Goal: Information Seeking & Learning: Compare options

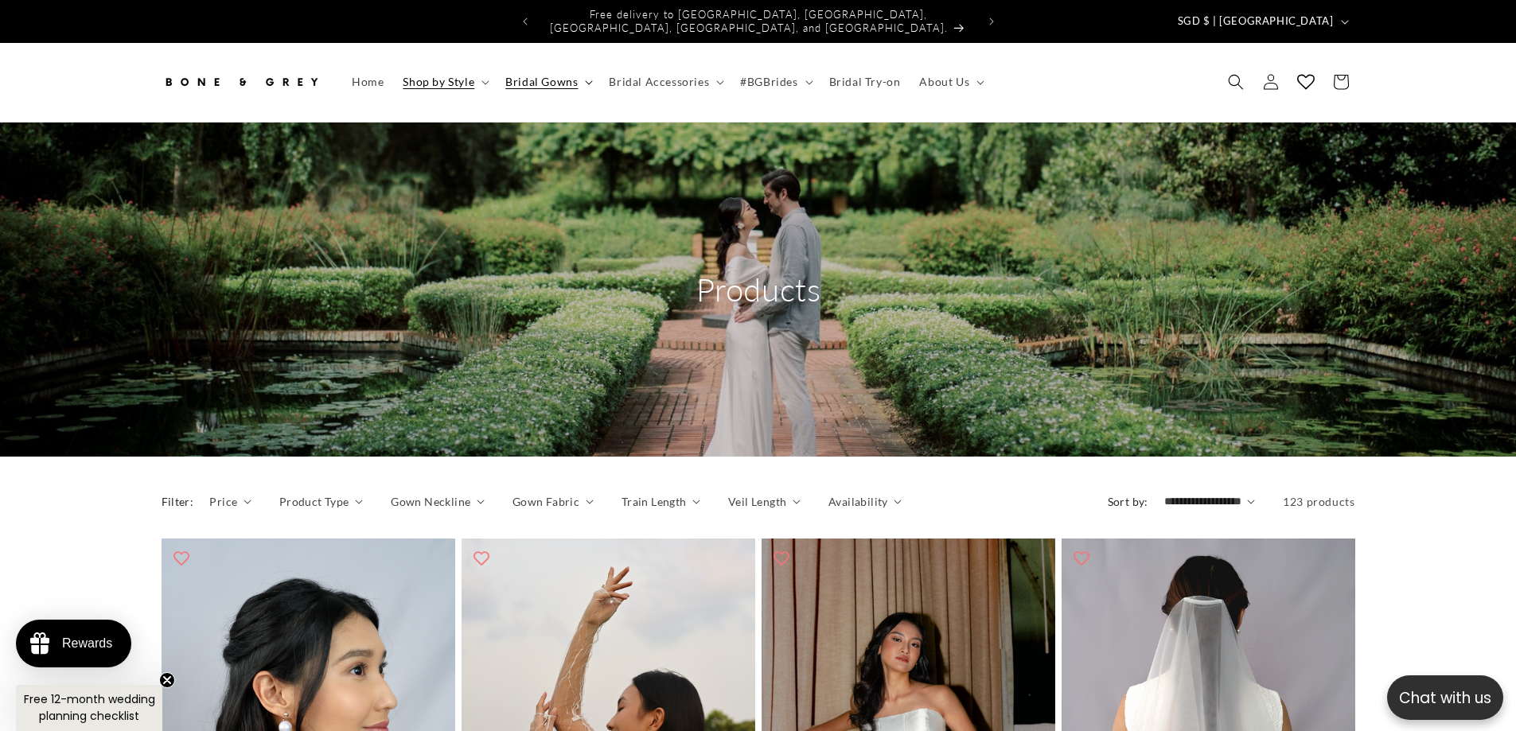
click at [550, 75] on span "Bridal Gowns" at bounding box center [541, 82] width 72 height 14
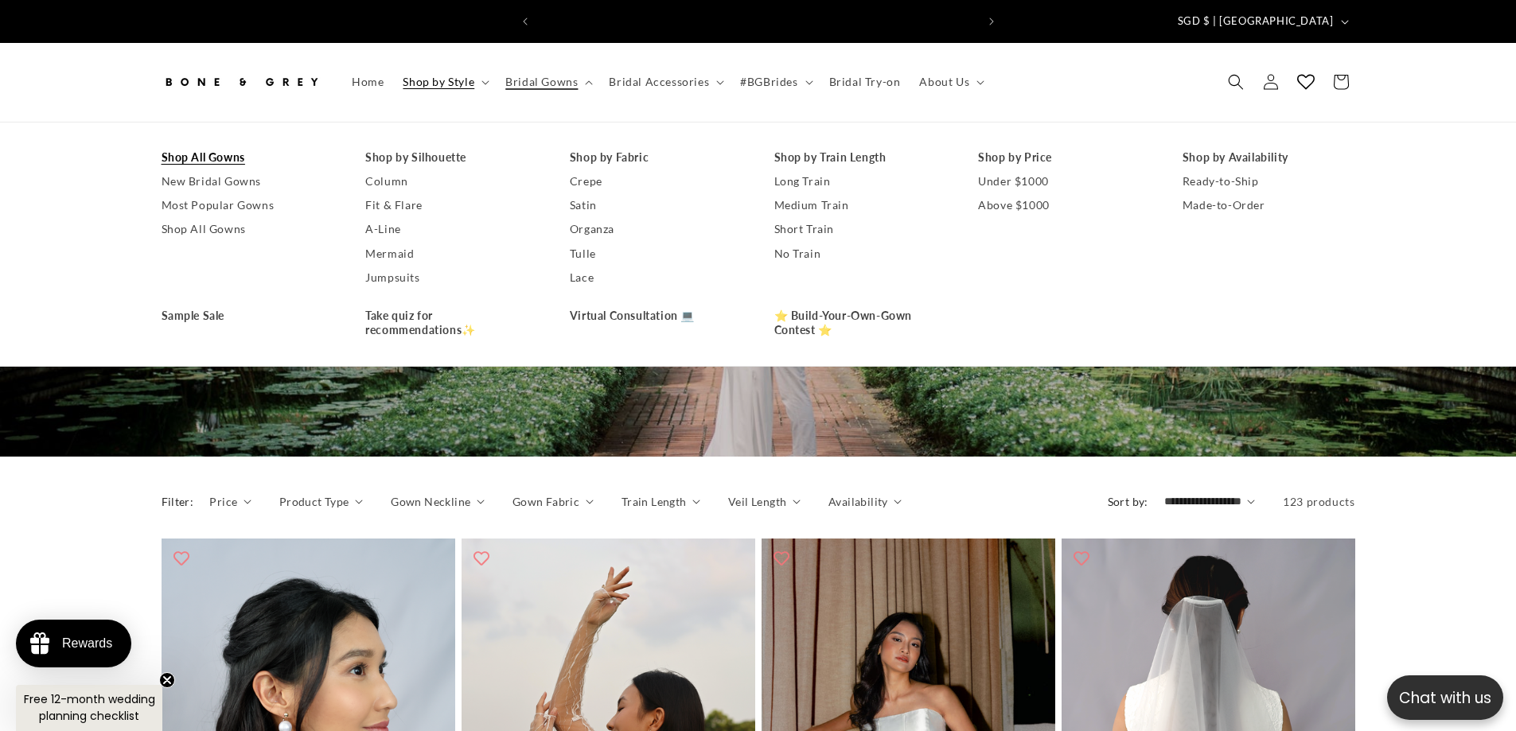
click at [232, 146] on link "Shop All Gowns" at bounding box center [248, 158] width 173 height 24
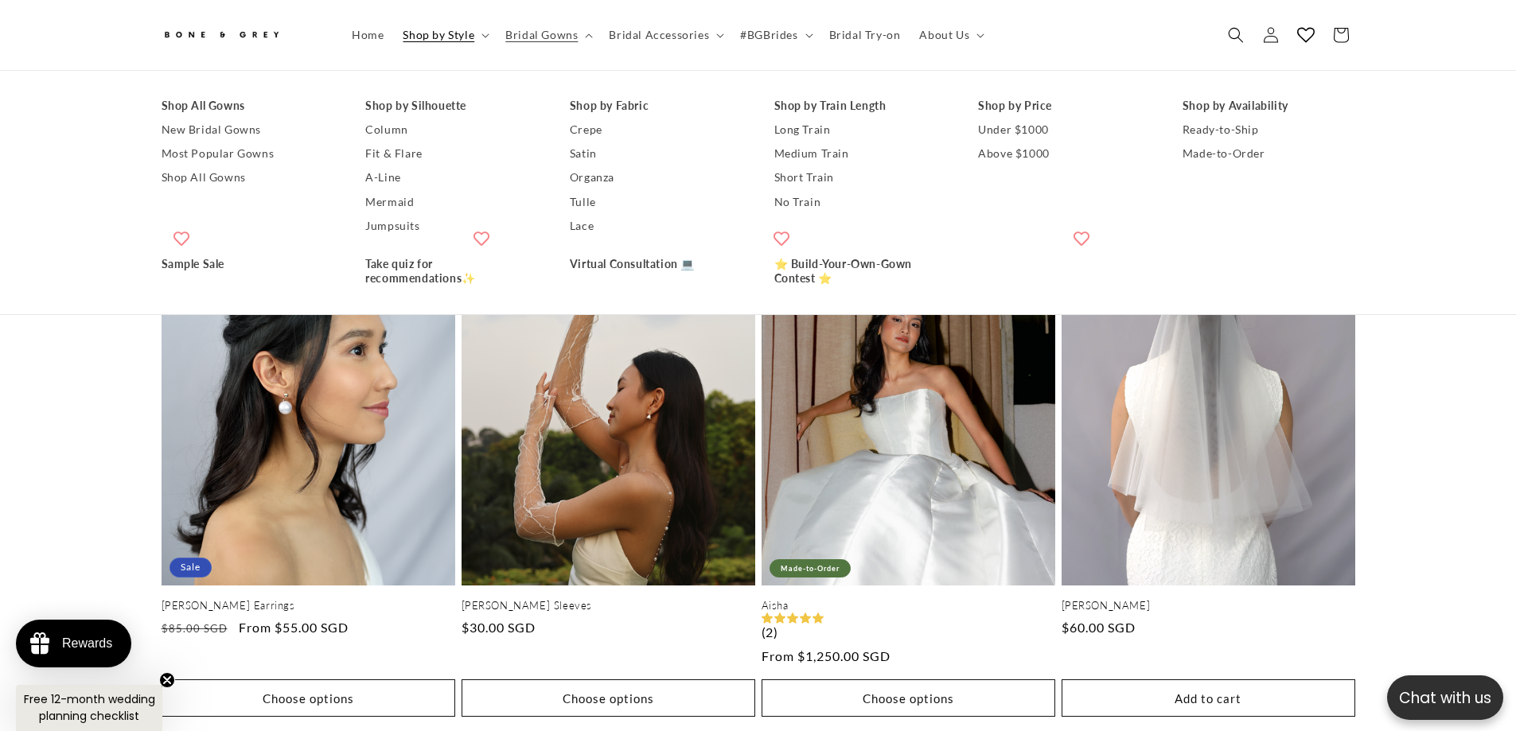
scroll to position [310, 0]
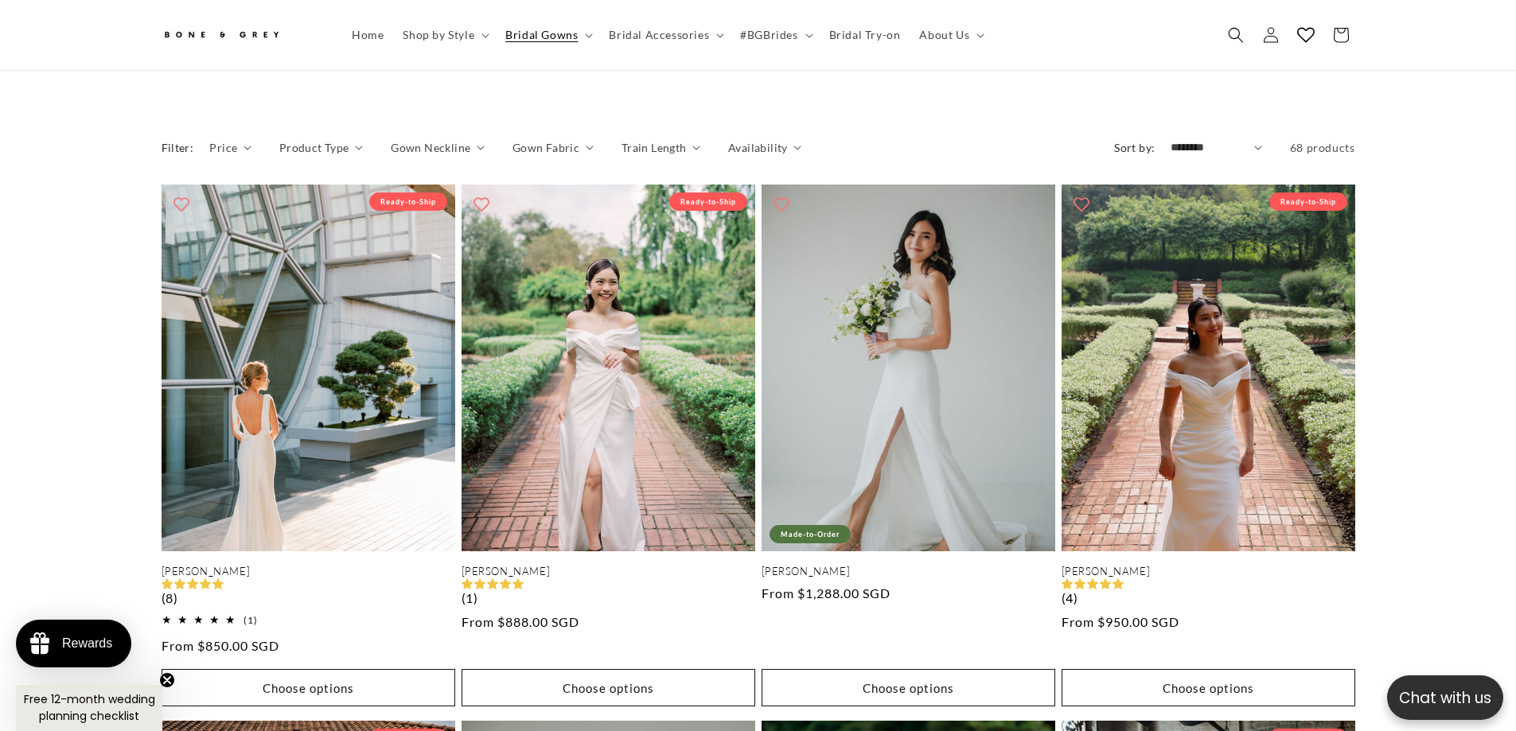
scroll to position [1424, 0]
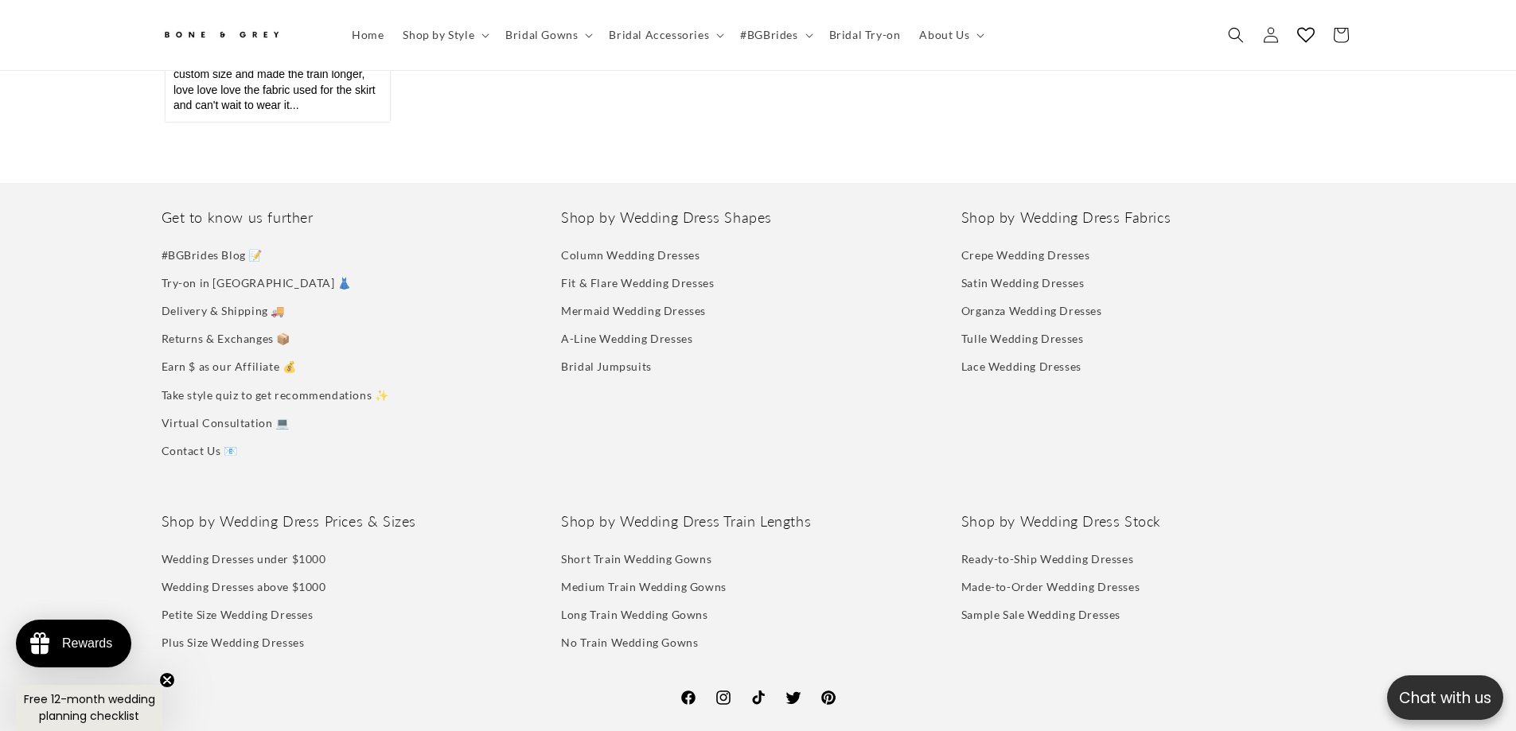
scroll to position [0, 438]
click at [168, 437] on link "Contact Us 📧" at bounding box center [200, 451] width 76 height 28
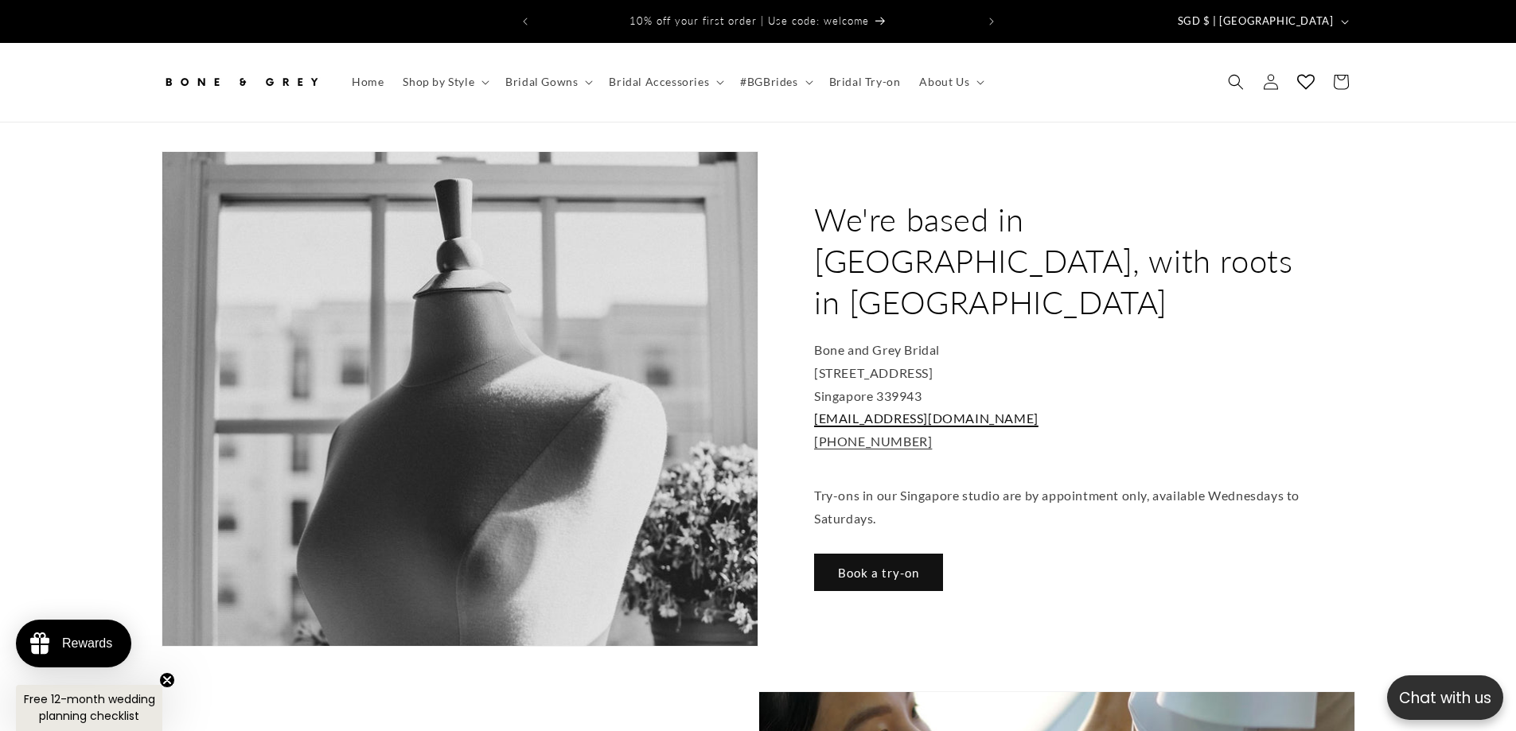
click at [896, 411] on link "hello@boneandgrey.com" at bounding box center [926, 418] width 224 height 15
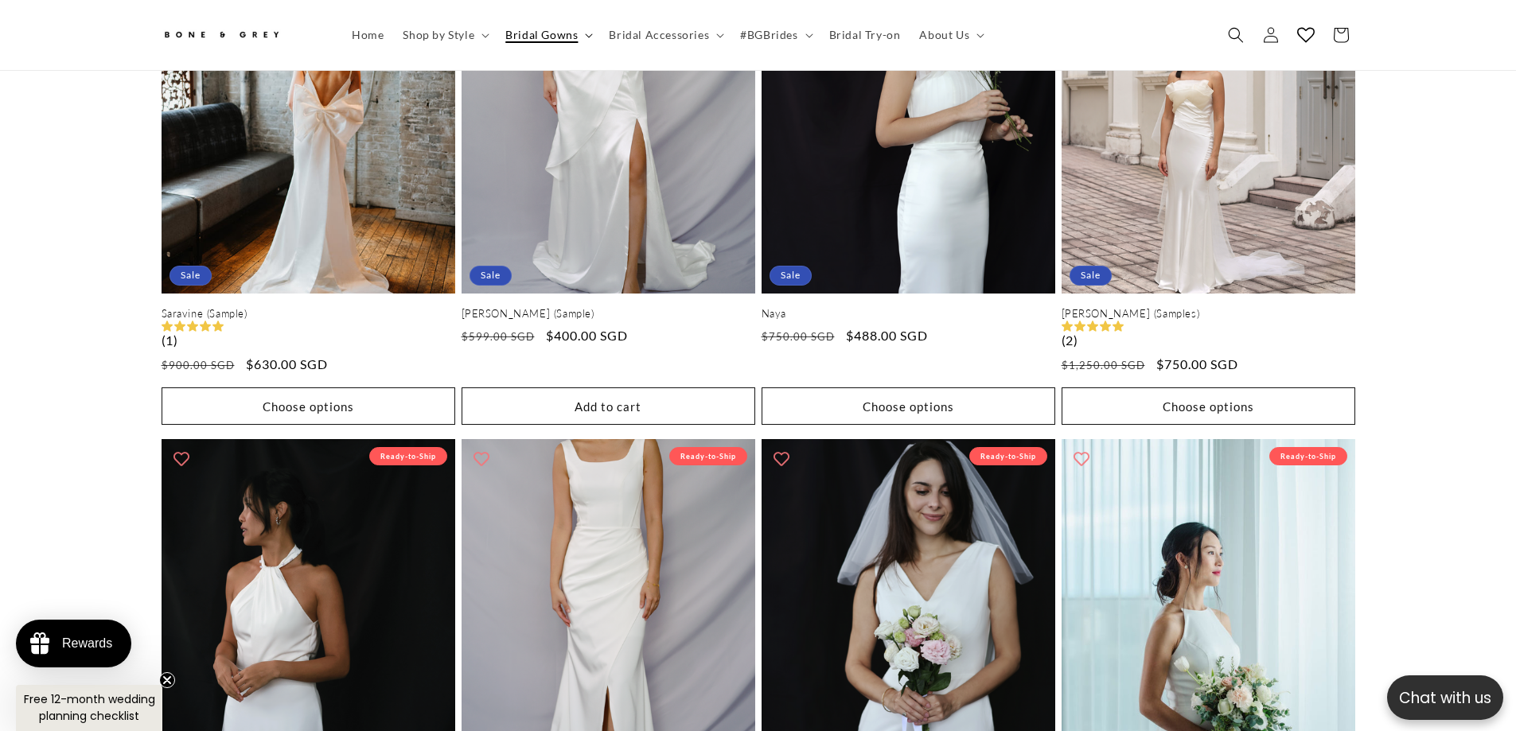
scroll to position [0, 438]
click at [582, 31] on summary "Bridal Gowns" at bounding box center [547, 34] width 103 height 33
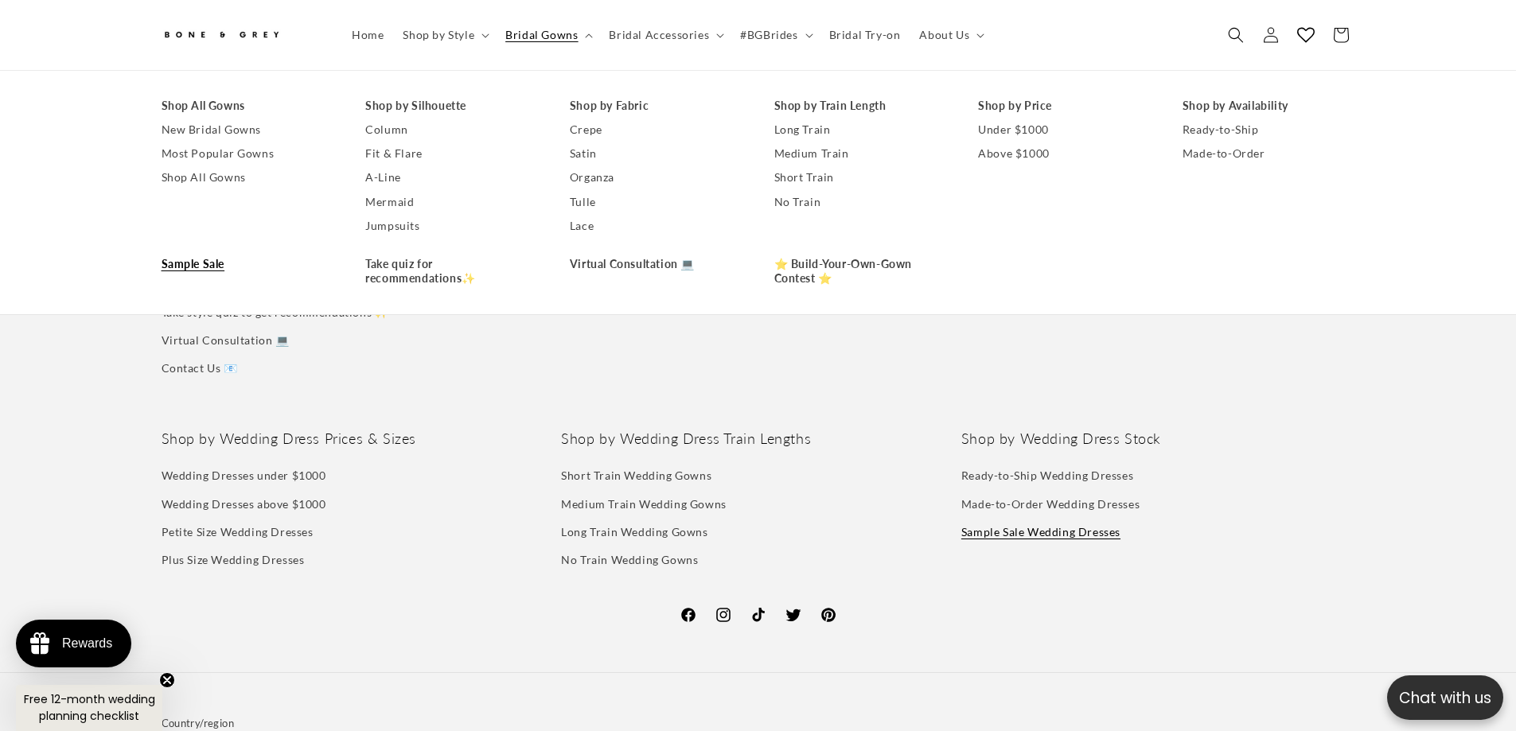
scroll to position [0, 875]
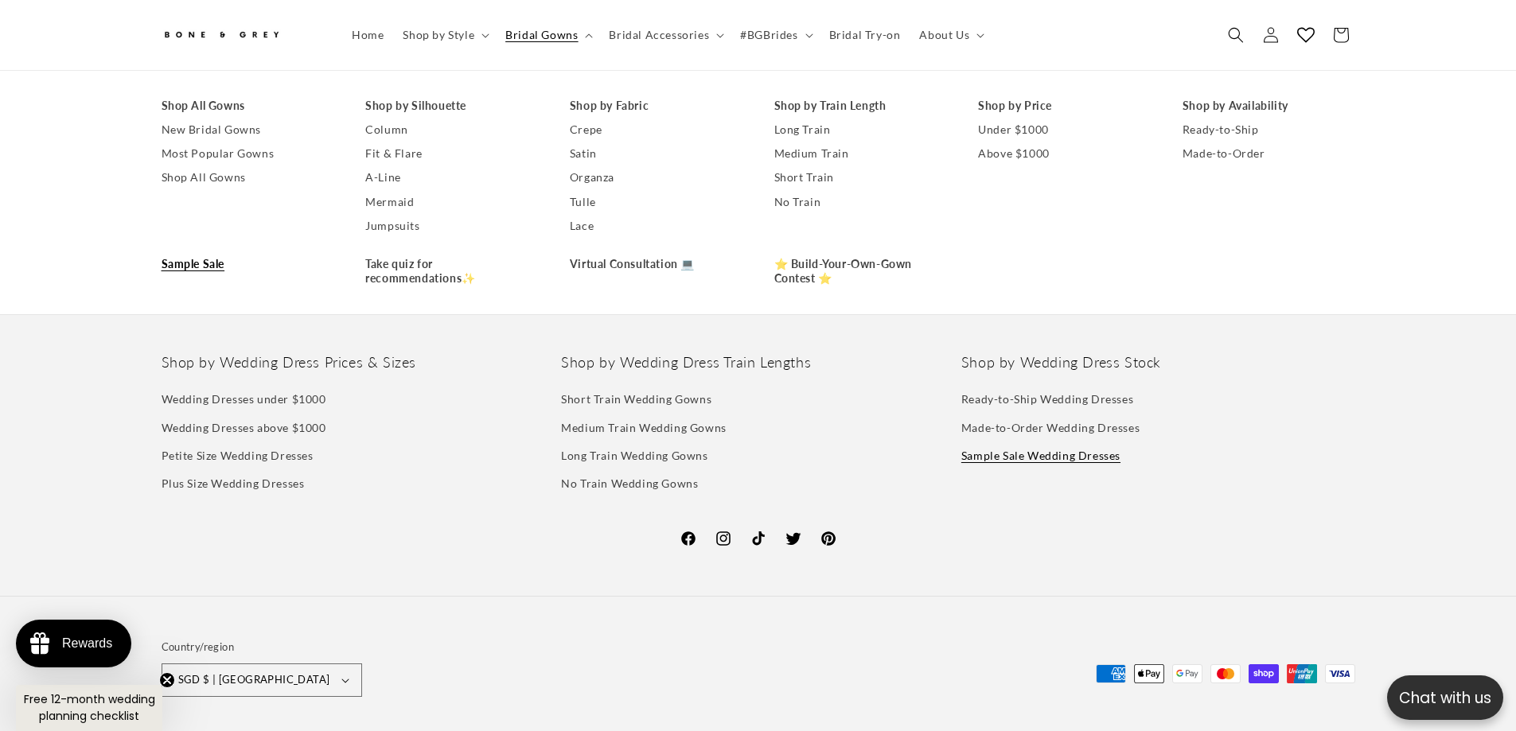
click at [988, 596] on div "Country/region SGD $ | Singapore AUD $ | Australia EUR € | Belgium CAD $ | Cana…" at bounding box center [758, 670] width 1516 height 148
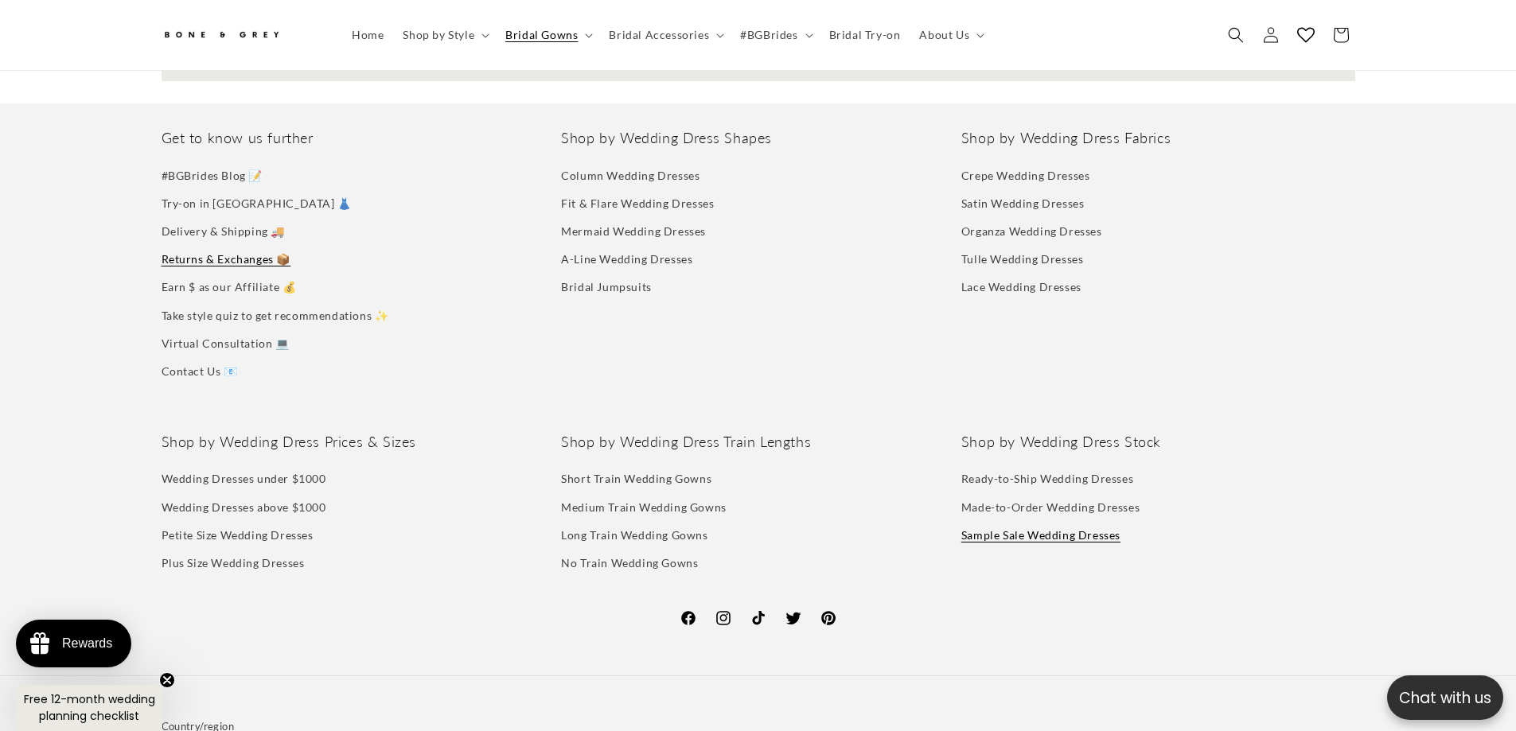
scroll to position [0, 0]
click at [267, 273] on link "Earn $ as our Affiliate 💰" at bounding box center [229, 287] width 135 height 28
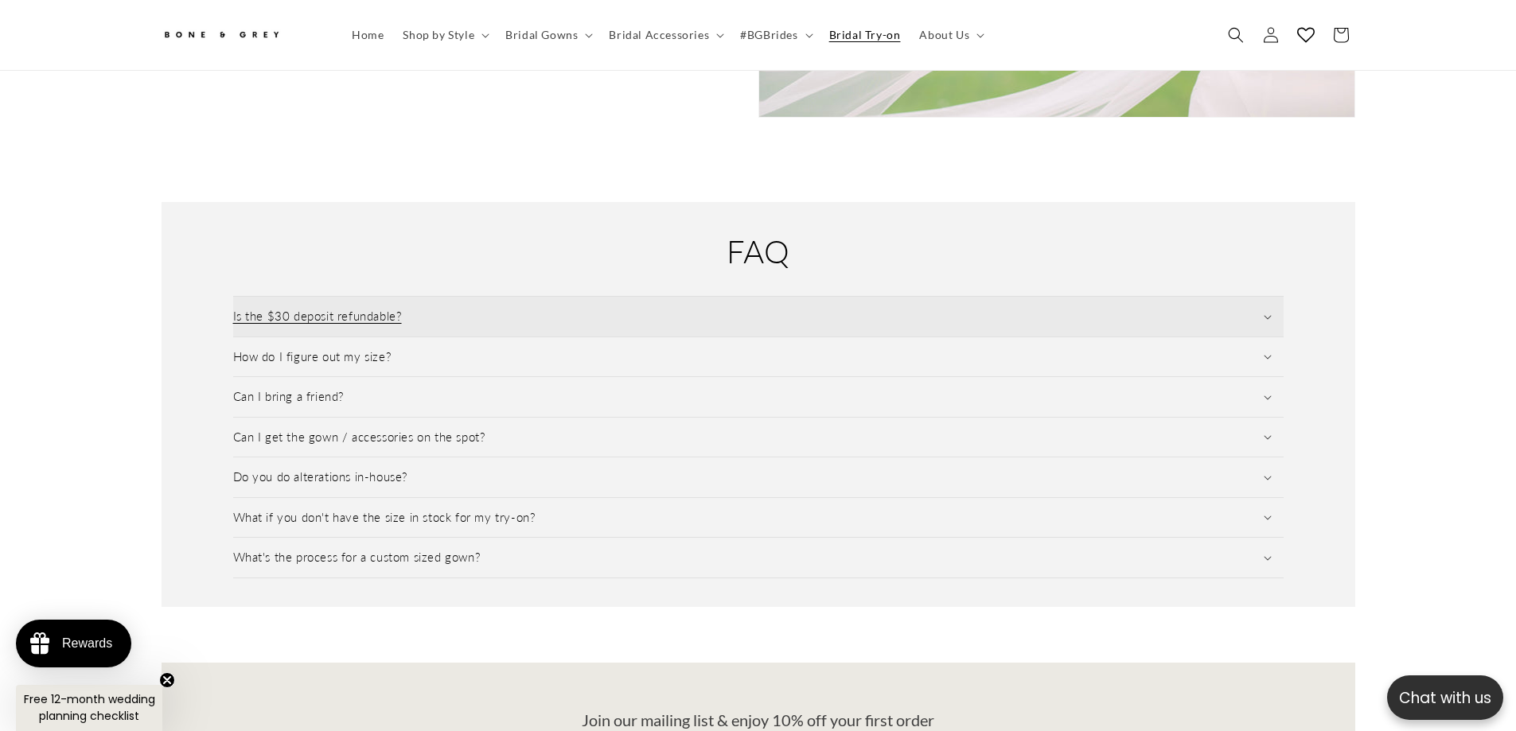
scroll to position [0, 438]
click at [522, 312] on summary "Is the $30 deposit refundable?" at bounding box center [758, 317] width 1050 height 40
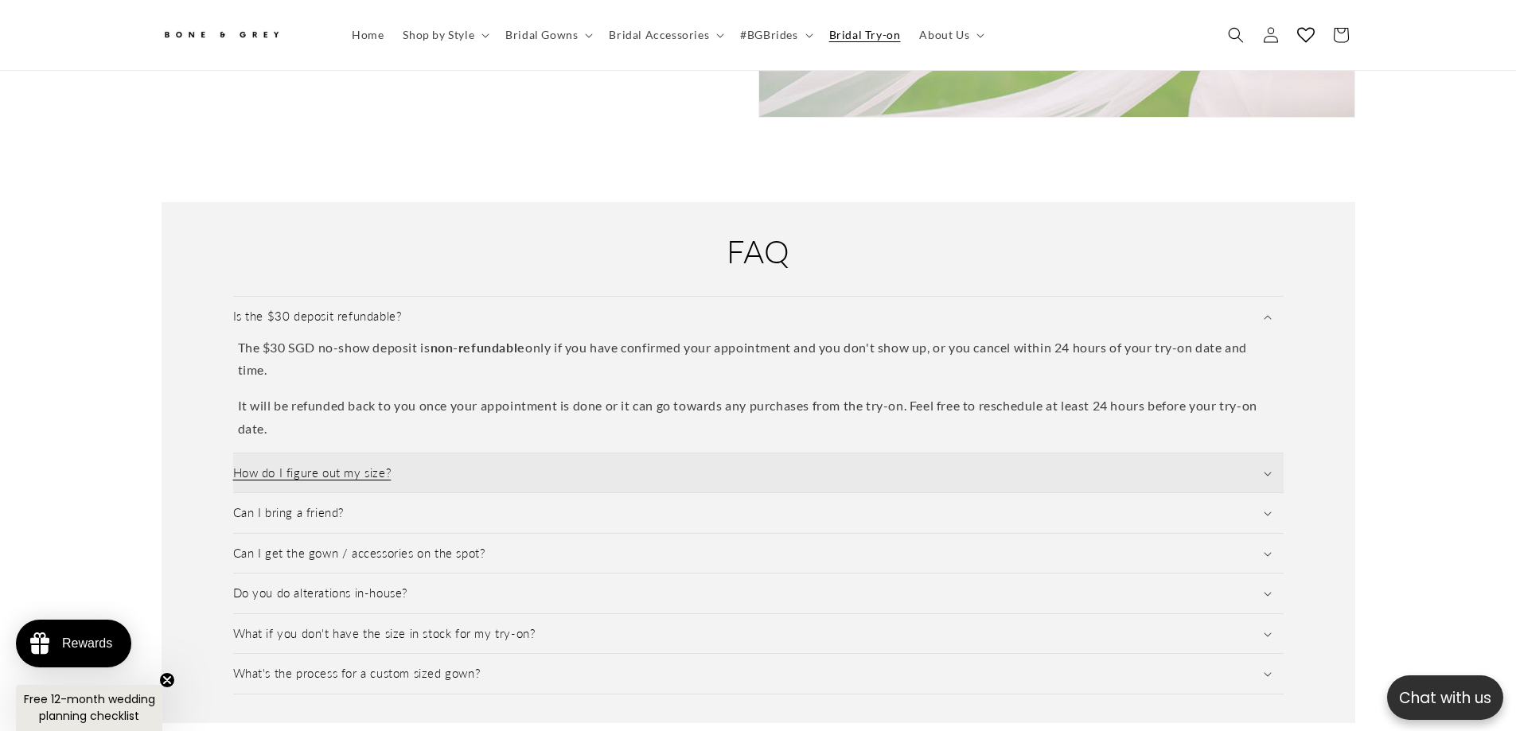
scroll to position [0, 875]
click at [508, 454] on summary "How do I figure out my size?" at bounding box center [758, 474] width 1050 height 40
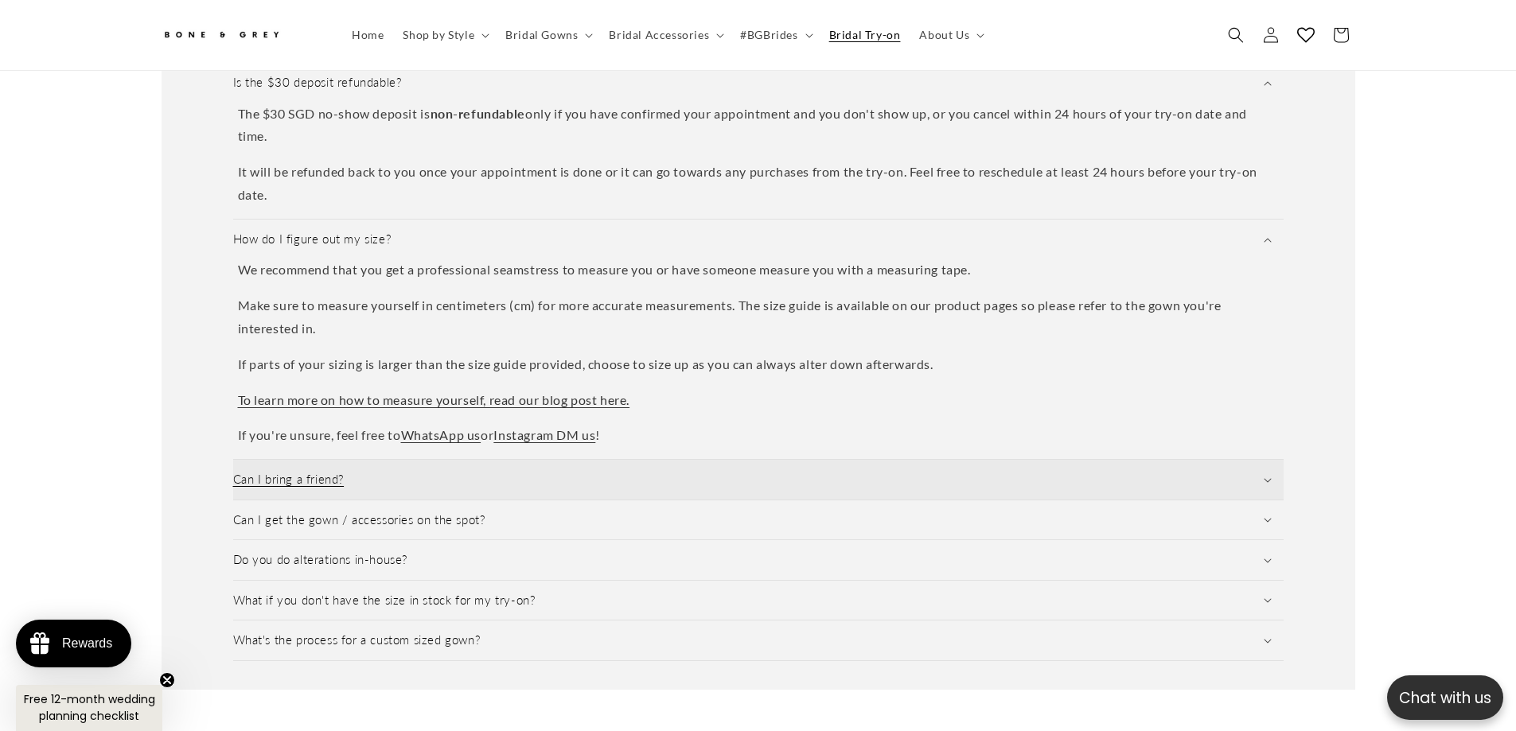
scroll to position [2299, 0]
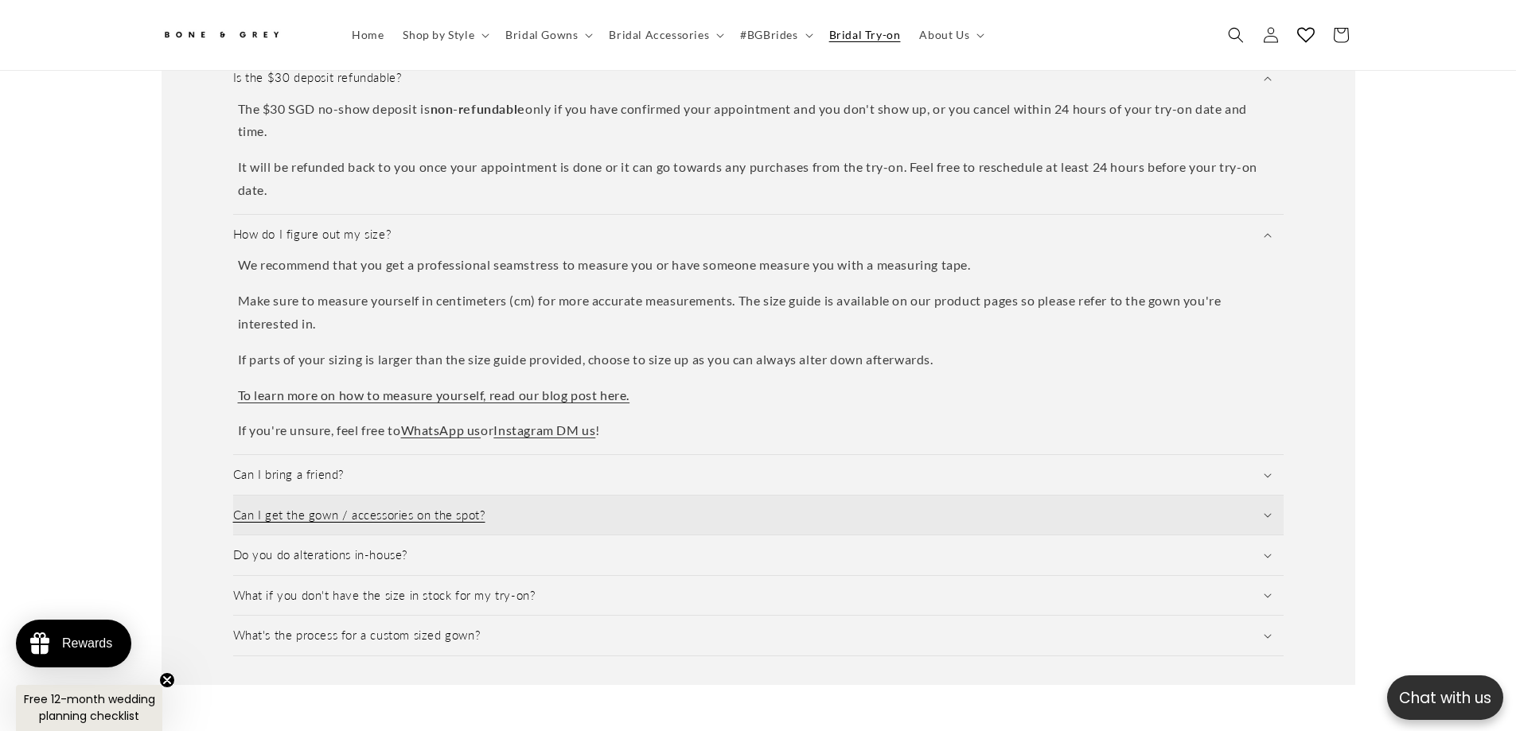
click at [587, 509] on summary "Can I get the gown / accessories on the spot?" at bounding box center [758, 516] width 1050 height 40
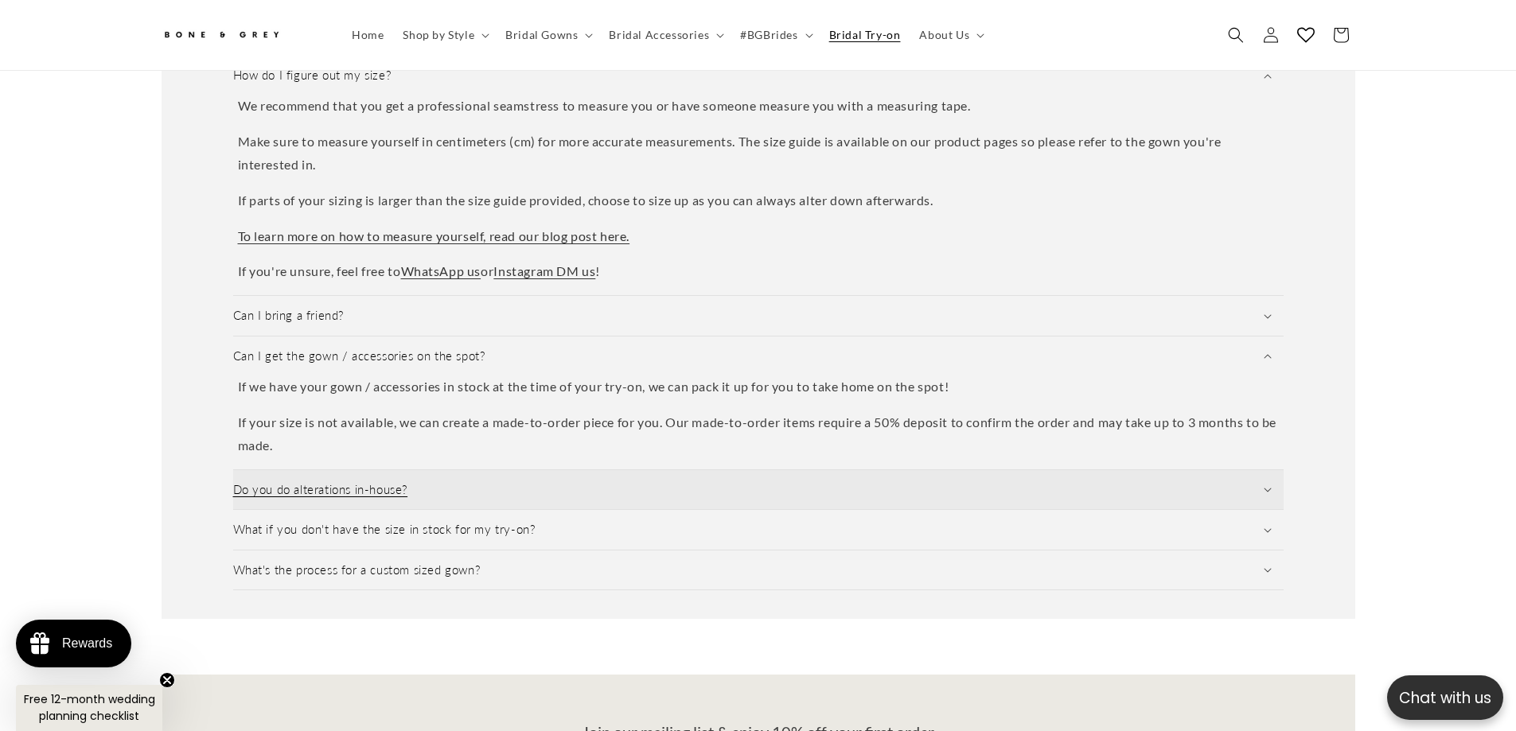
scroll to position [0, 438]
click at [587, 470] on summary "Do you do alterations in-house?" at bounding box center [758, 490] width 1050 height 40
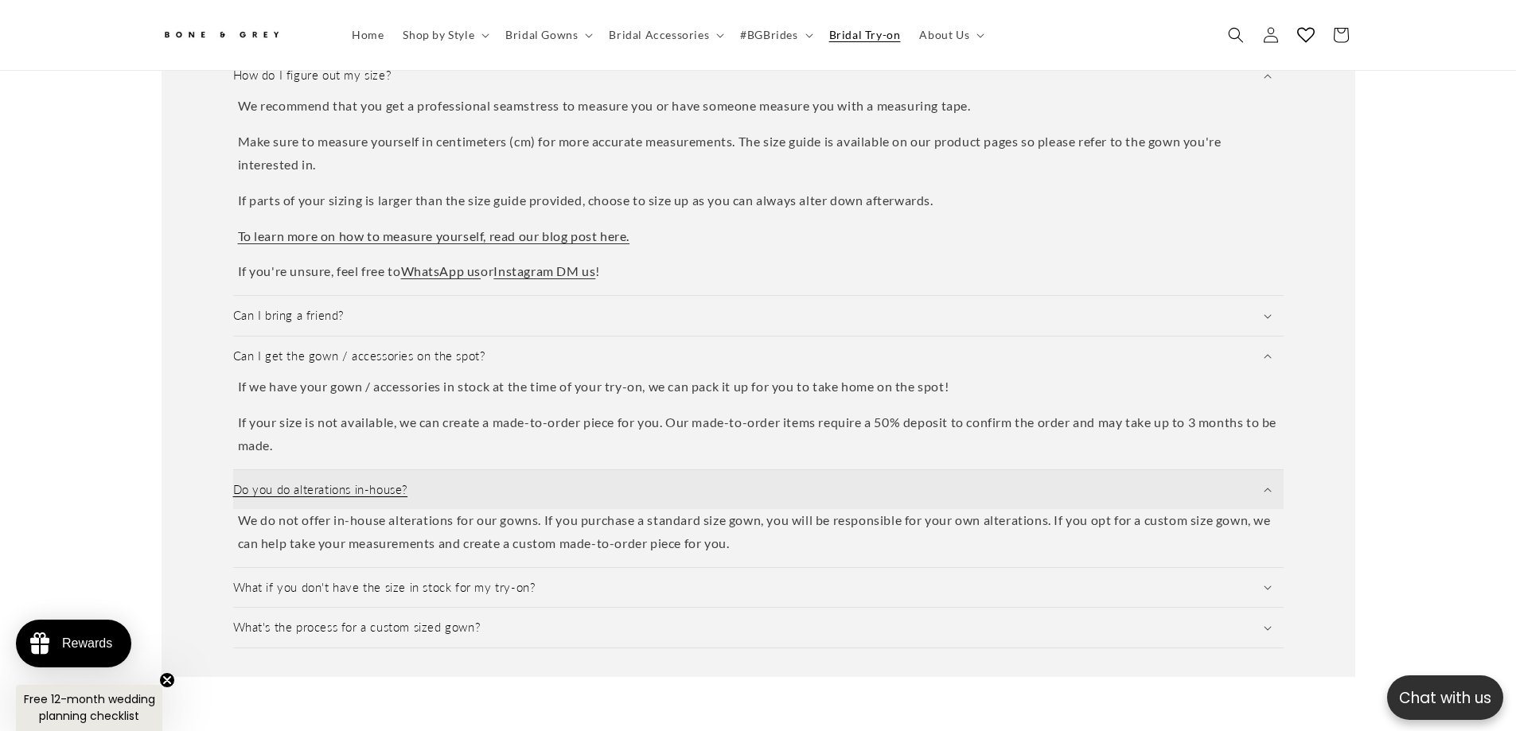
scroll to position [0, 875]
click at [587, 470] on summary "Do you do alterations in-house?" at bounding box center [758, 490] width 1050 height 40
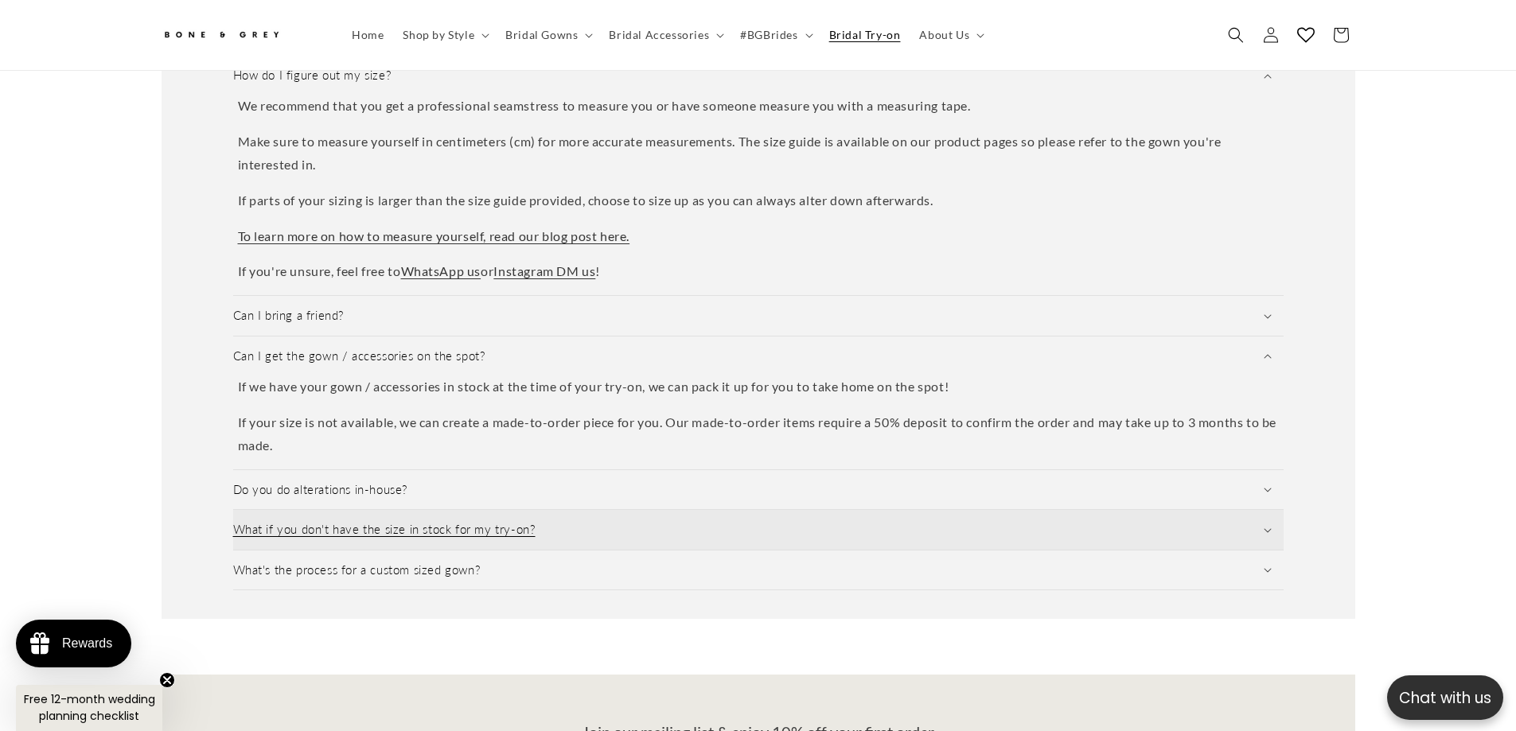
click at [594, 510] on summary "What if you don't have the size in stock for my try-on?" at bounding box center [758, 530] width 1050 height 40
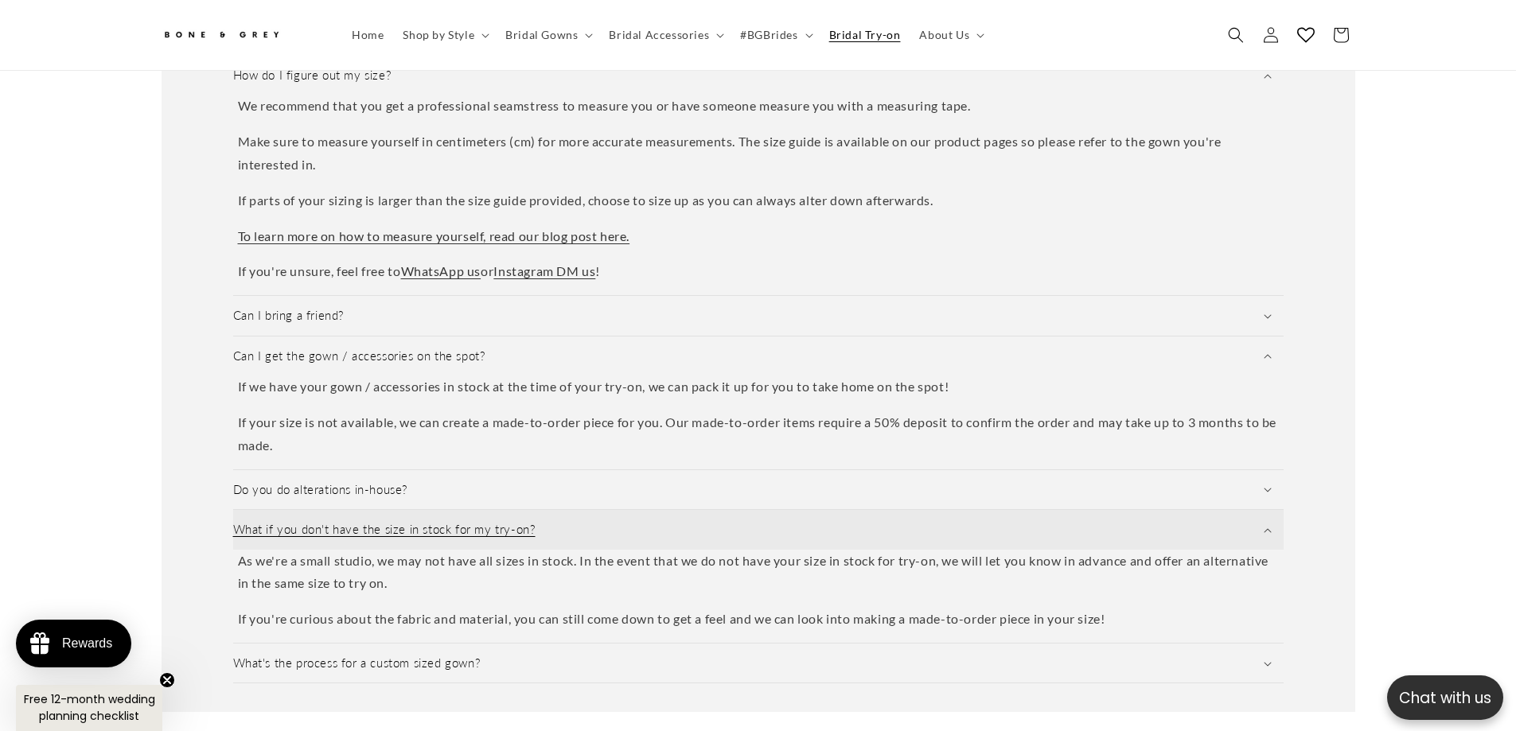
click at [598, 510] on summary "What if you don't have the size in stock for my try-on?" at bounding box center [758, 530] width 1050 height 40
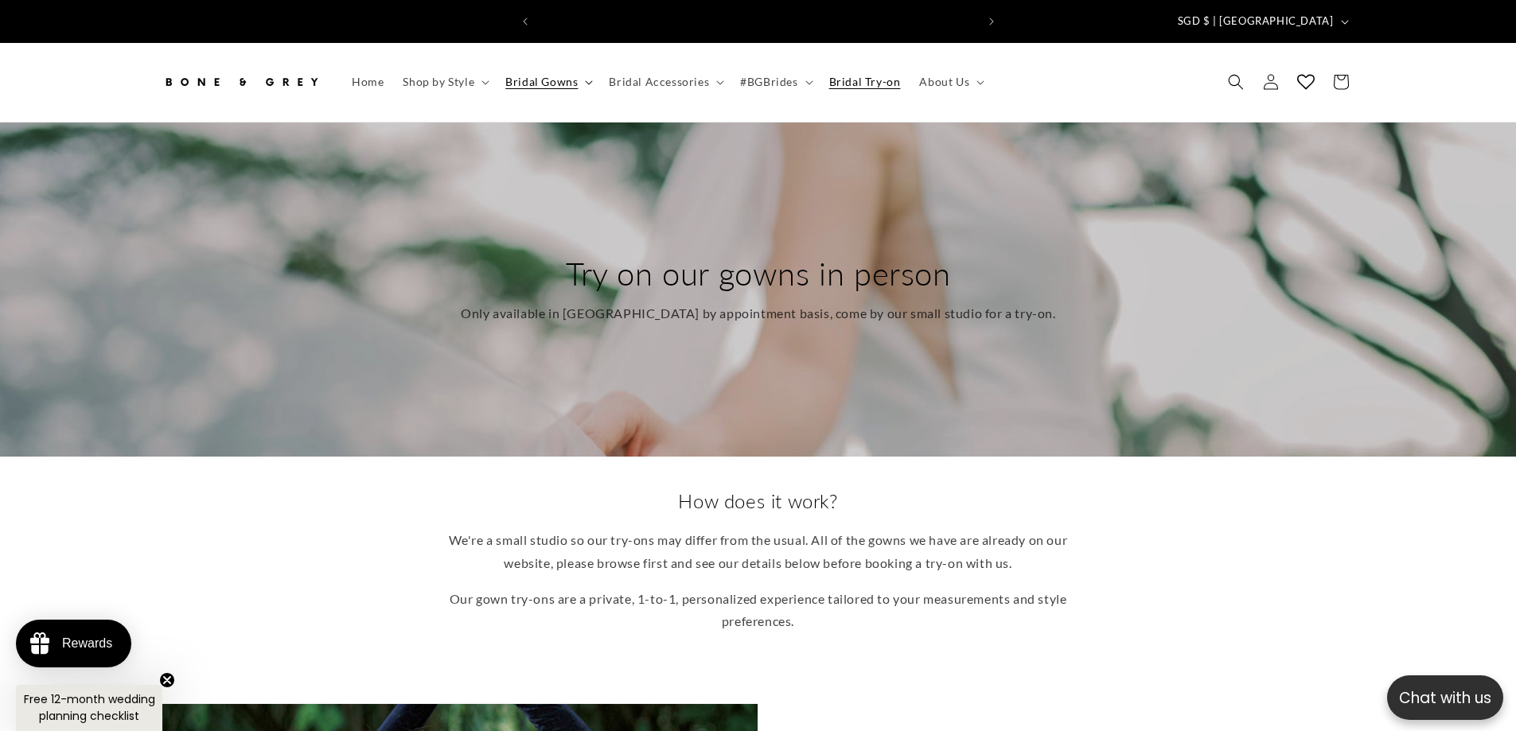
scroll to position [0, 438]
click at [585, 65] on summary "Bridal Gowns" at bounding box center [547, 81] width 103 height 33
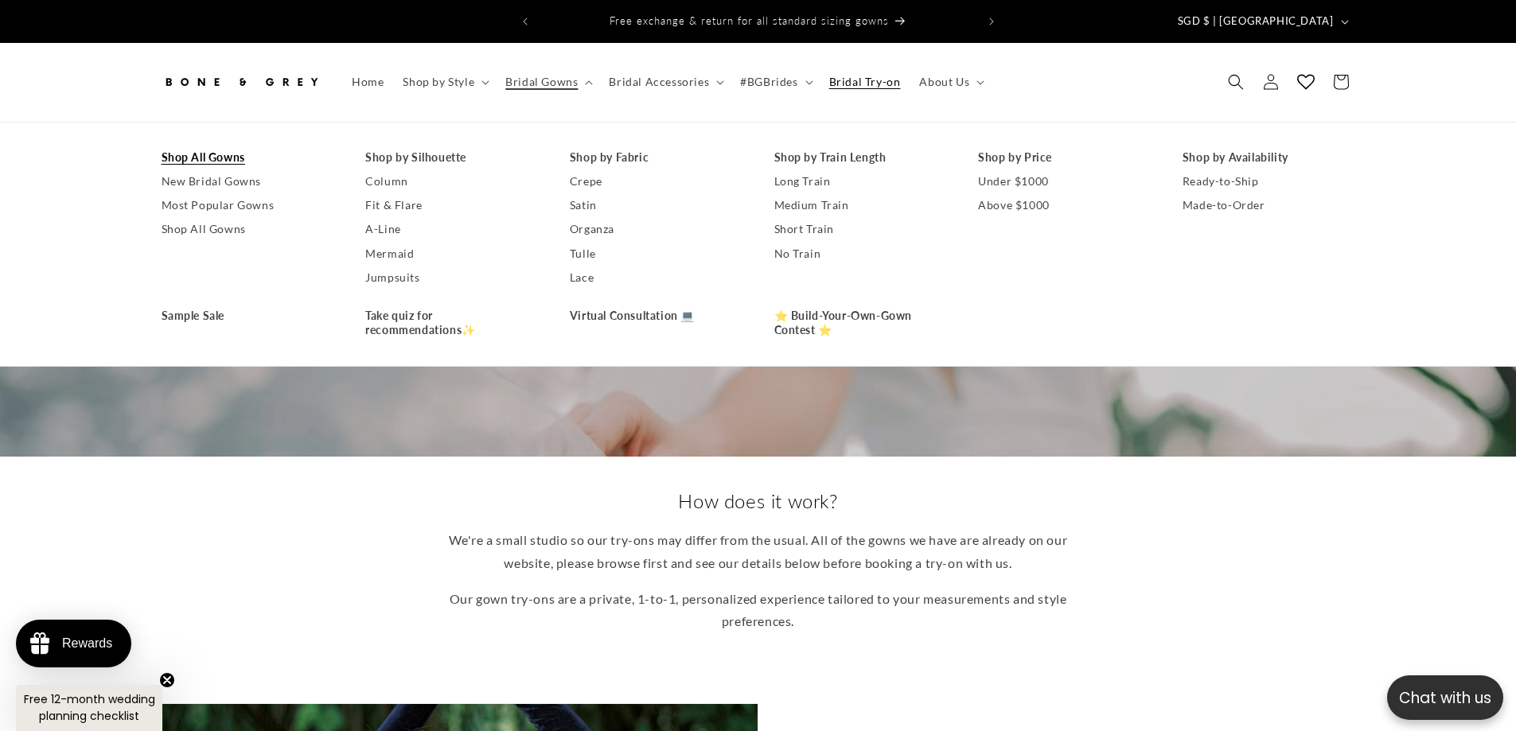
click at [254, 146] on link "Shop All Gowns" at bounding box center [248, 158] width 173 height 24
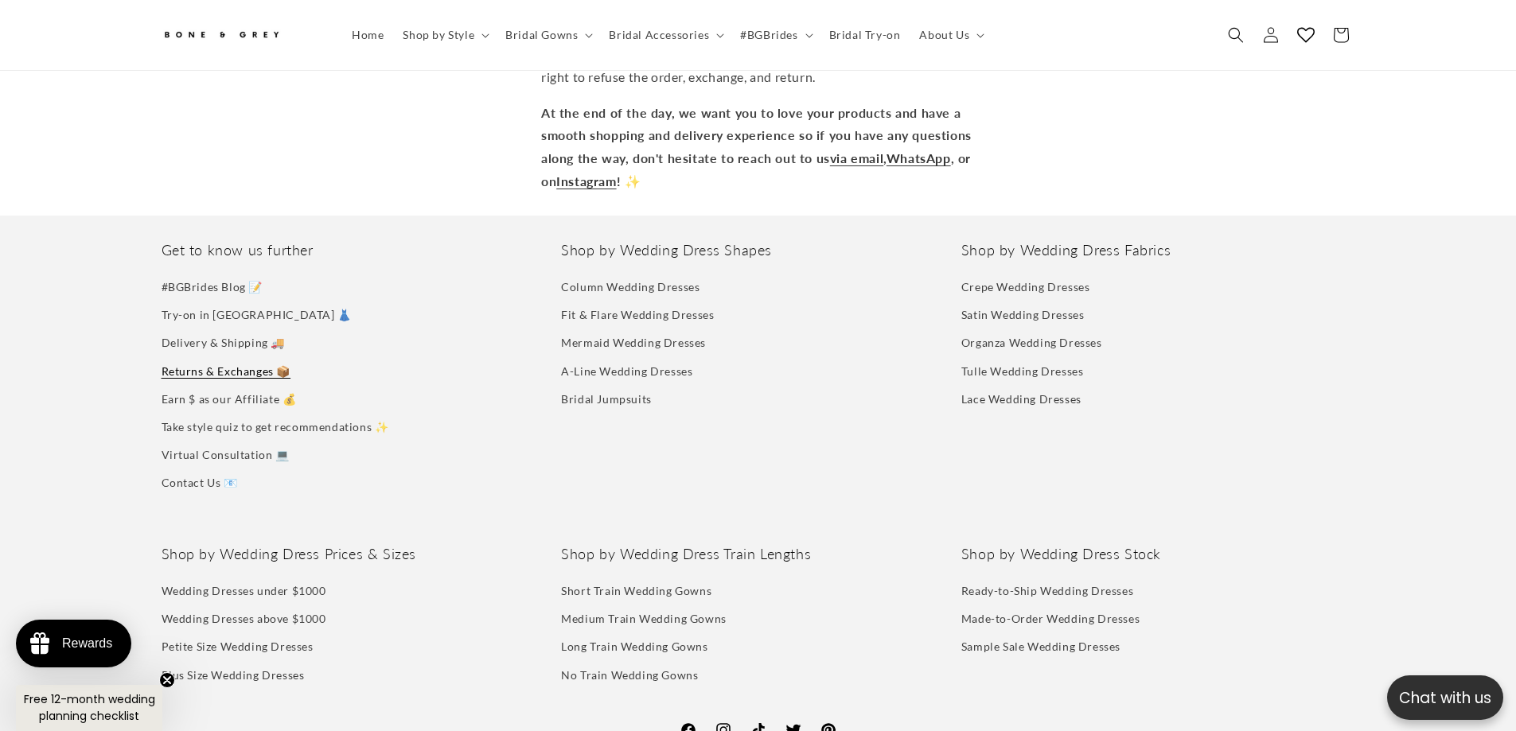
scroll to position [3651, 0]
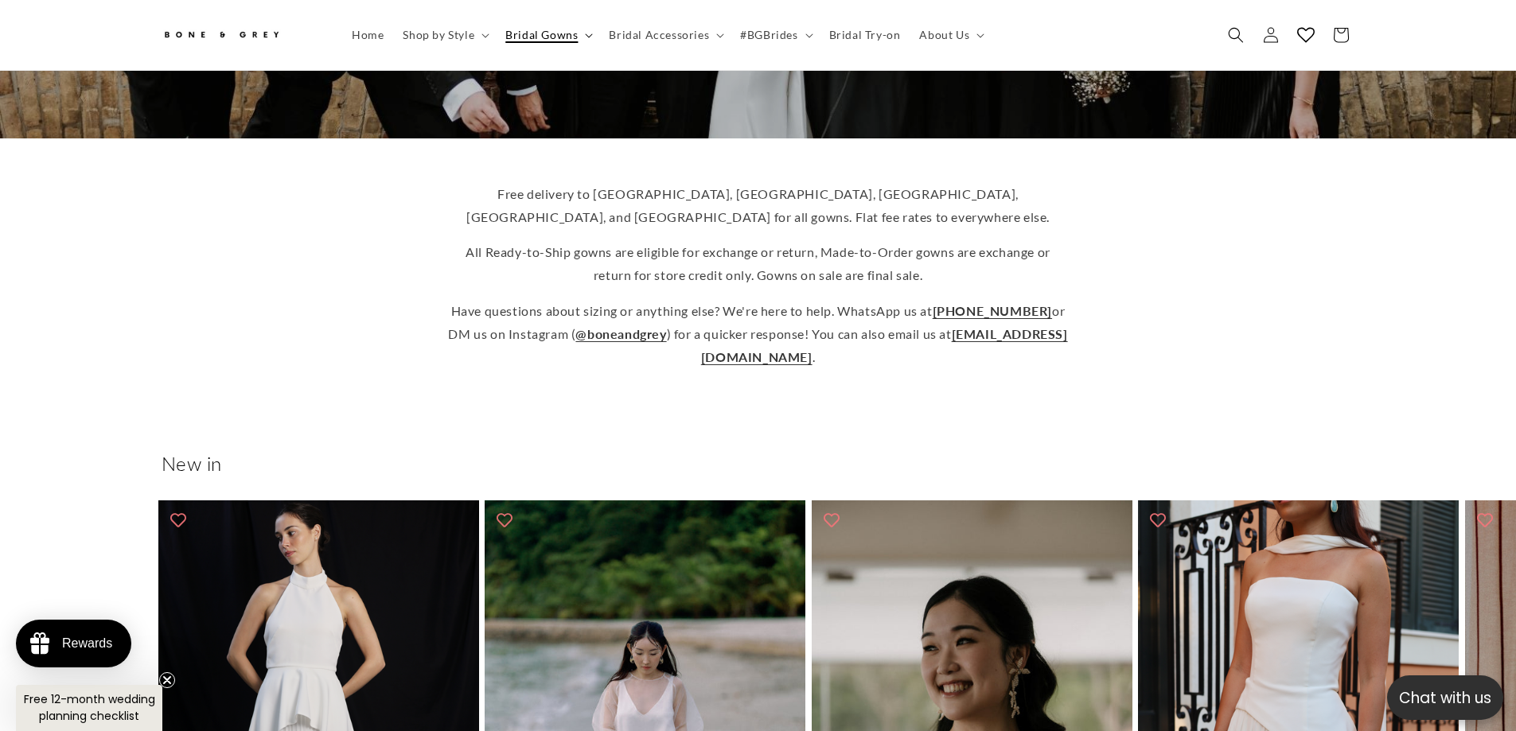
click at [586, 29] on summary "Bridal Gowns" at bounding box center [547, 34] width 103 height 33
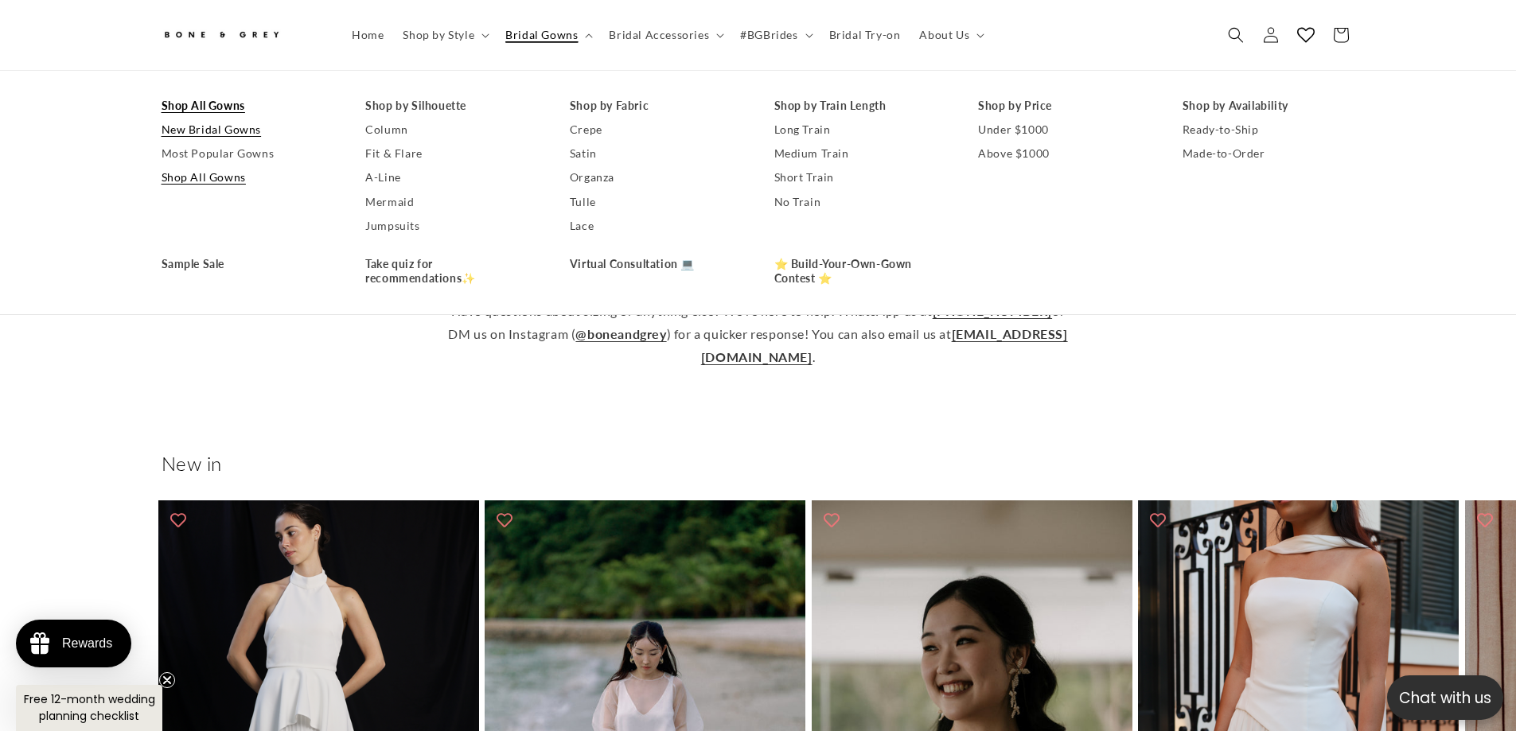
click at [247, 141] on link "New Bridal Gowns" at bounding box center [248, 130] width 173 height 24
click at [248, 146] on link "Most Popular Gowns" at bounding box center [248, 154] width 173 height 24
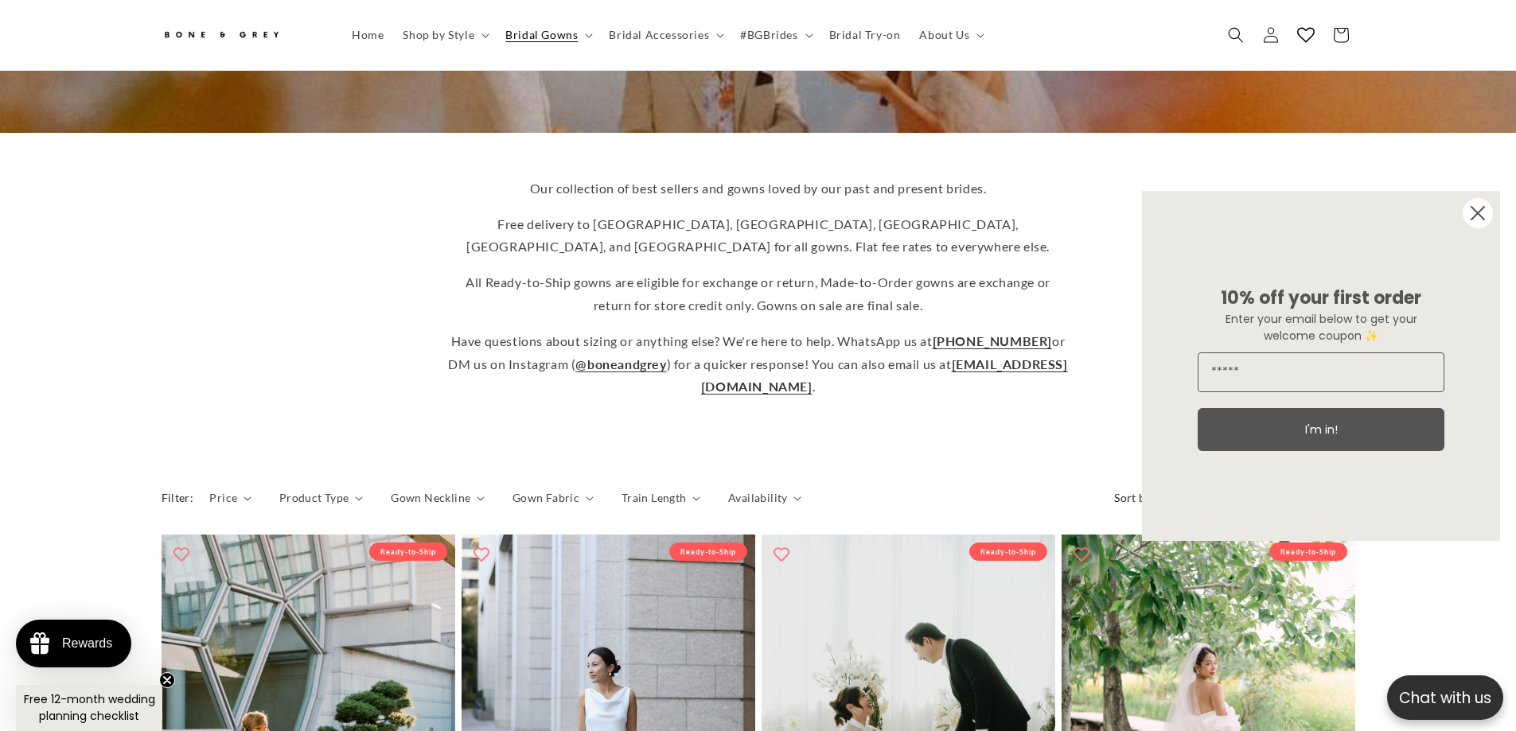
scroll to position [628, 0]
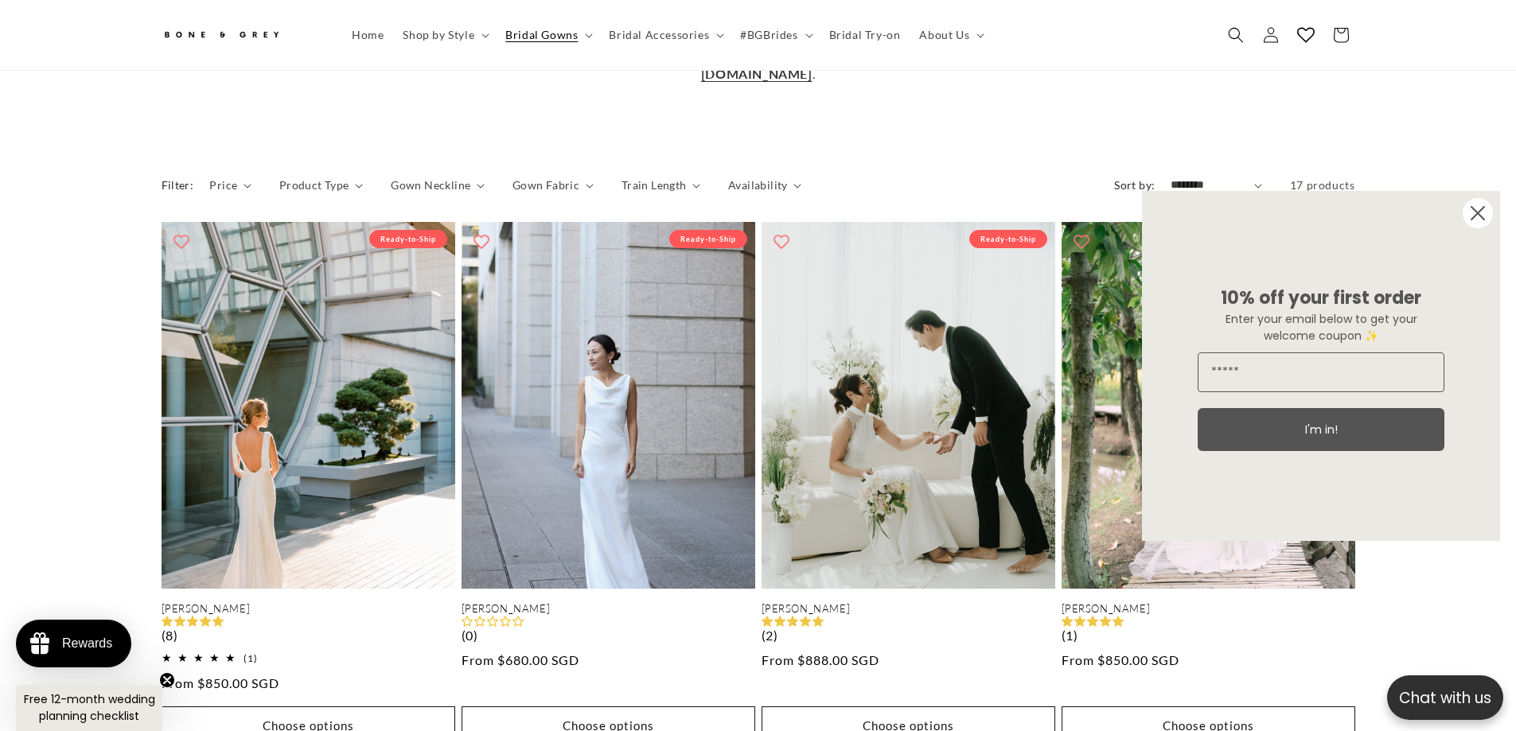
click at [1482, 220] on circle "Close dialog" at bounding box center [1478, 213] width 30 height 30
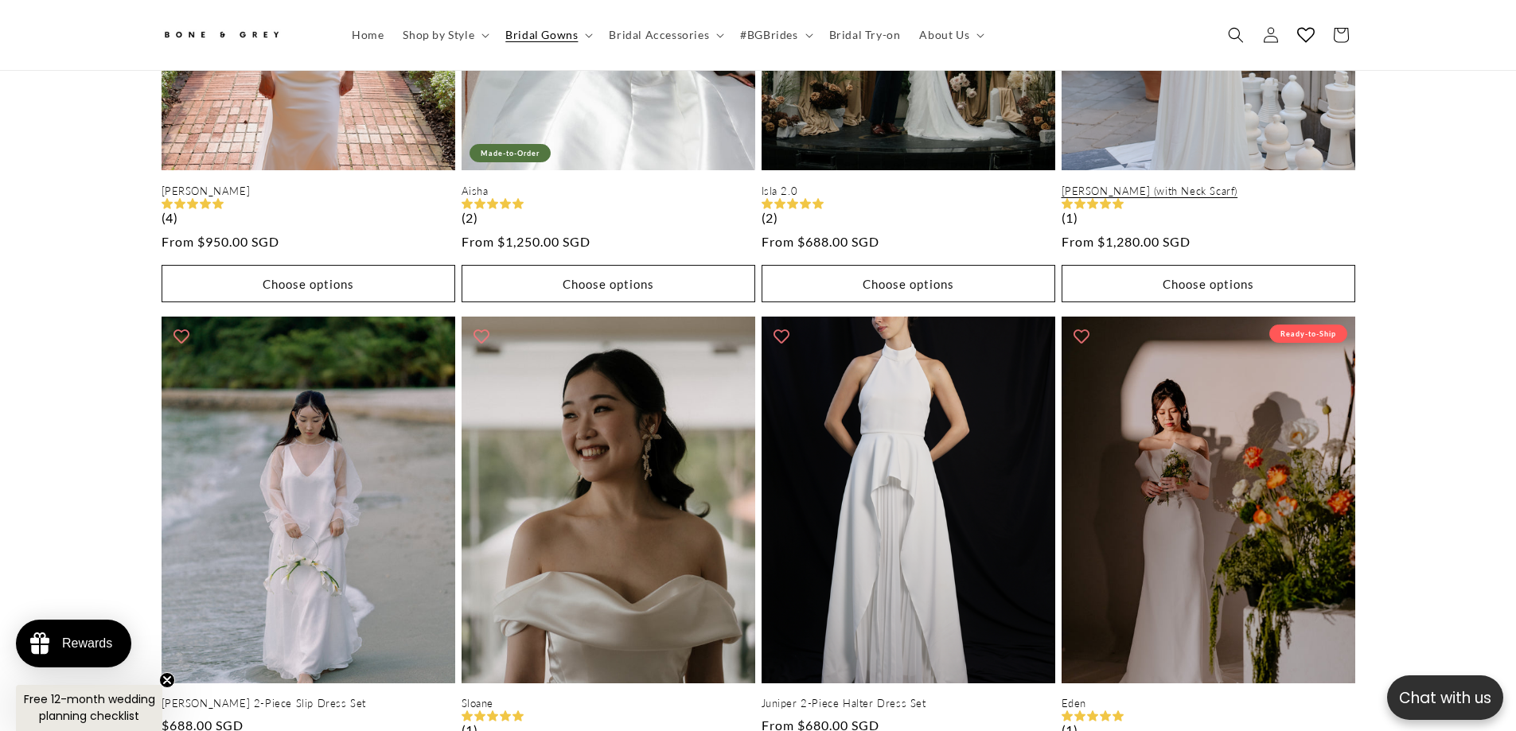
scroll to position [0, 438]
click at [1264, 185] on link "[PERSON_NAME] (with Neck Scarf)" at bounding box center [1208, 192] width 294 height 14
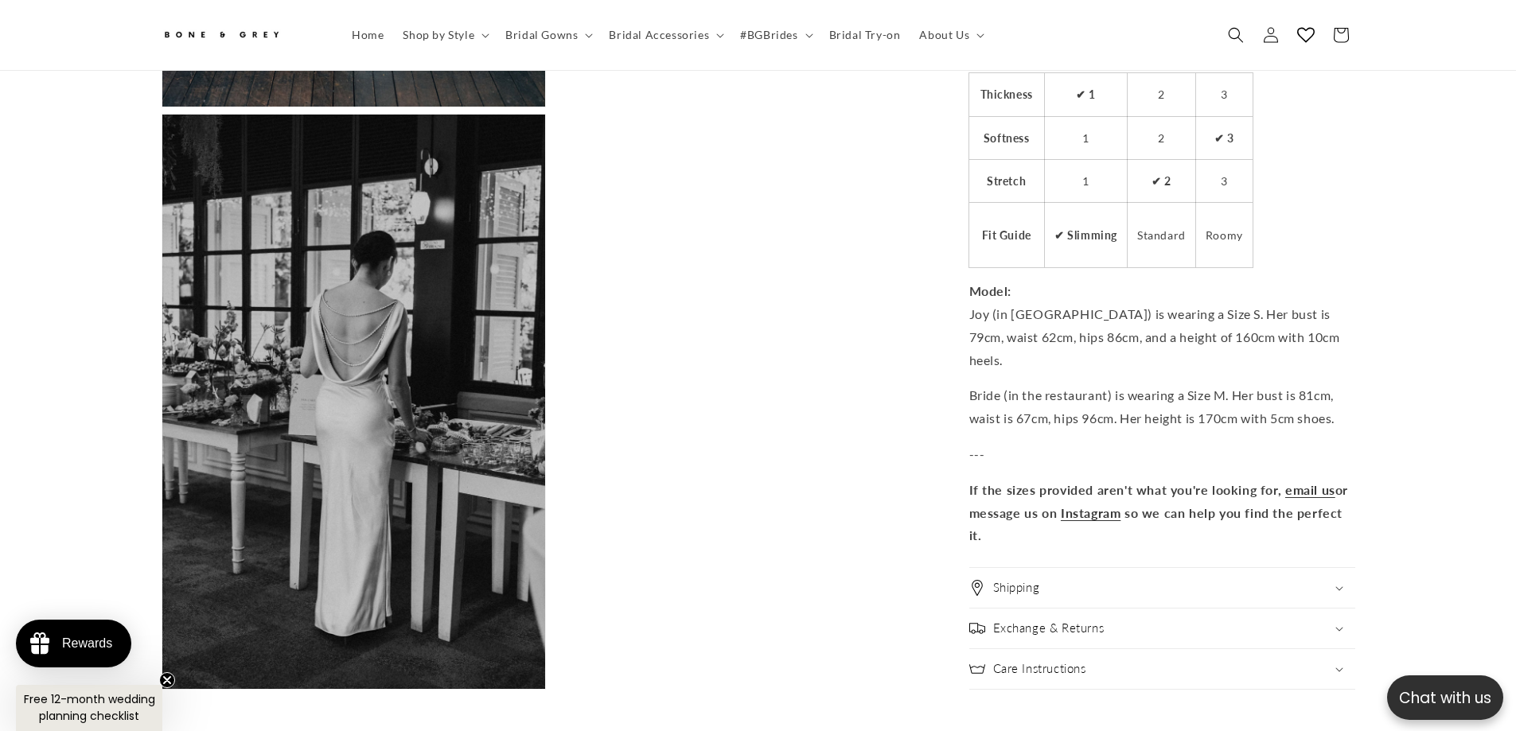
scroll to position [4129, 0]
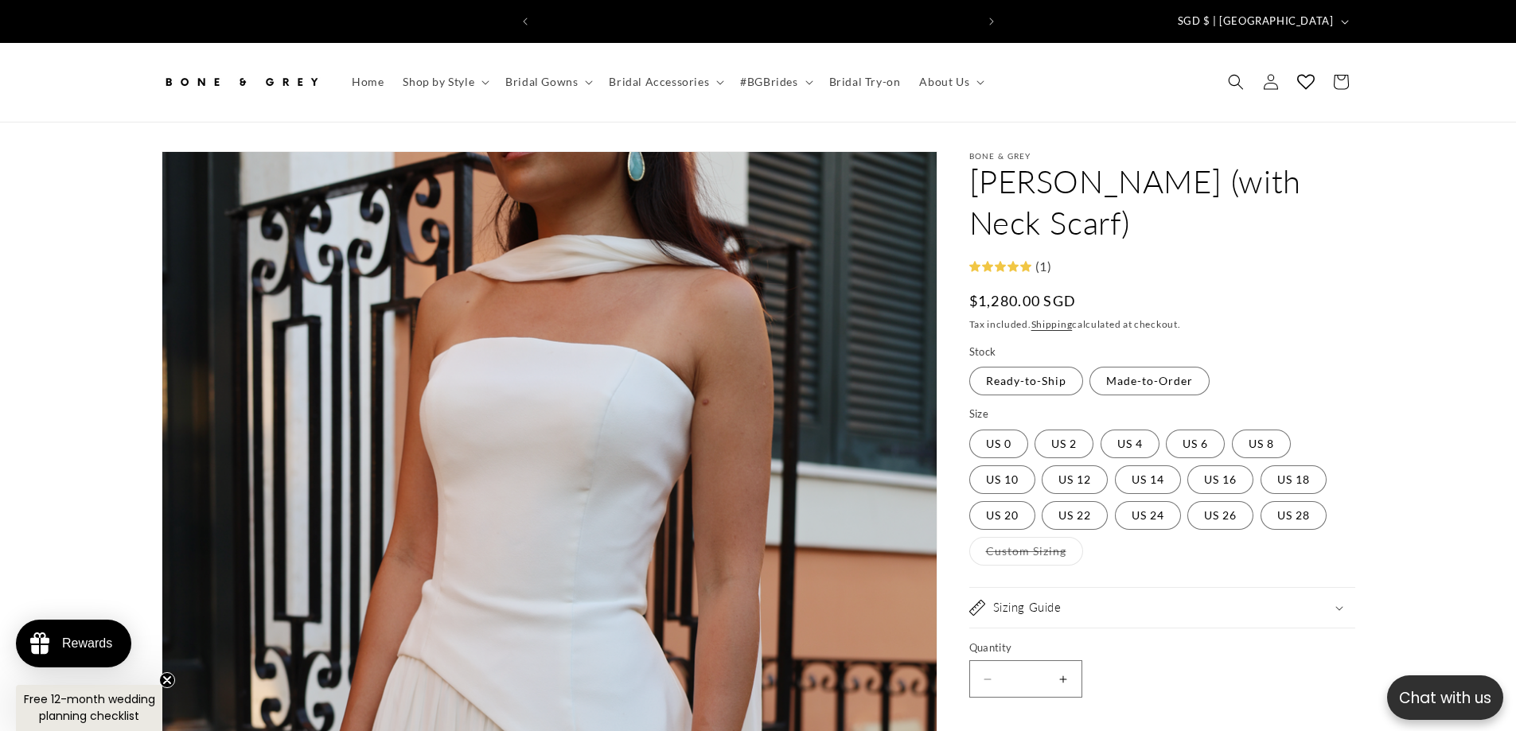
scroll to position [0, 875]
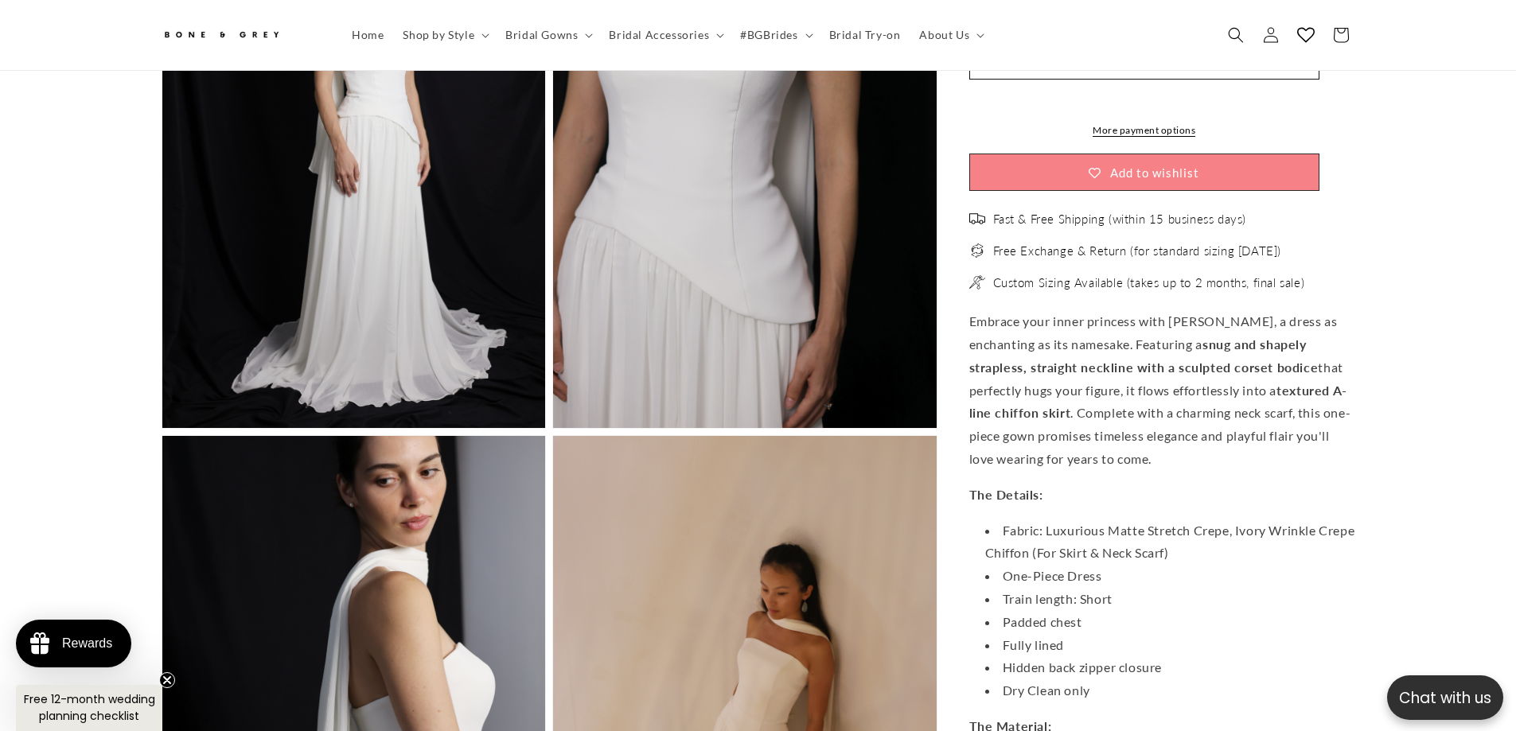
scroll to position [3811, 0]
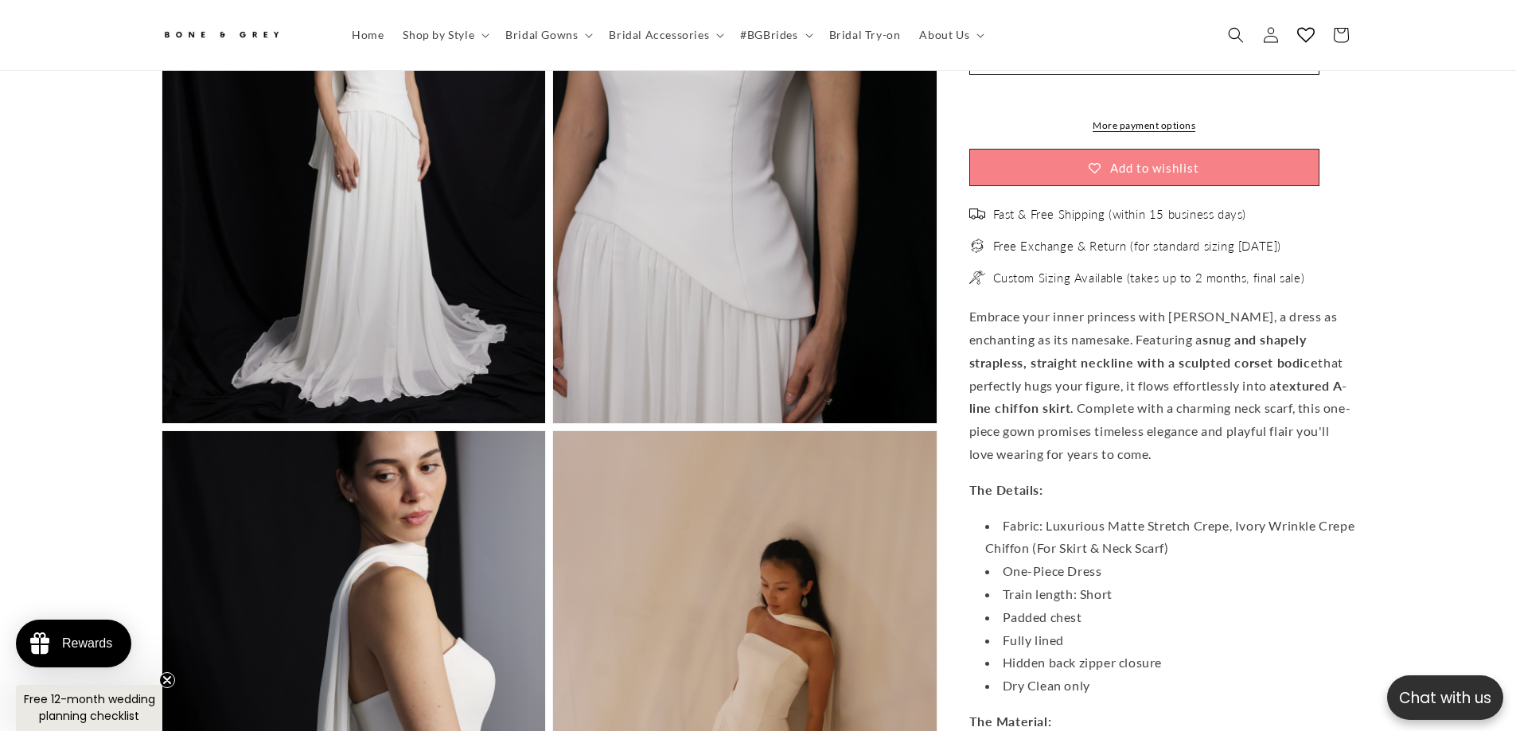
drag, startPoint x: 1056, startPoint y: 327, endPoint x: 1356, endPoint y: 368, distance: 302.8
click at [1342, 374] on p "Embrace your inner princess with Elsa, a dress as enchanting as its namesake. F…" at bounding box center [1162, 386] width 386 height 161
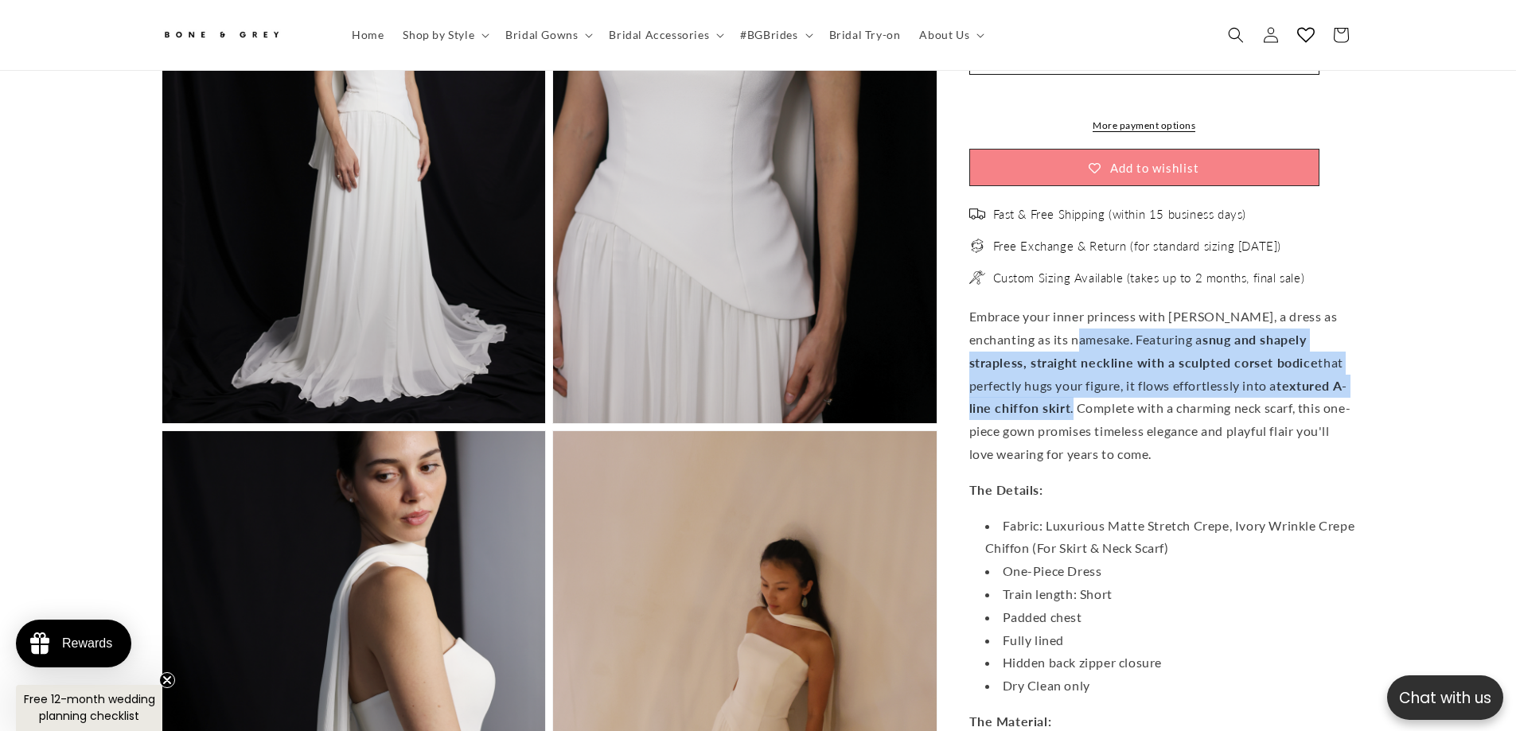
drag, startPoint x: 1354, startPoint y: 373, endPoint x: 1054, endPoint y: 329, distance: 303.9
click at [1054, 329] on p "Embrace your inner princess with Elsa, a dress as enchanting as its namesake. F…" at bounding box center [1162, 386] width 386 height 161
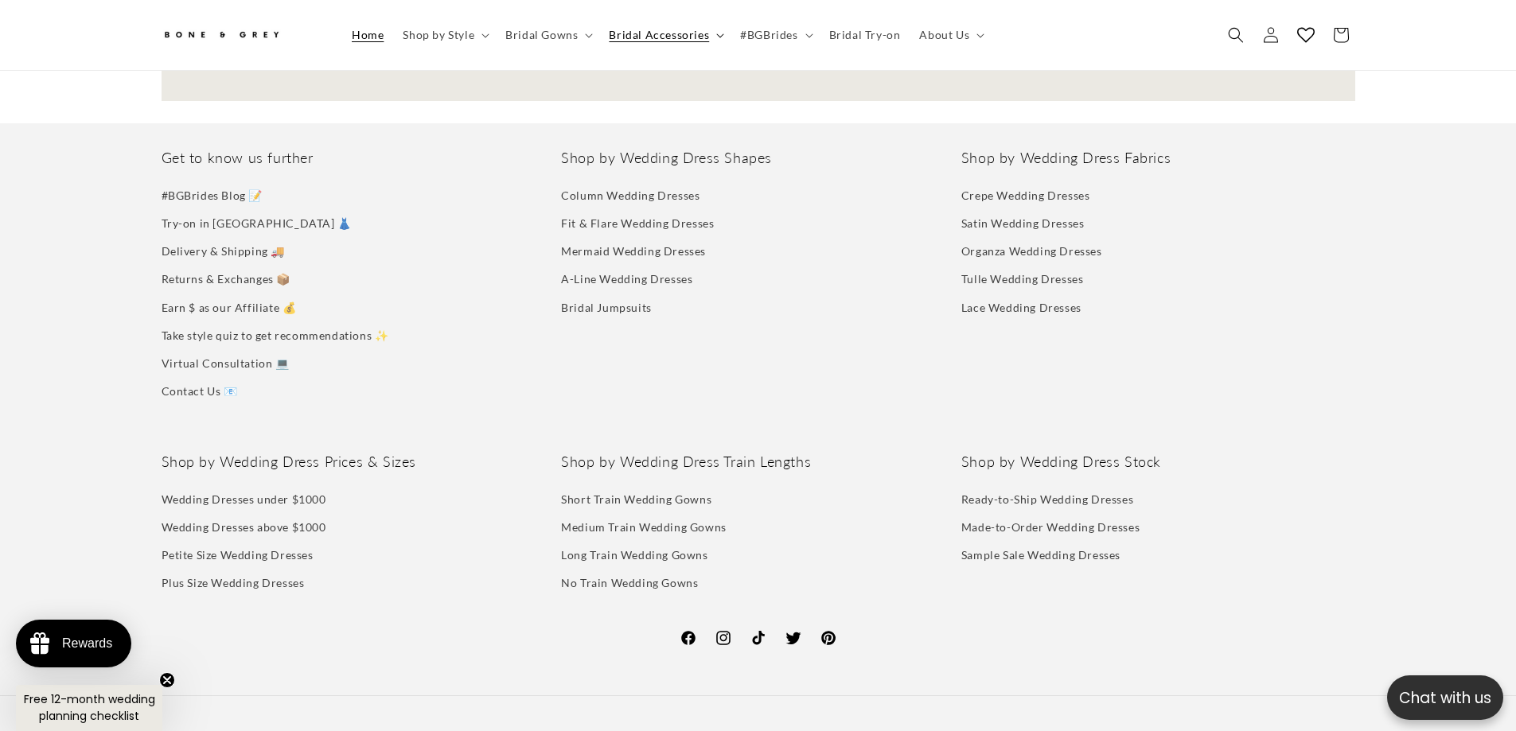
scroll to position [0, 1227]
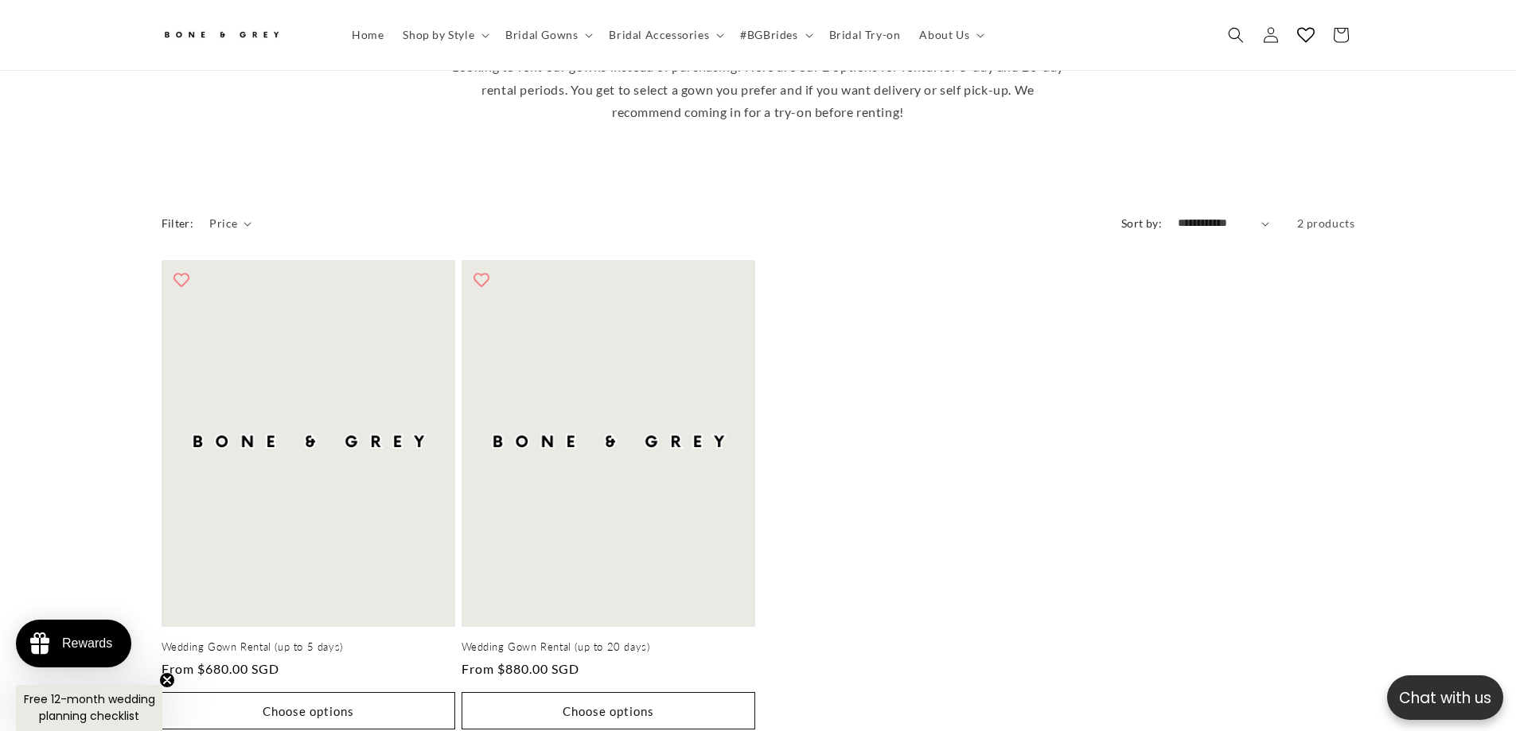
scroll to position [548, 0]
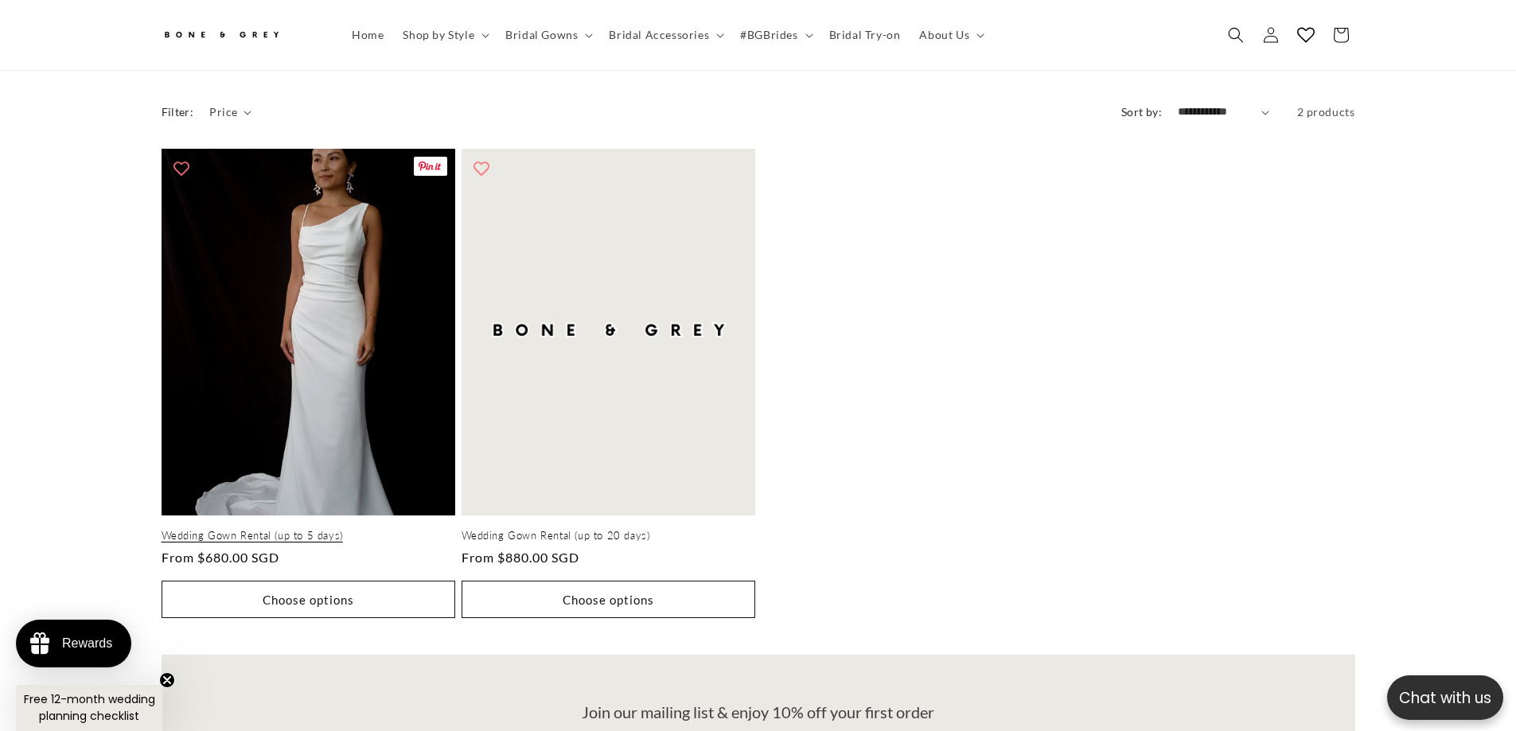
click at [260, 529] on link "Wedding Gown Rental (up to 5 days)" at bounding box center [309, 536] width 294 height 14
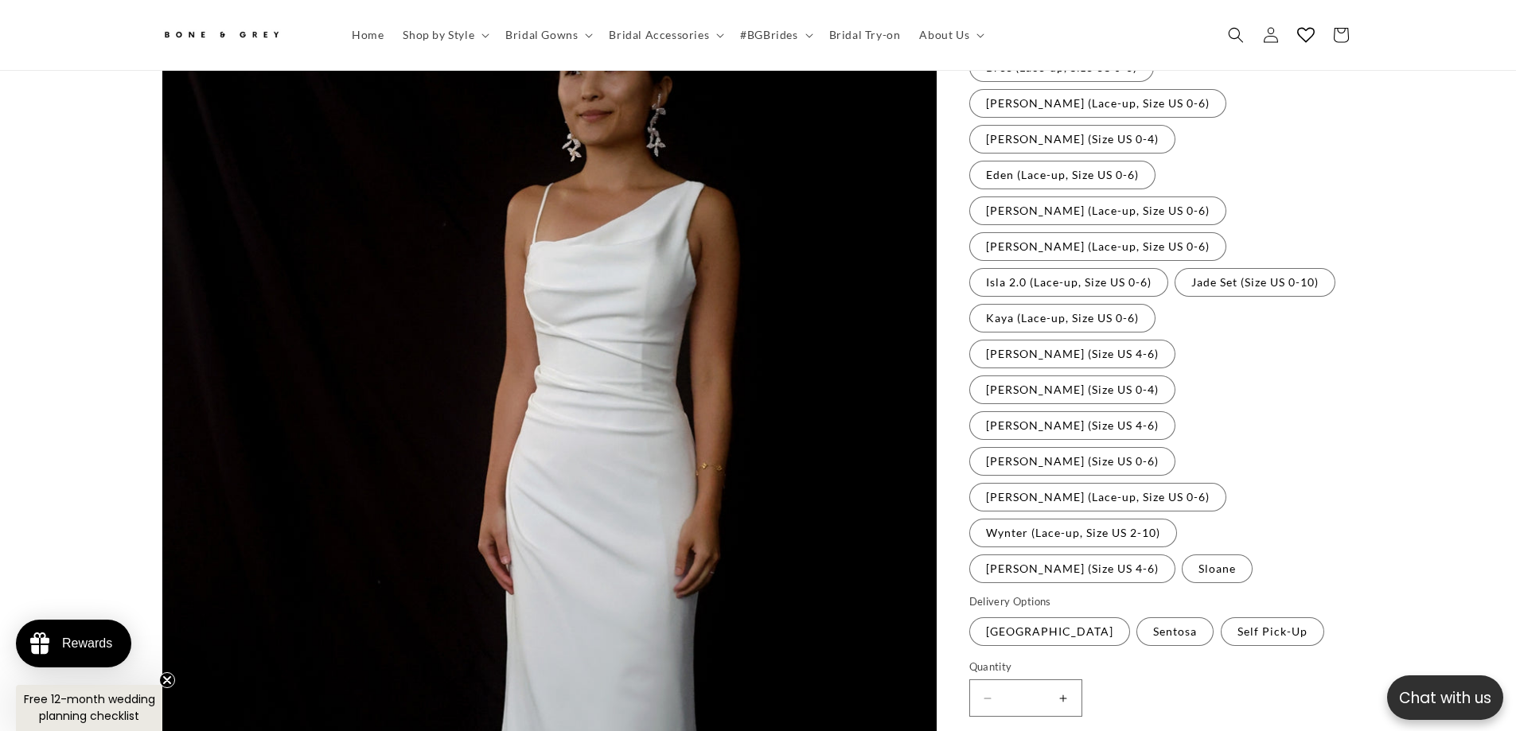
scroll to position [310, 0]
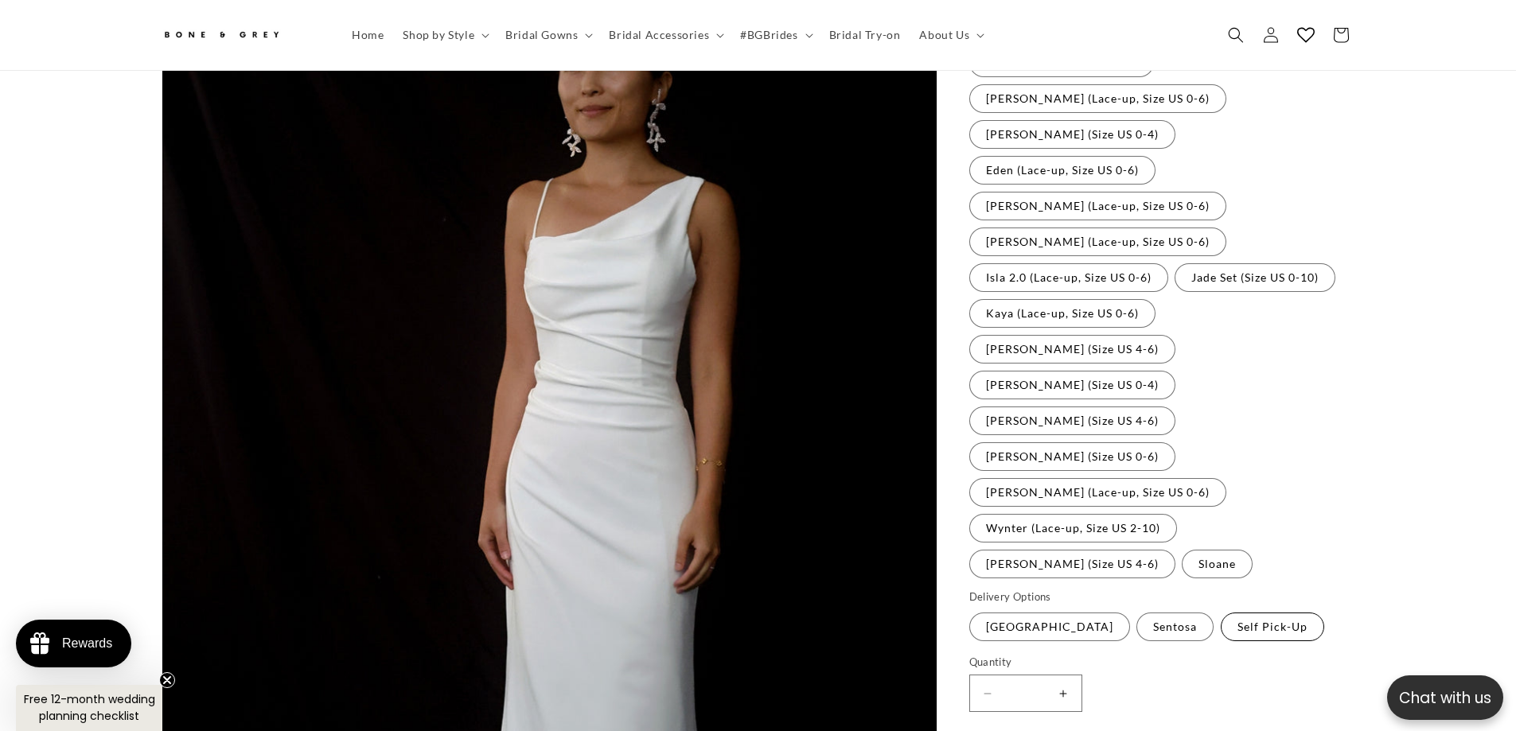
click at [1252, 613] on label "Self Pick-Up Variant sold out or unavailable" at bounding box center [1272, 627] width 103 height 29
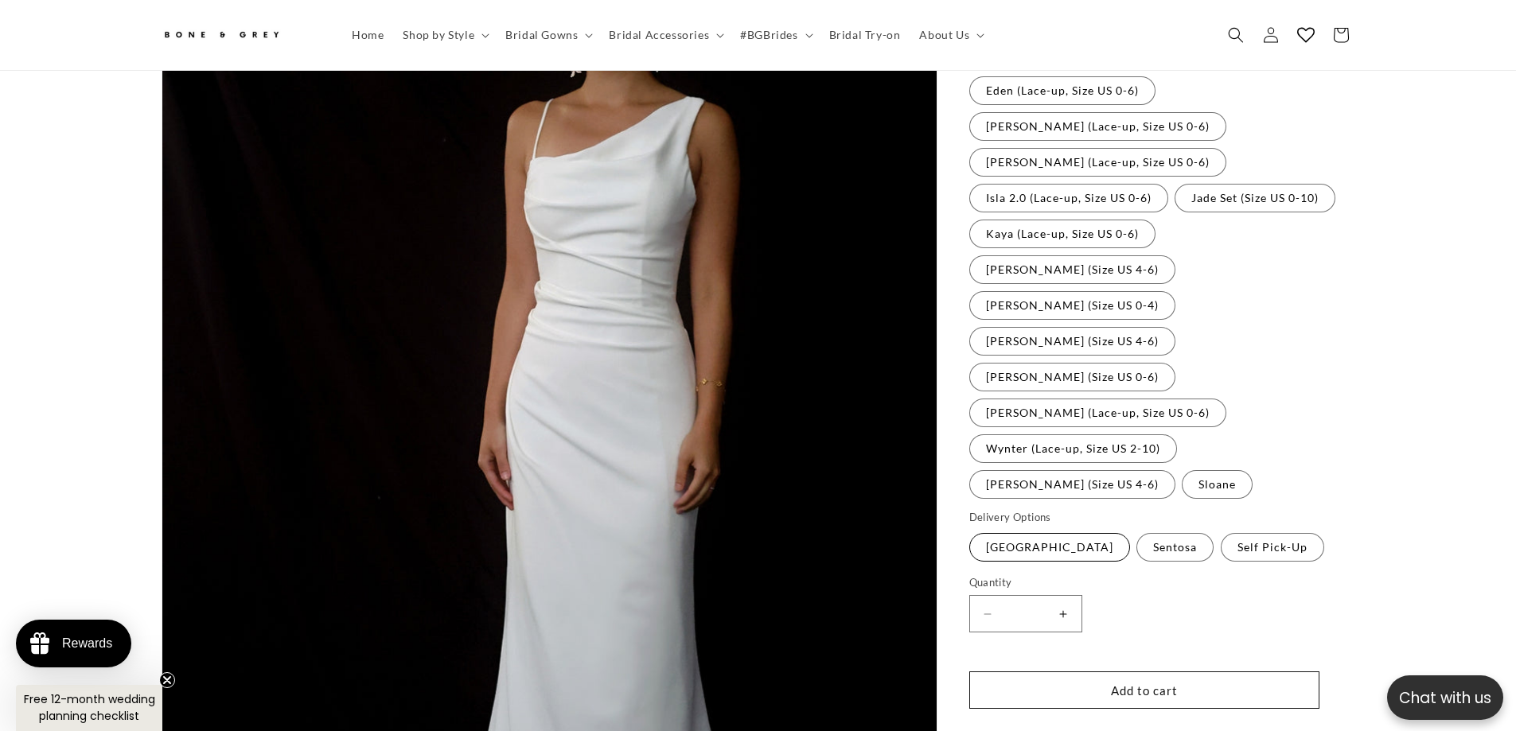
scroll to position [0, 875]
click at [1081, 533] on label "Singapore Island Variant sold out or unavailable" at bounding box center [1049, 547] width 161 height 29
click at [1243, 533] on label "Self Pick-Up Variant sold out or unavailable" at bounding box center [1272, 547] width 103 height 29
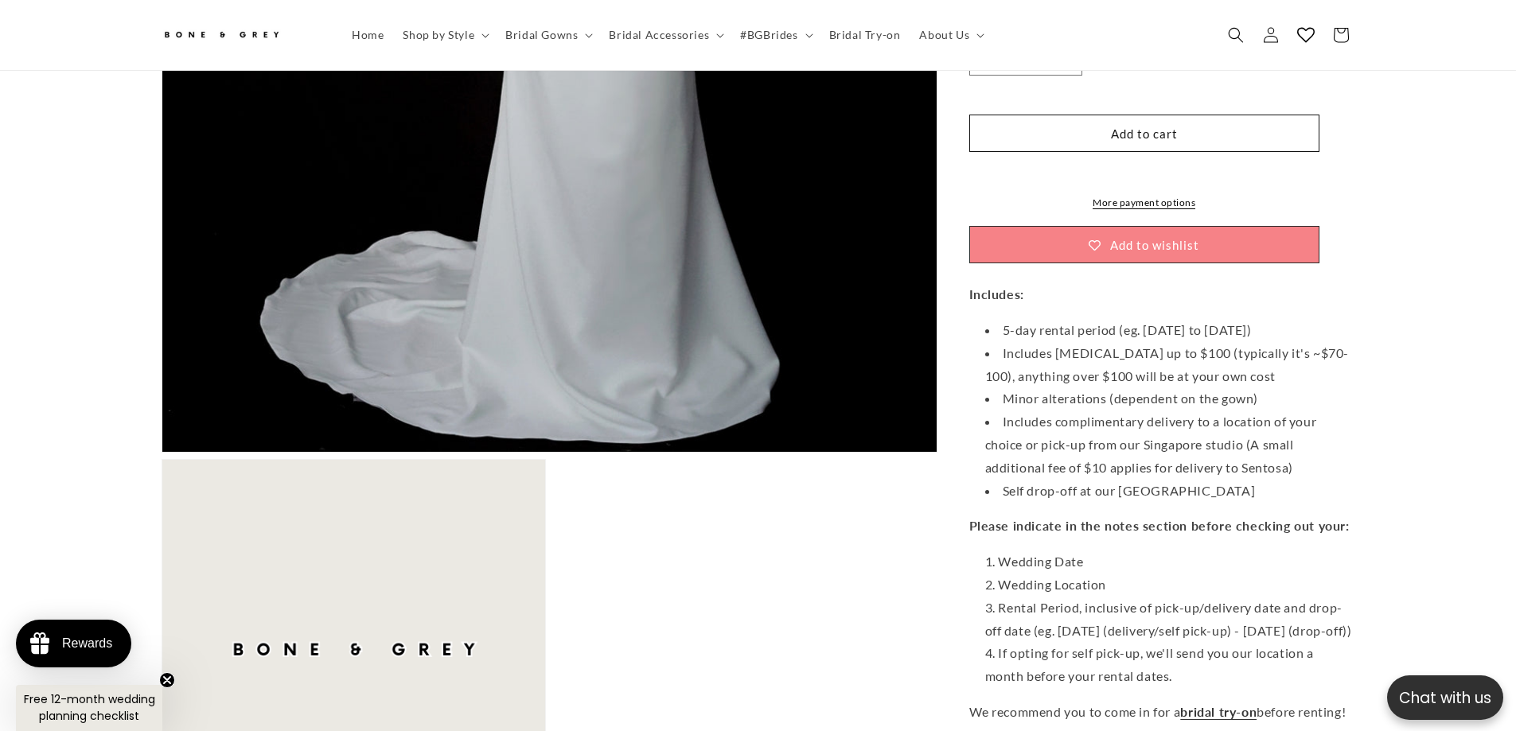
scroll to position [0, 438]
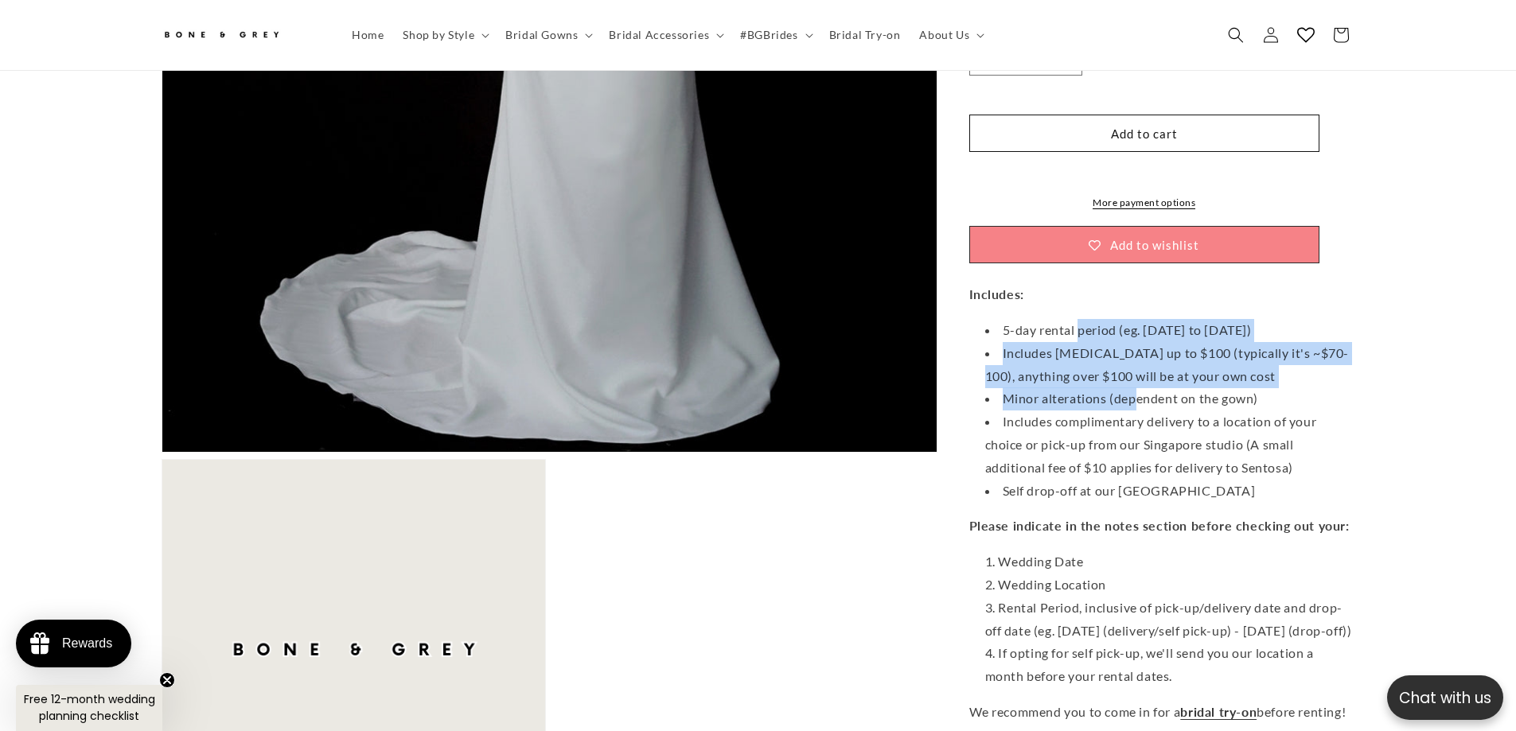
drag, startPoint x: 1077, startPoint y: 194, endPoint x: 1135, endPoint y: 273, distance: 97.4
click at [1135, 319] on ul "5-day rental period (eg. Thursday to Monday) Includes dry cleaning up to $100 (…" at bounding box center [1162, 410] width 386 height 183
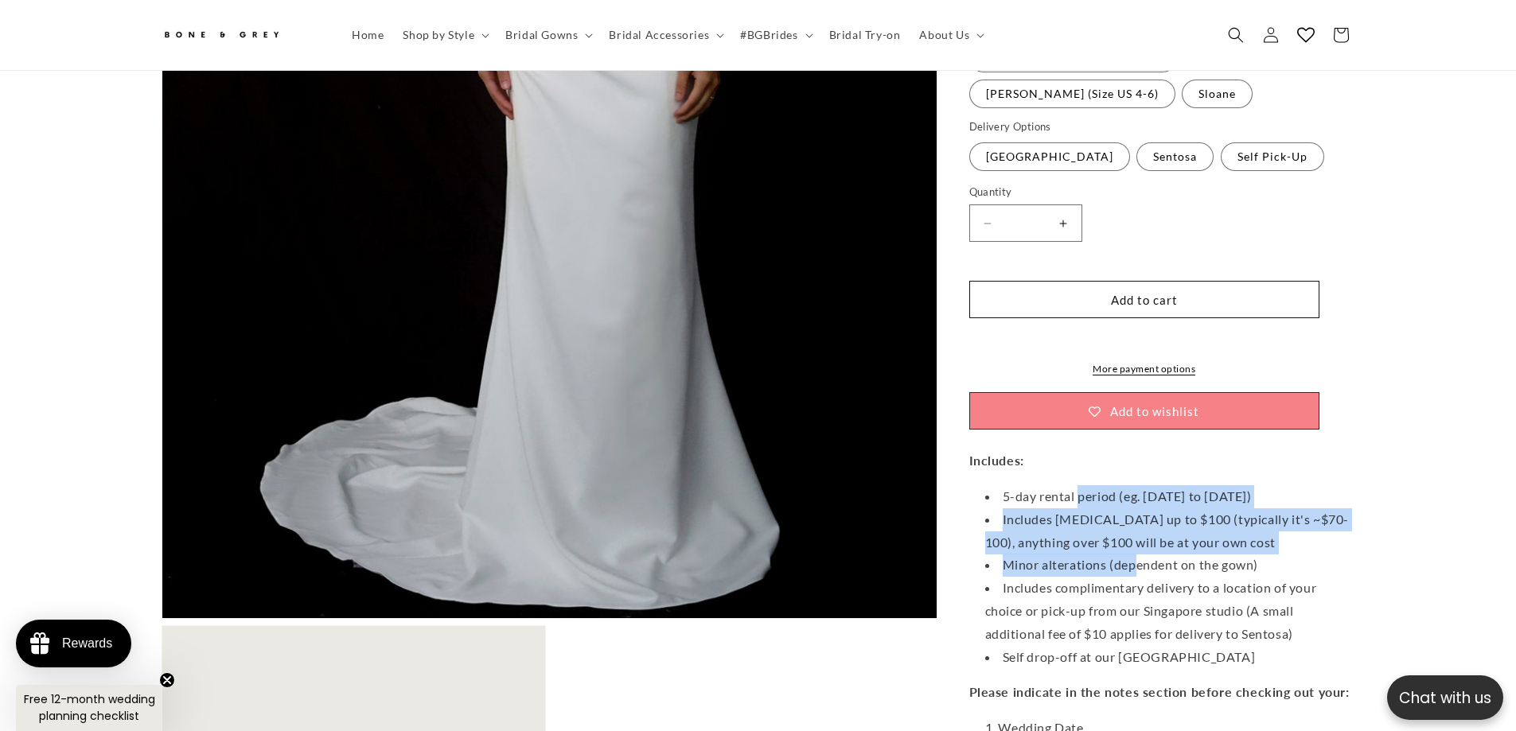
scroll to position [787, 0]
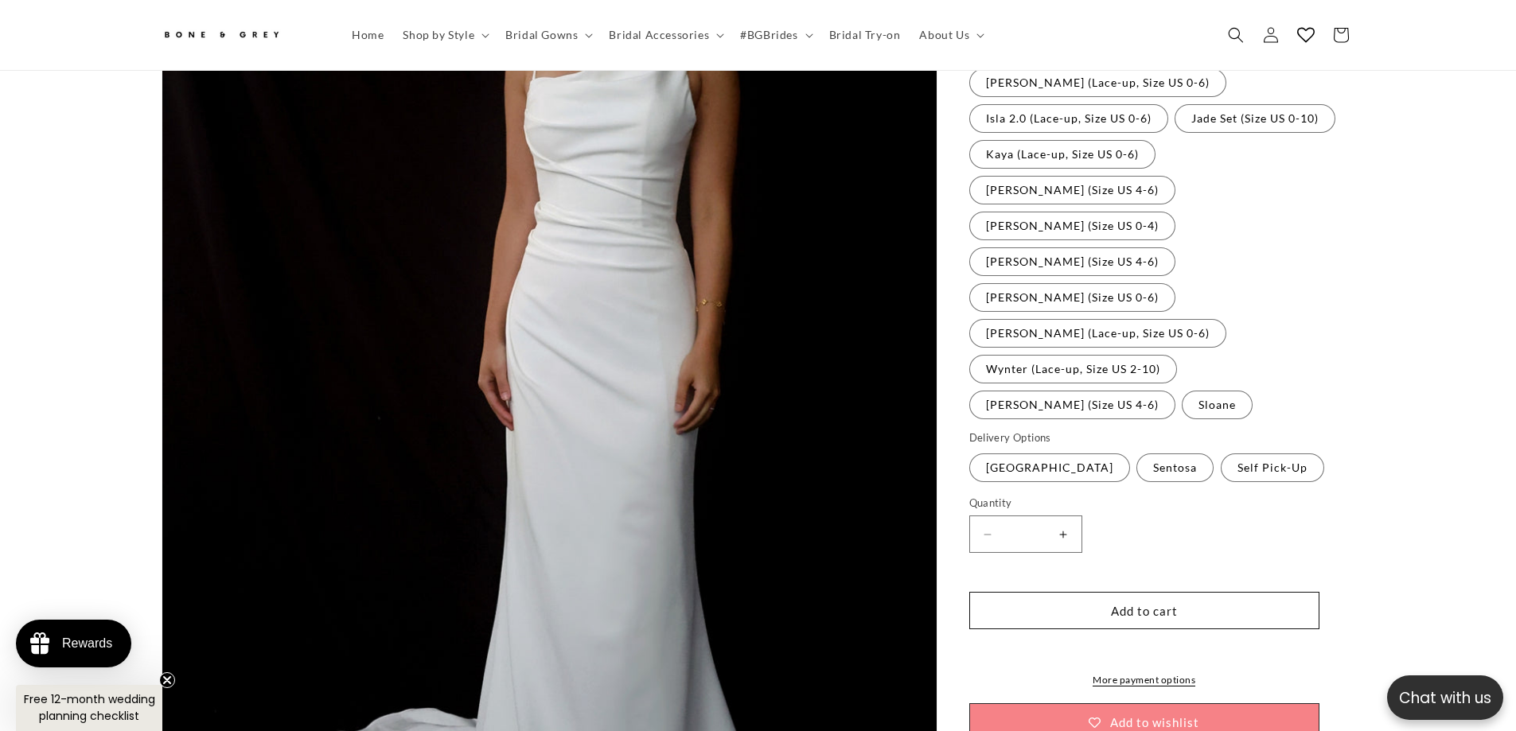
click at [1069, 454] on label "Singapore Island Variant sold out or unavailable" at bounding box center [1049, 468] width 161 height 29
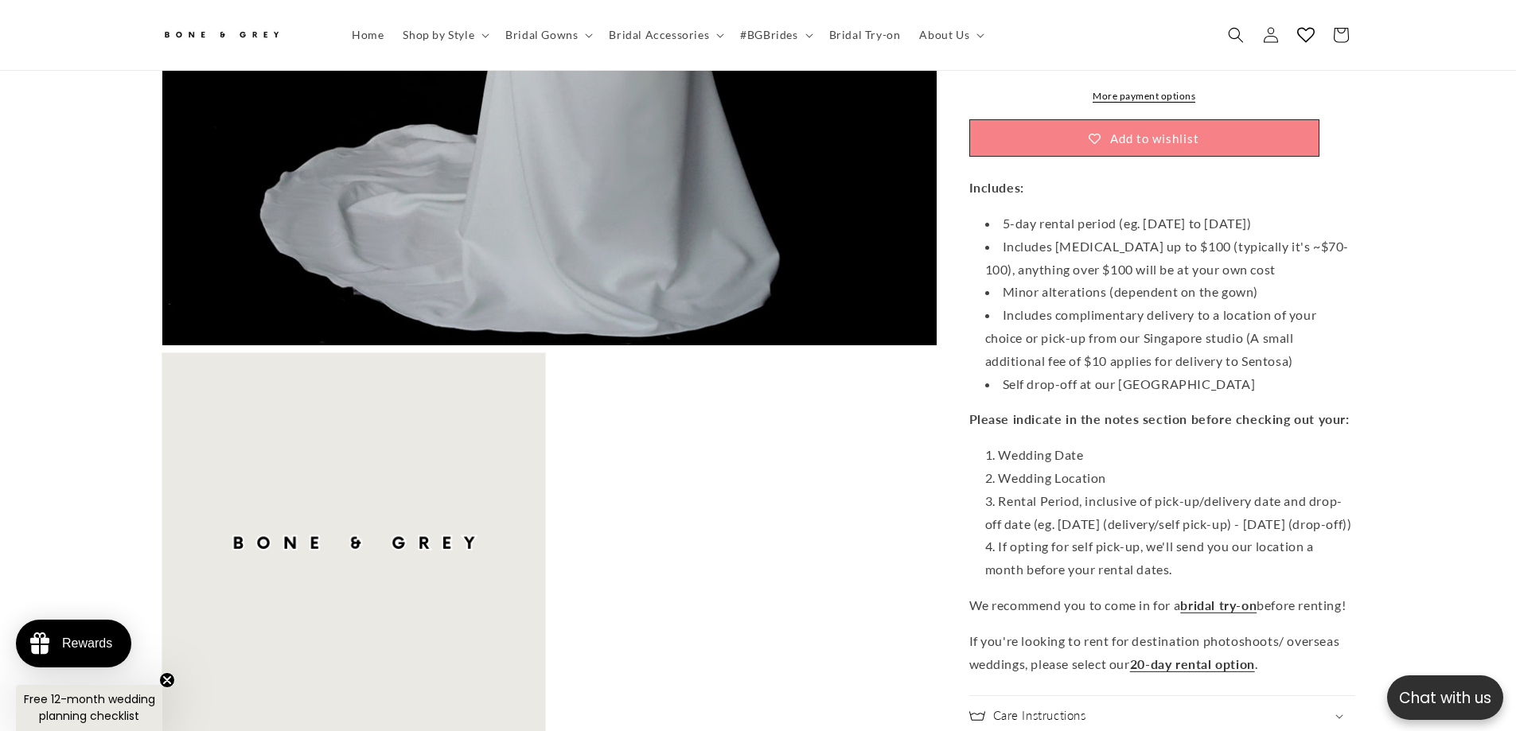
scroll to position [0, 875]
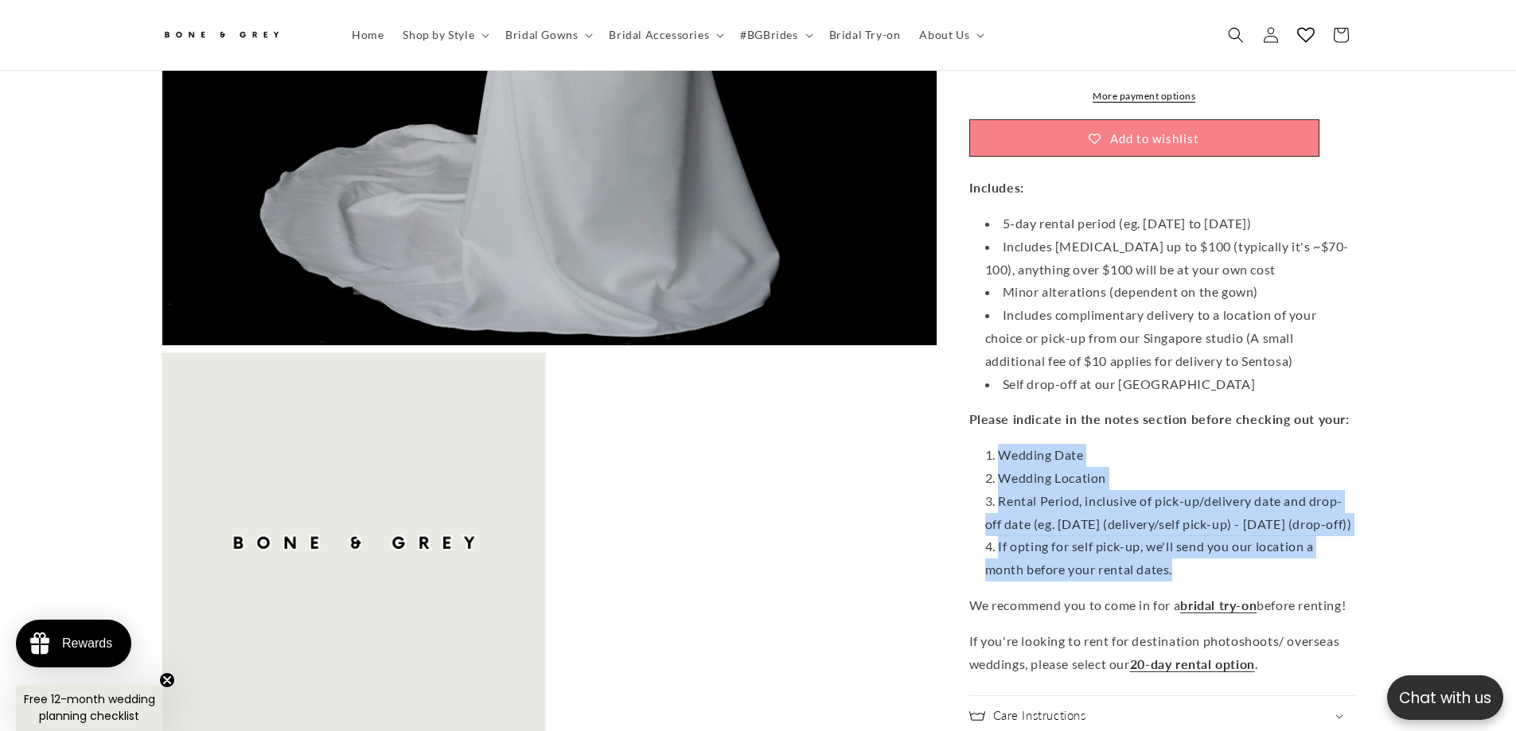
drag, startPoint x: 995, startPoint y: 316, endPoint x: 1252, endPoint y: 457, distance: 292.4
click at [1252, 457] on ol "Wedding Date Wedding Location Rental Period, inclusive of pick-up/delivery date…" at bounding box center [1162, 513] width 386 height 138
click at [1236, 490] on li "Rental Period, inclusive of pick-up/delivery date and drop-off date (eg. Thursd…" at bounding box center [1170, 513] width 370 height 46
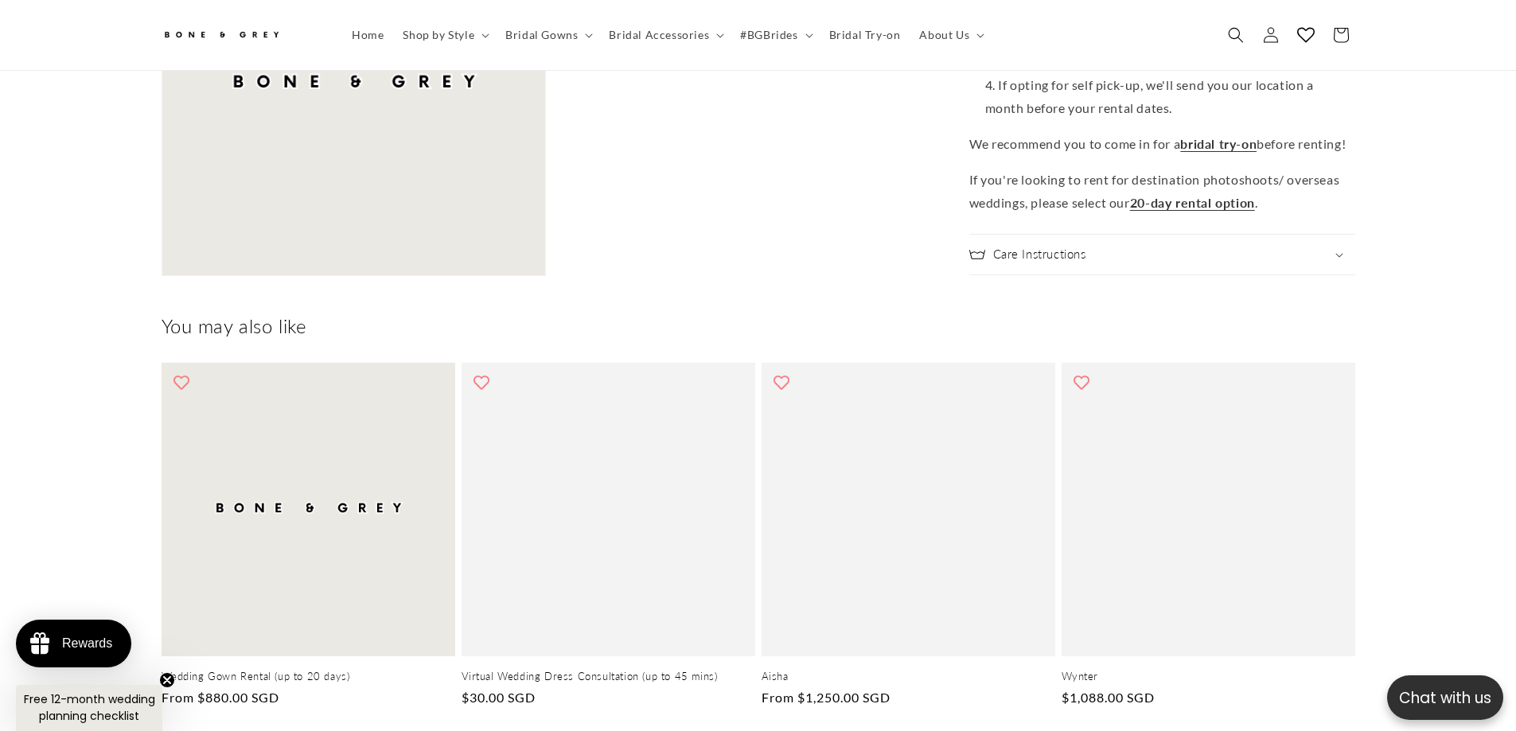
scroll to position [1530, 0]
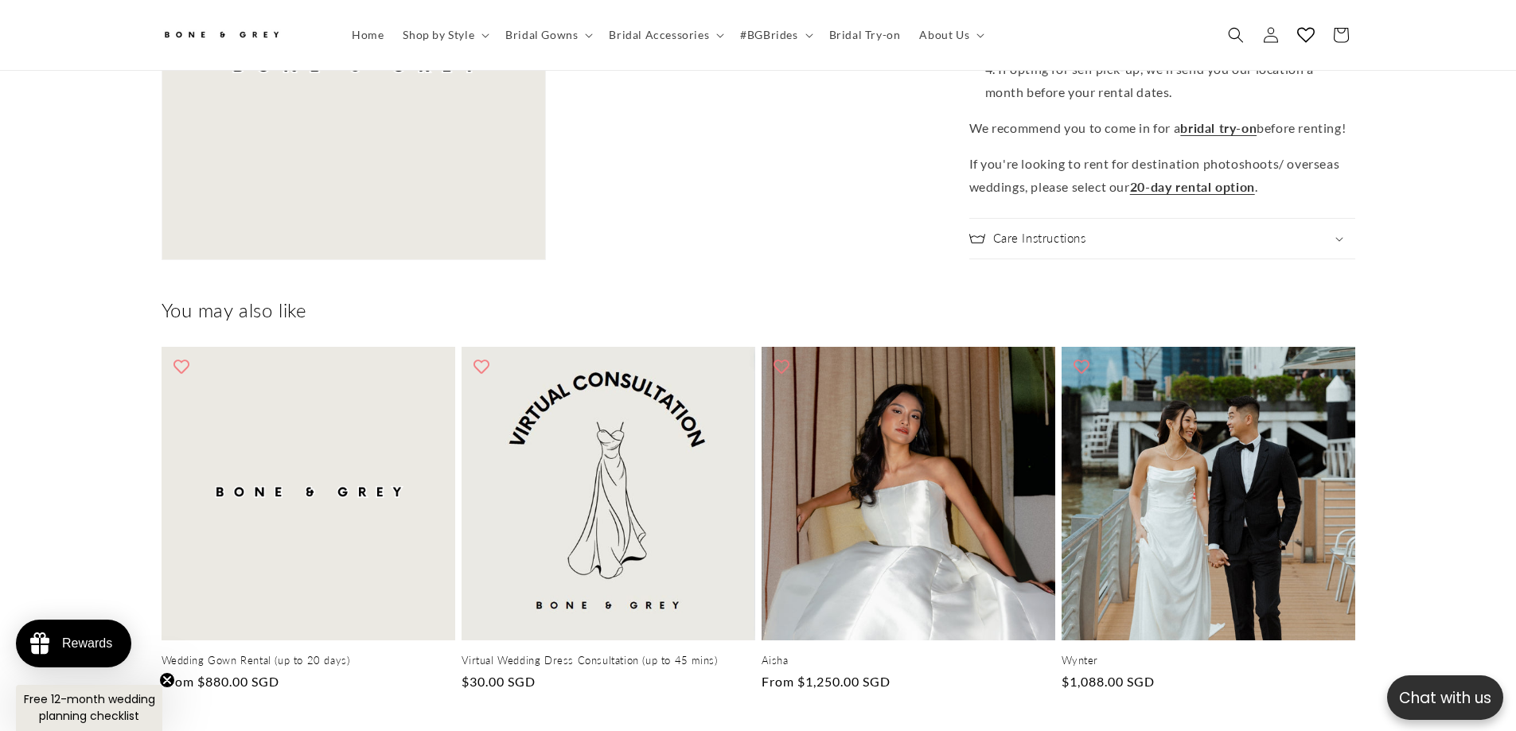
click at [1248, 231] on div "Care Instructions" at bounding box center [1162, 239] width 386 height 16
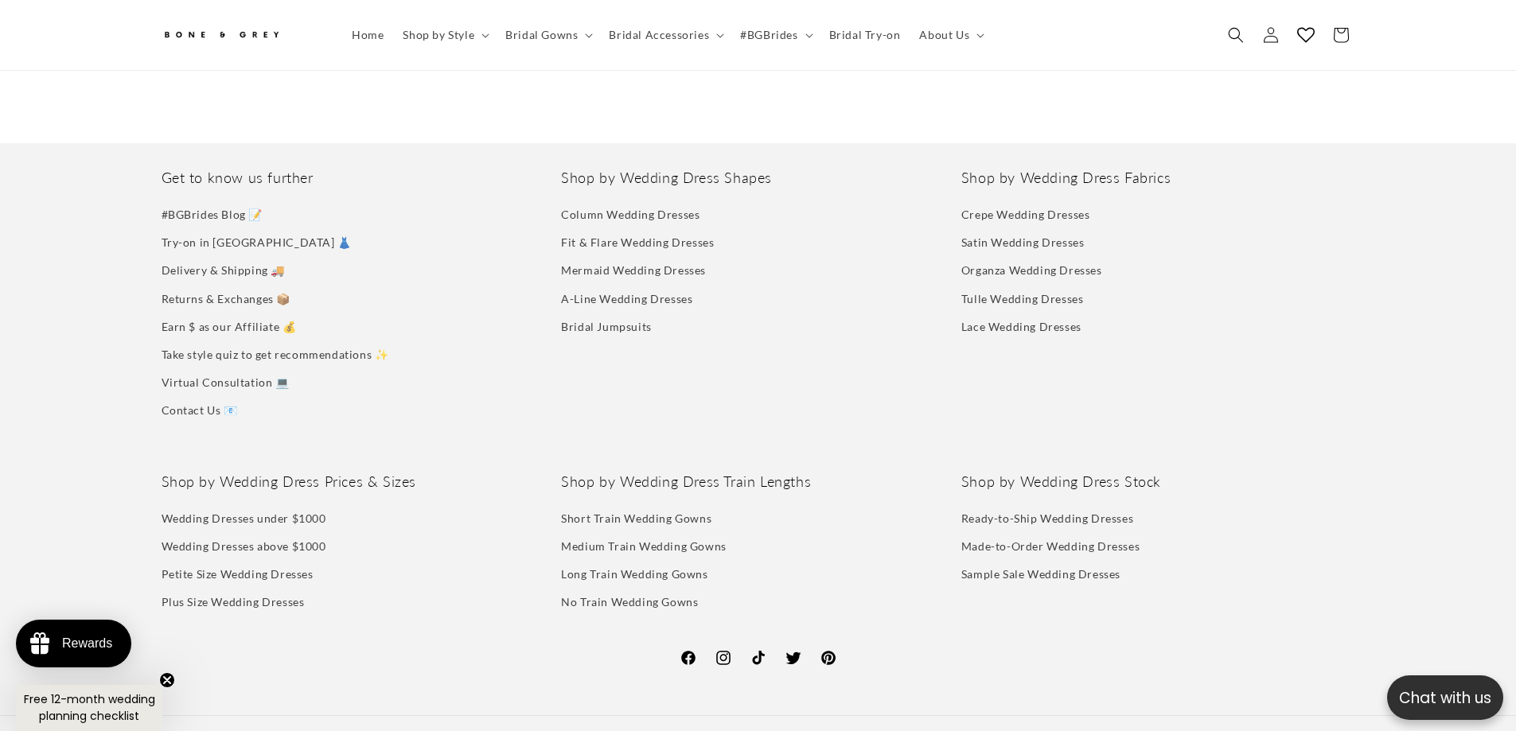
scroll to position [2331, 0]
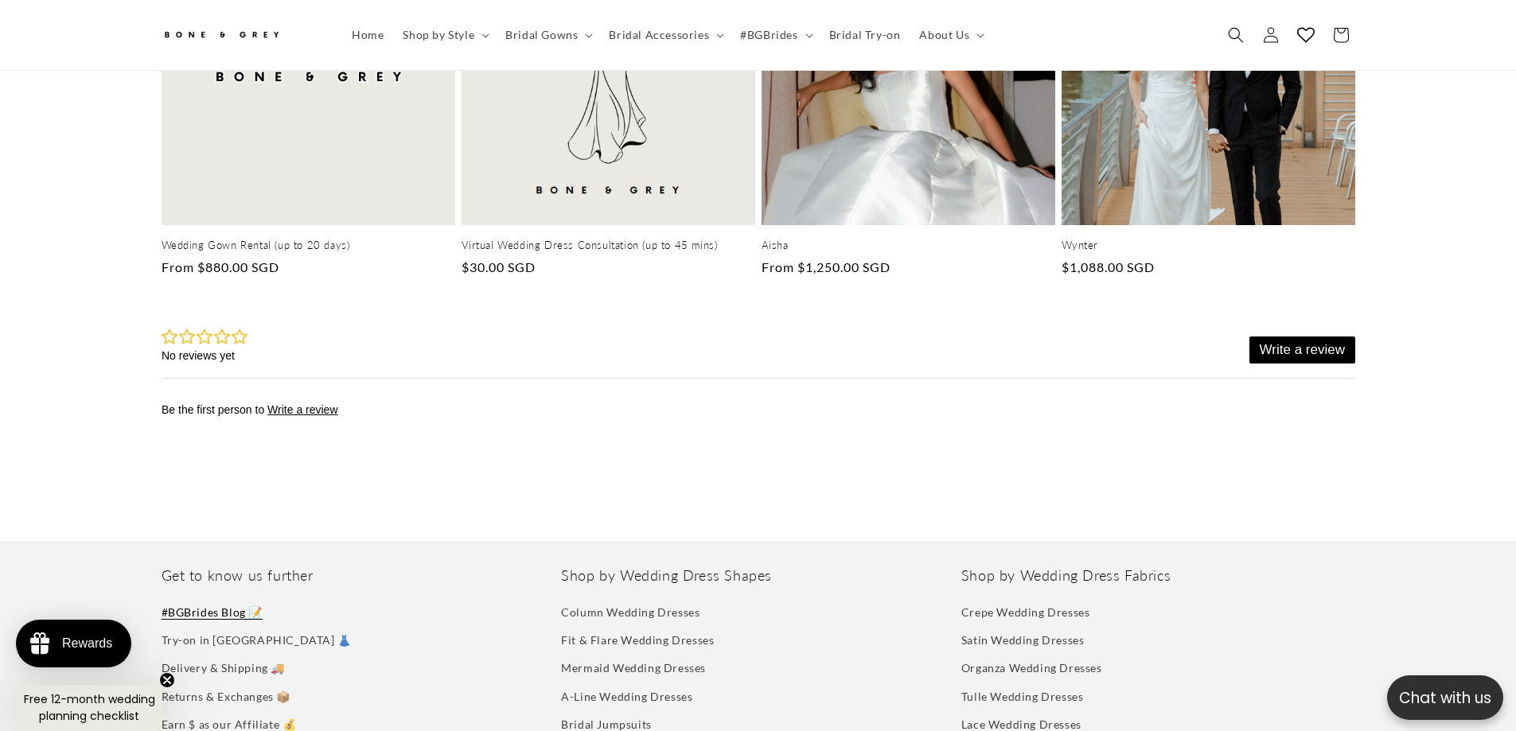
click at [214, 602] on link "#BGBrides Blog 📝" at bounding box center [213, 614] width 102 height 24
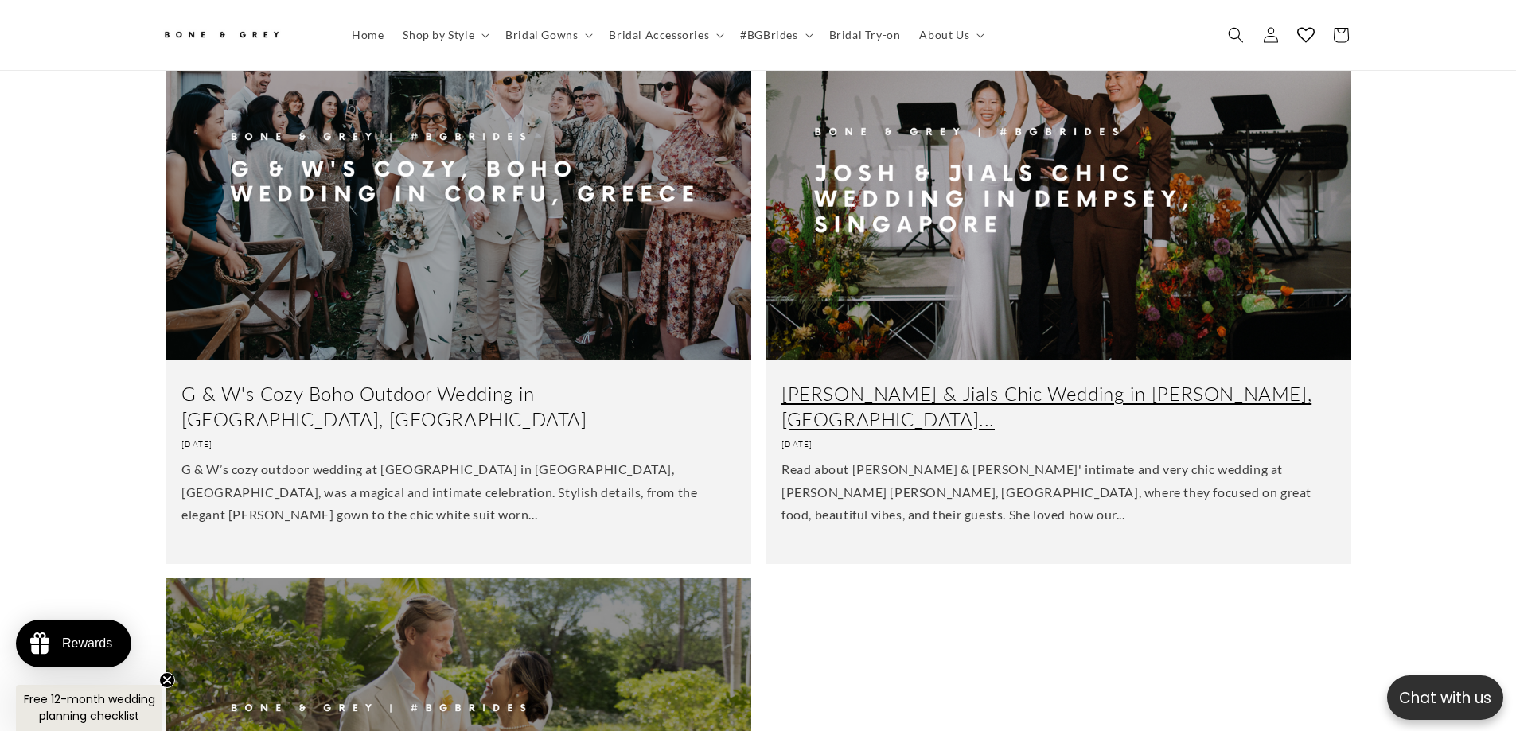
scroll to position [1583, 0]
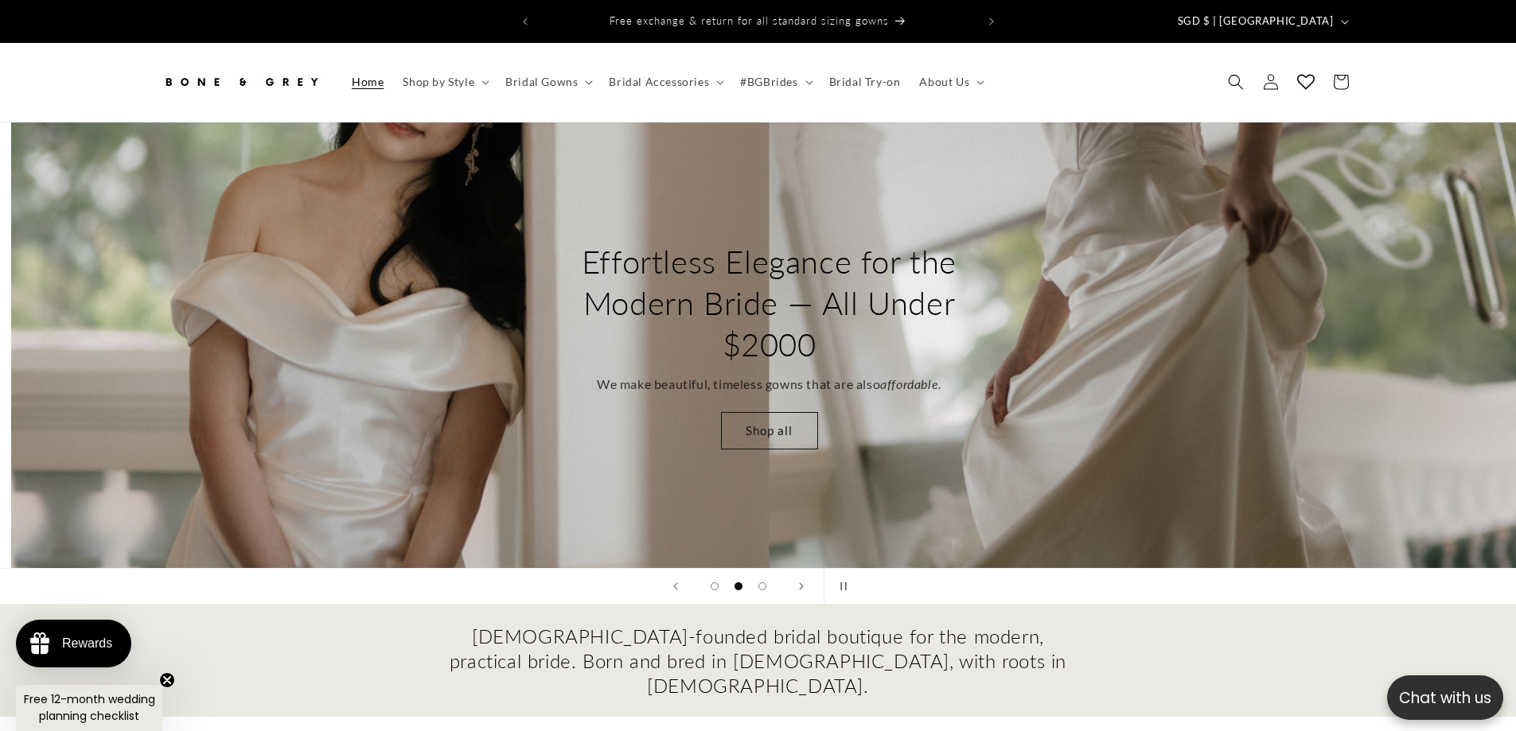
scroll to position [0, 1516]
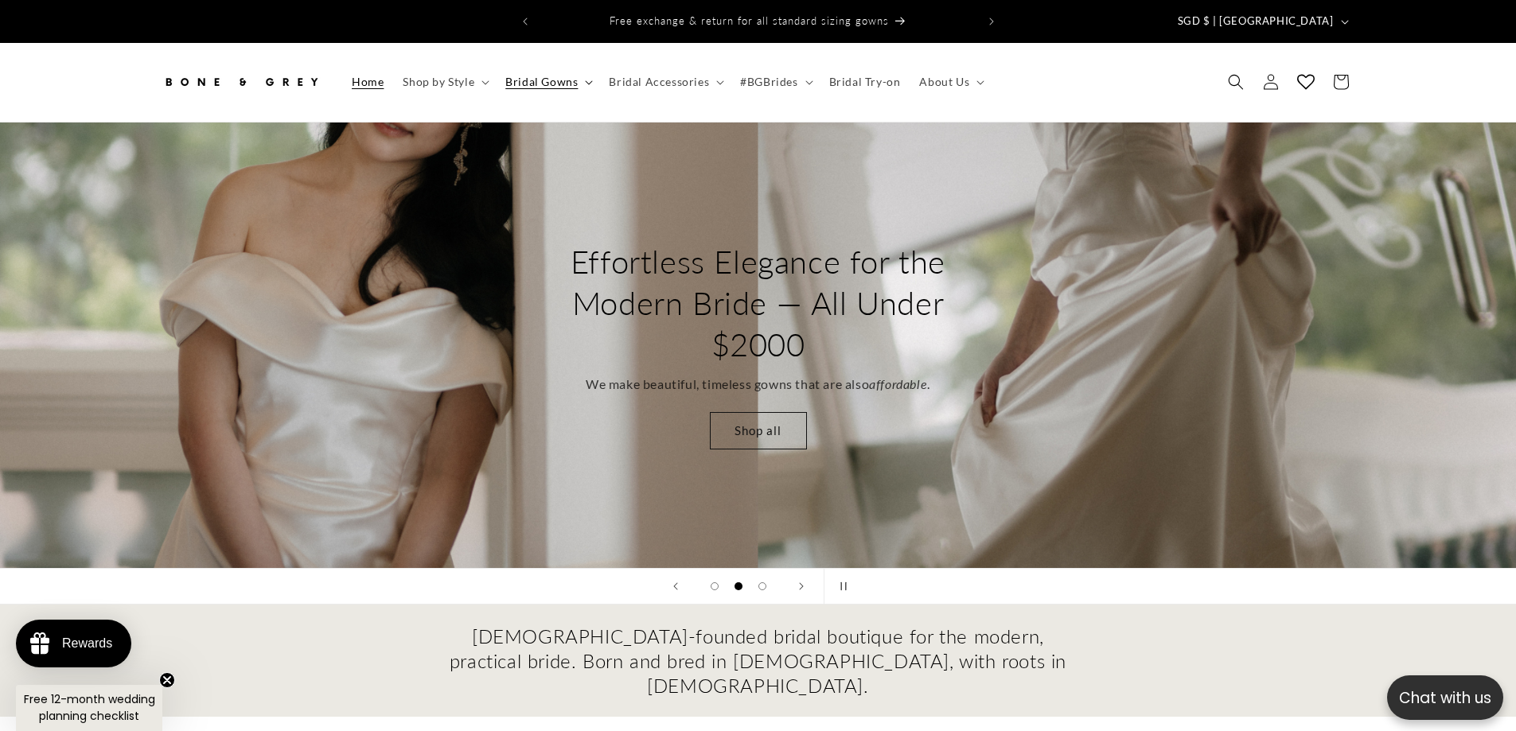
click at [587, 81] on icon at bounding box center [589, 83] width 7 height 4
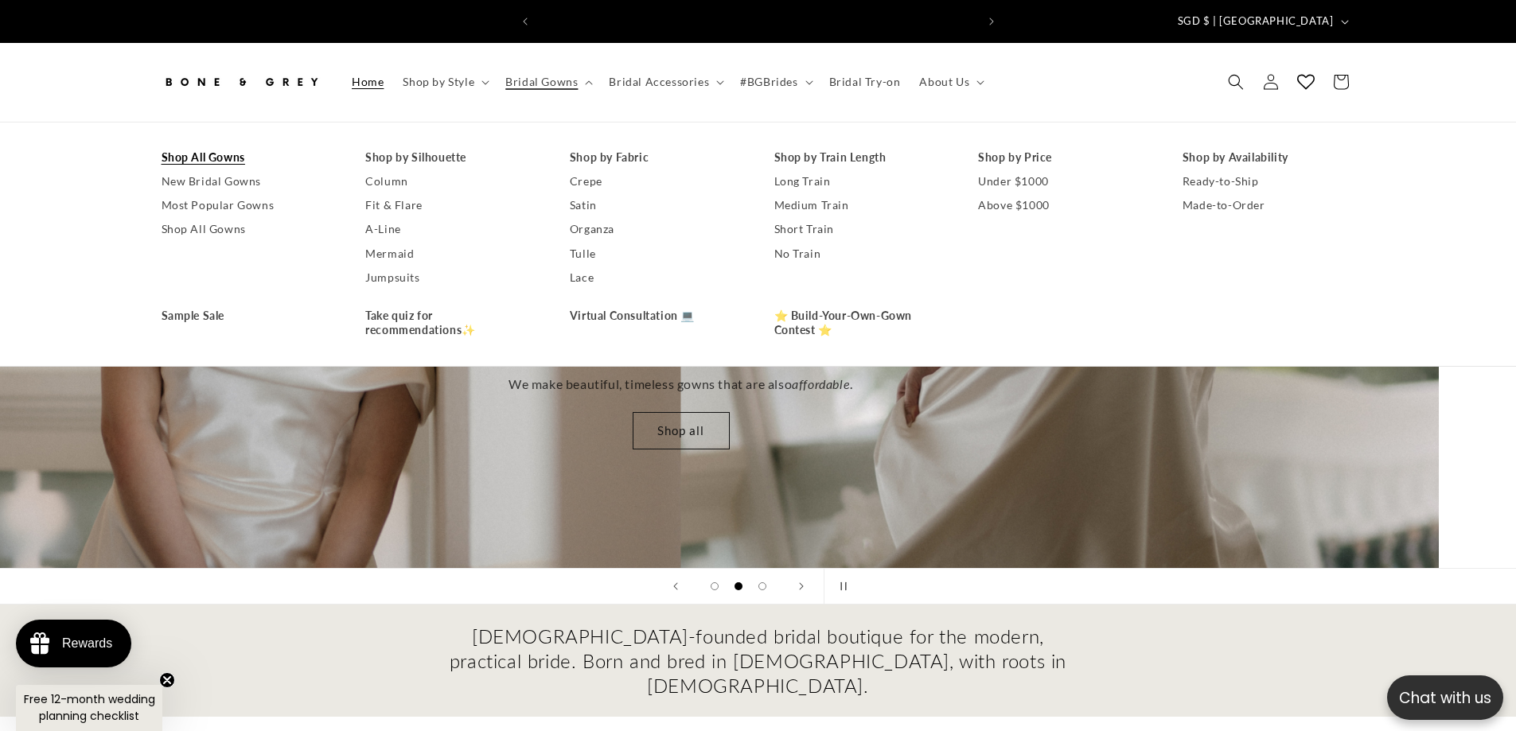
scroll to position [0, 875]
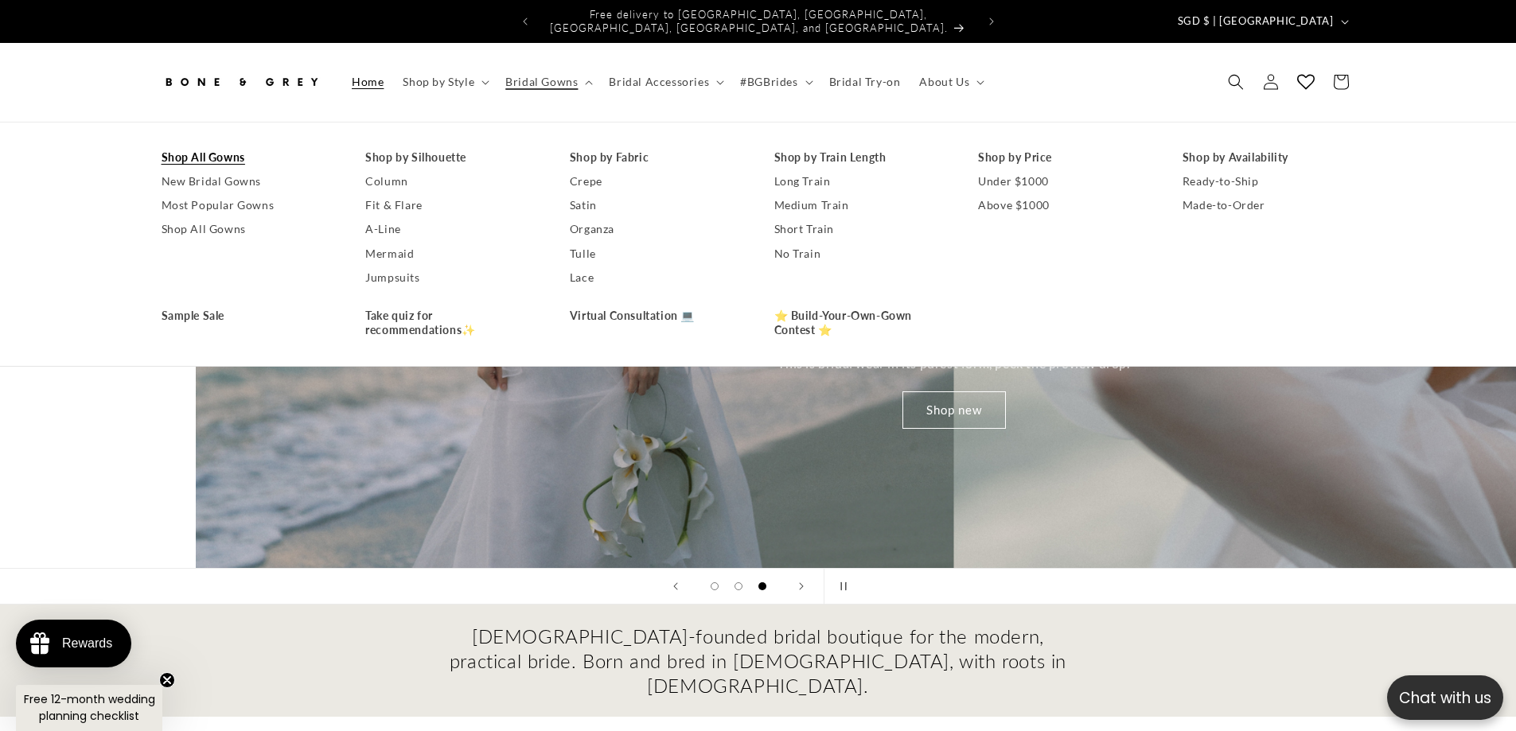
click at [239, 146] on link "Shop All Gowns" at bounding box center [248, 158] width 173 height 24
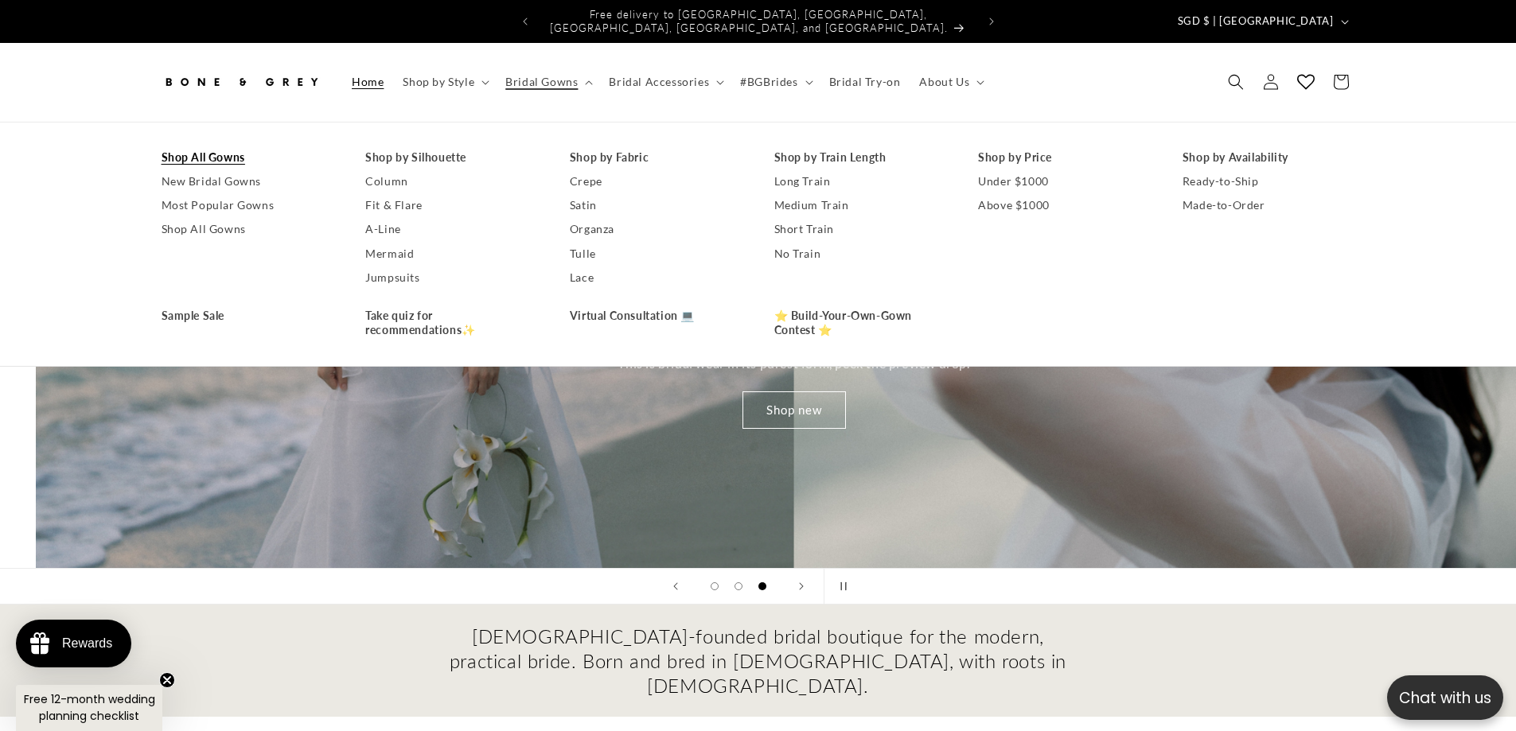
scroll to position [0, 3032]
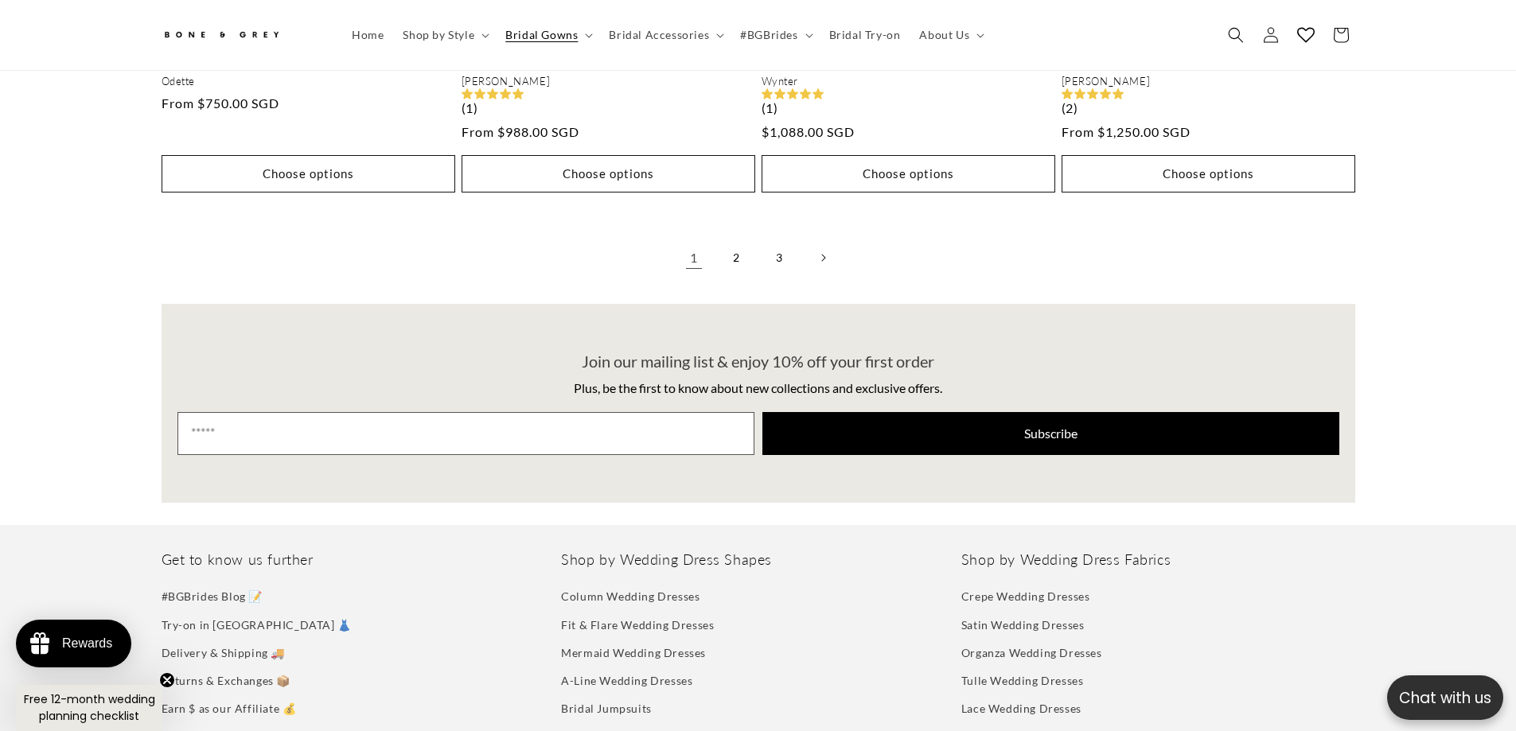
scroll to position [4368, 0]
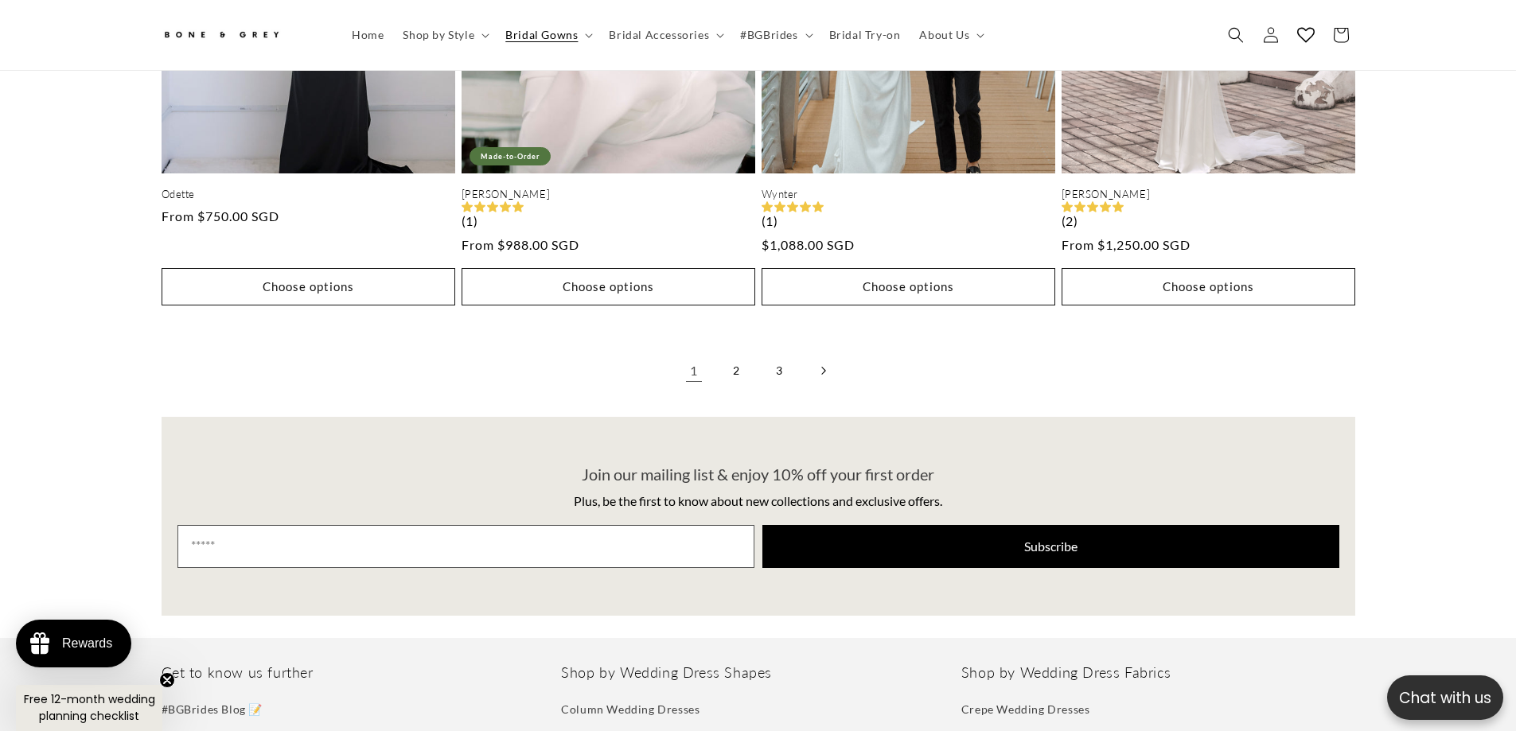
click at [828, 353] on link "Next page" at bounding box center [822, 370] width 35 height 35
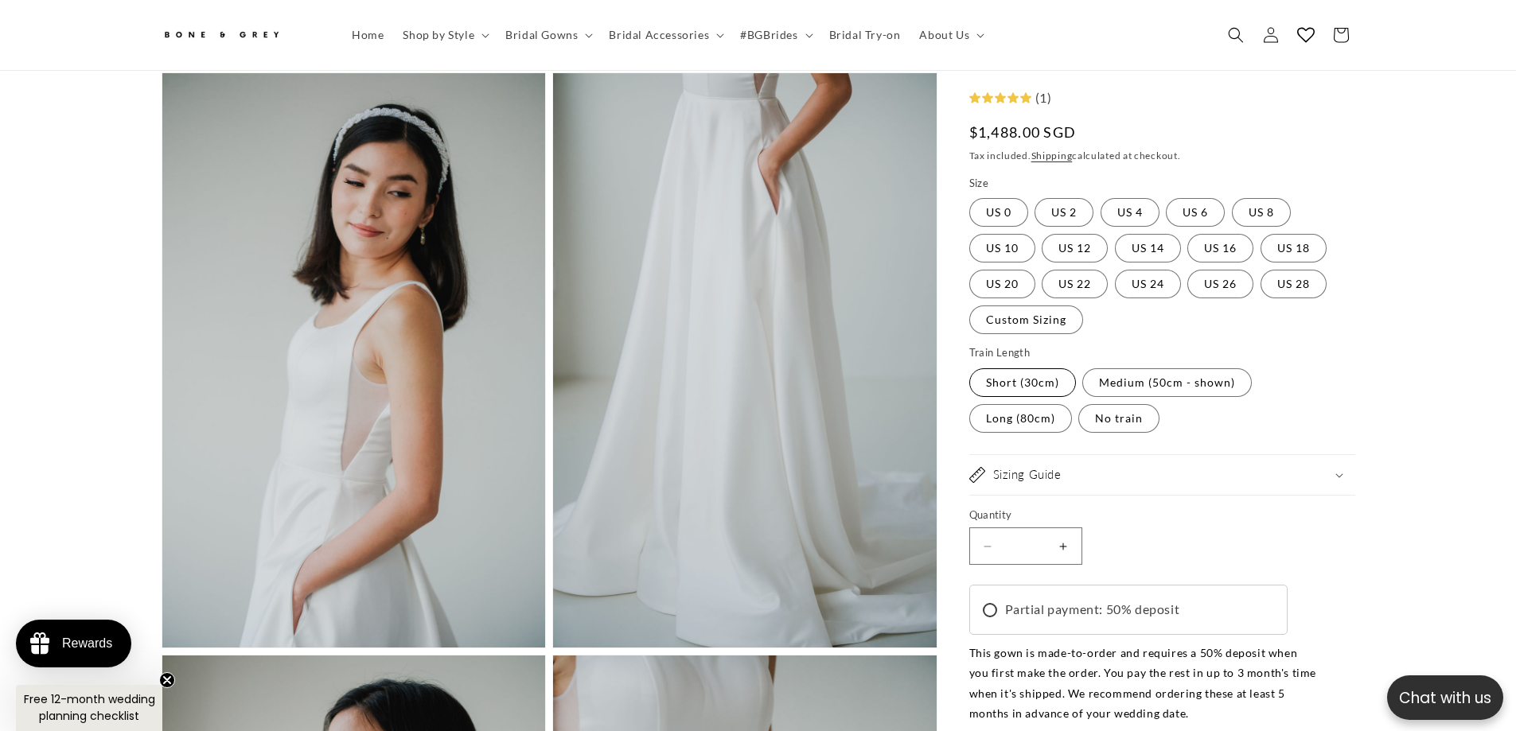
scroll to position [2458, 0]
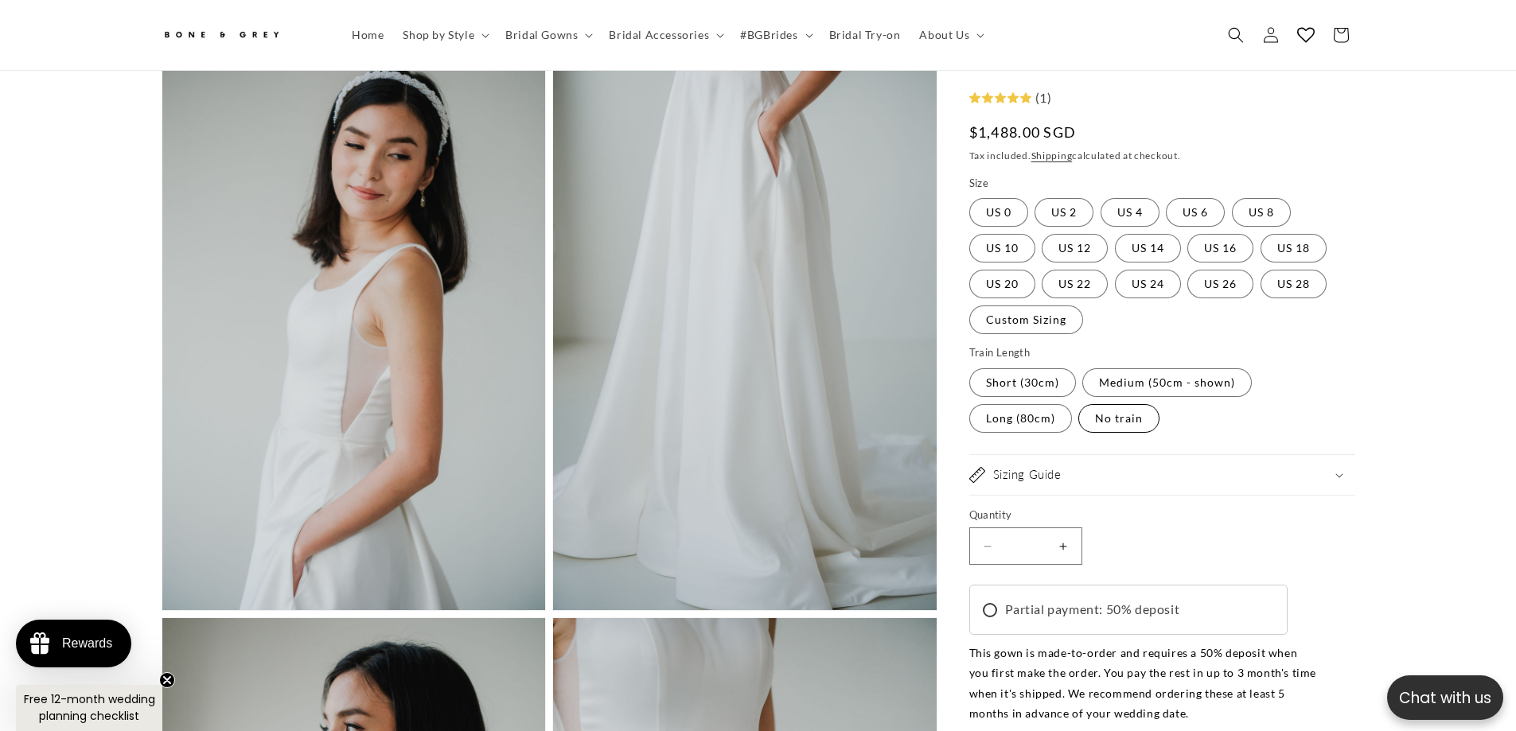
click at [1111, 429] on label "No train Variant sold out or unavailable" at bounding box center [1118, 418] width 81 height 29
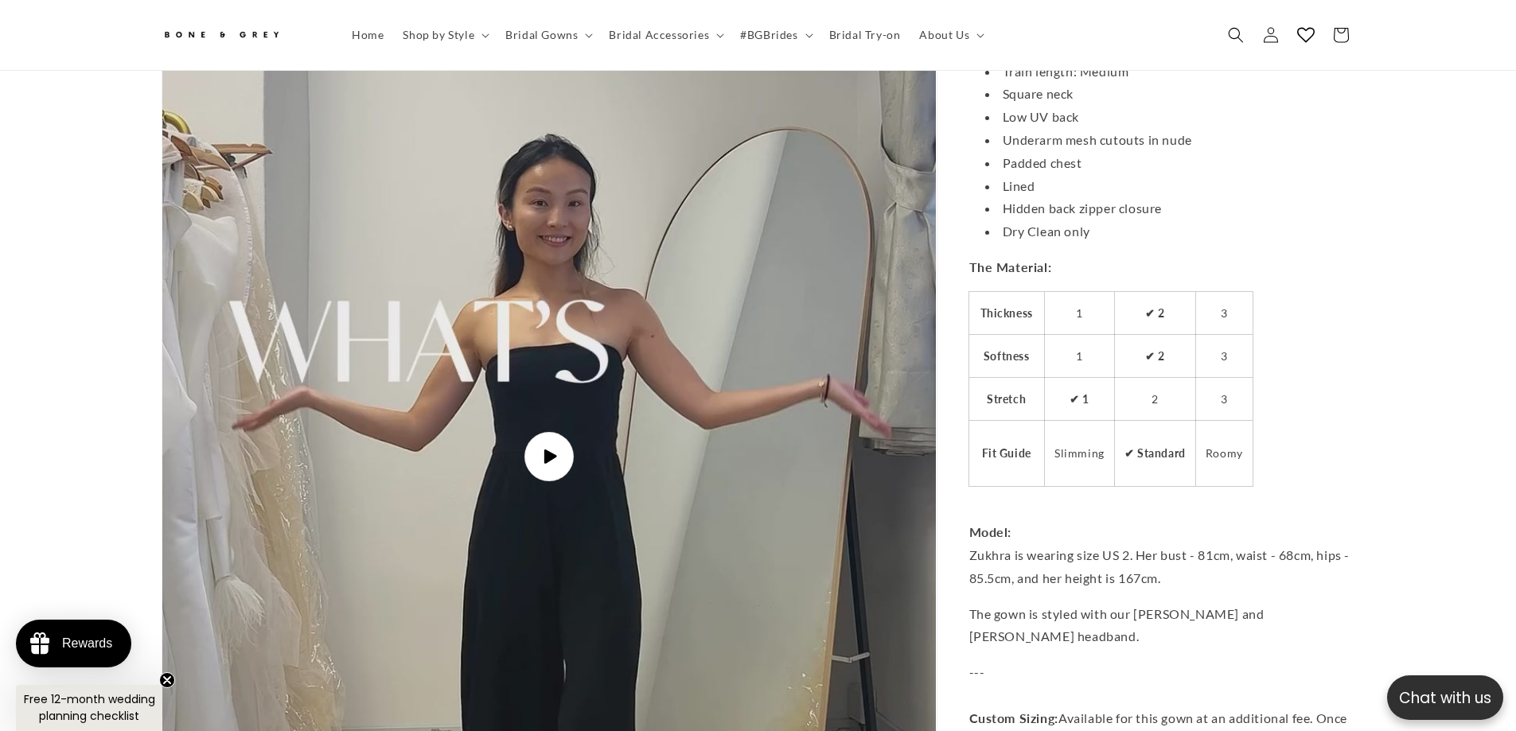
click at [858, 417] on img "Gallery Viewer" at bounding box center [548, 456] width 773 height 1375
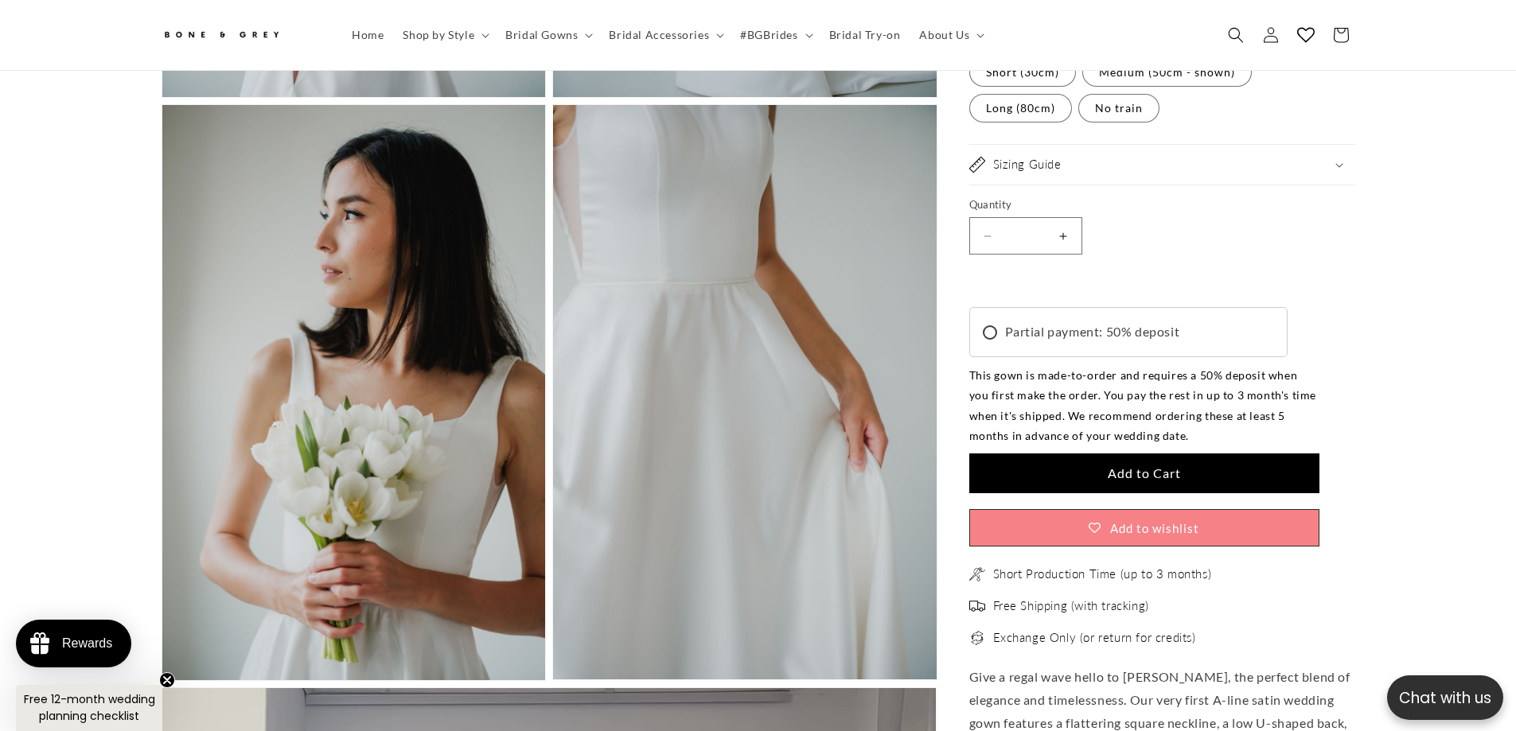
scroll to position [2776, 0]
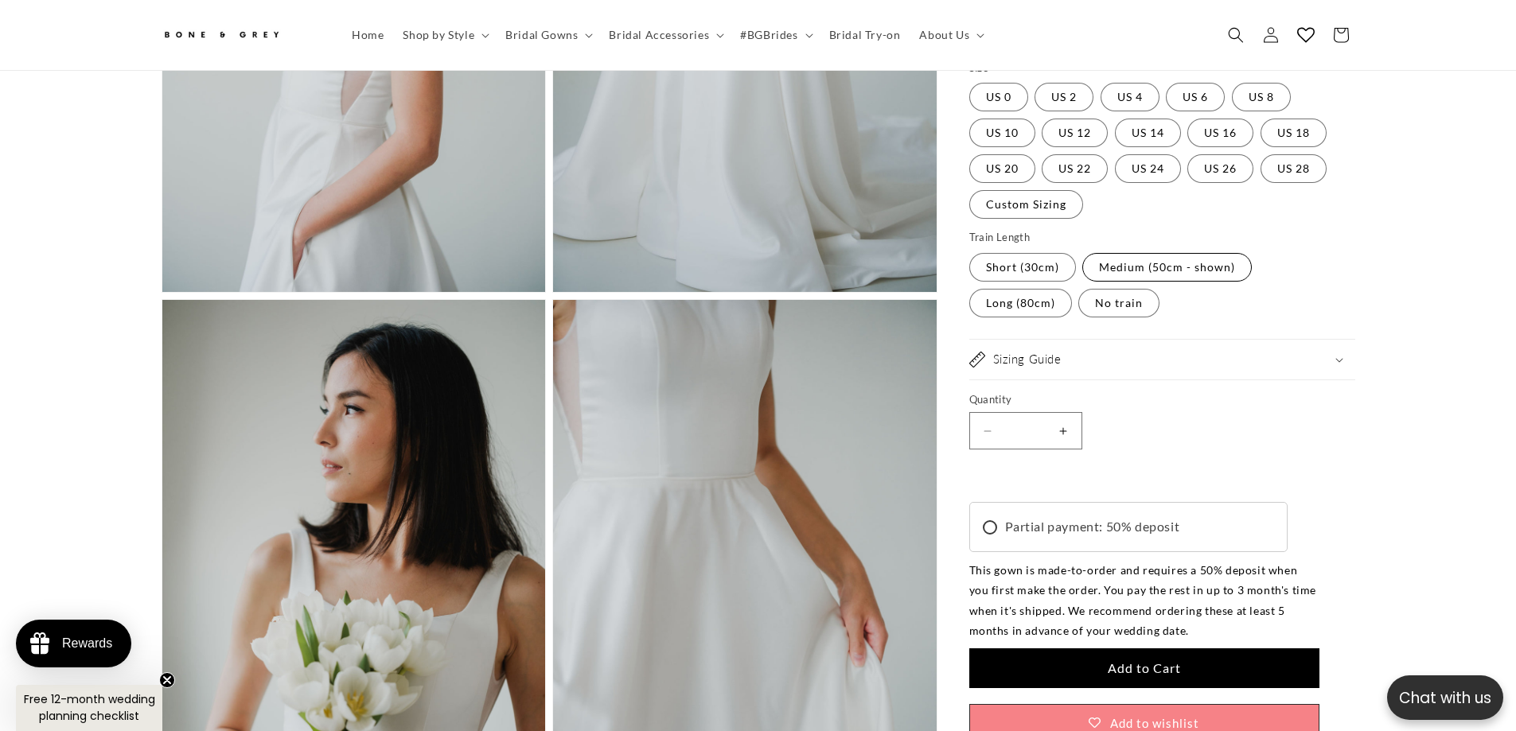
click at [1145, 282] on label "Medium (50cm - shown) Variant sold out or unavailable" at bounding box center [1166, 267] width 169 height 29
click at [1034, 309] on label "Long (80cm) Variant sold out or unavailable" at bounding box center [1020, 303] width 103 height 29
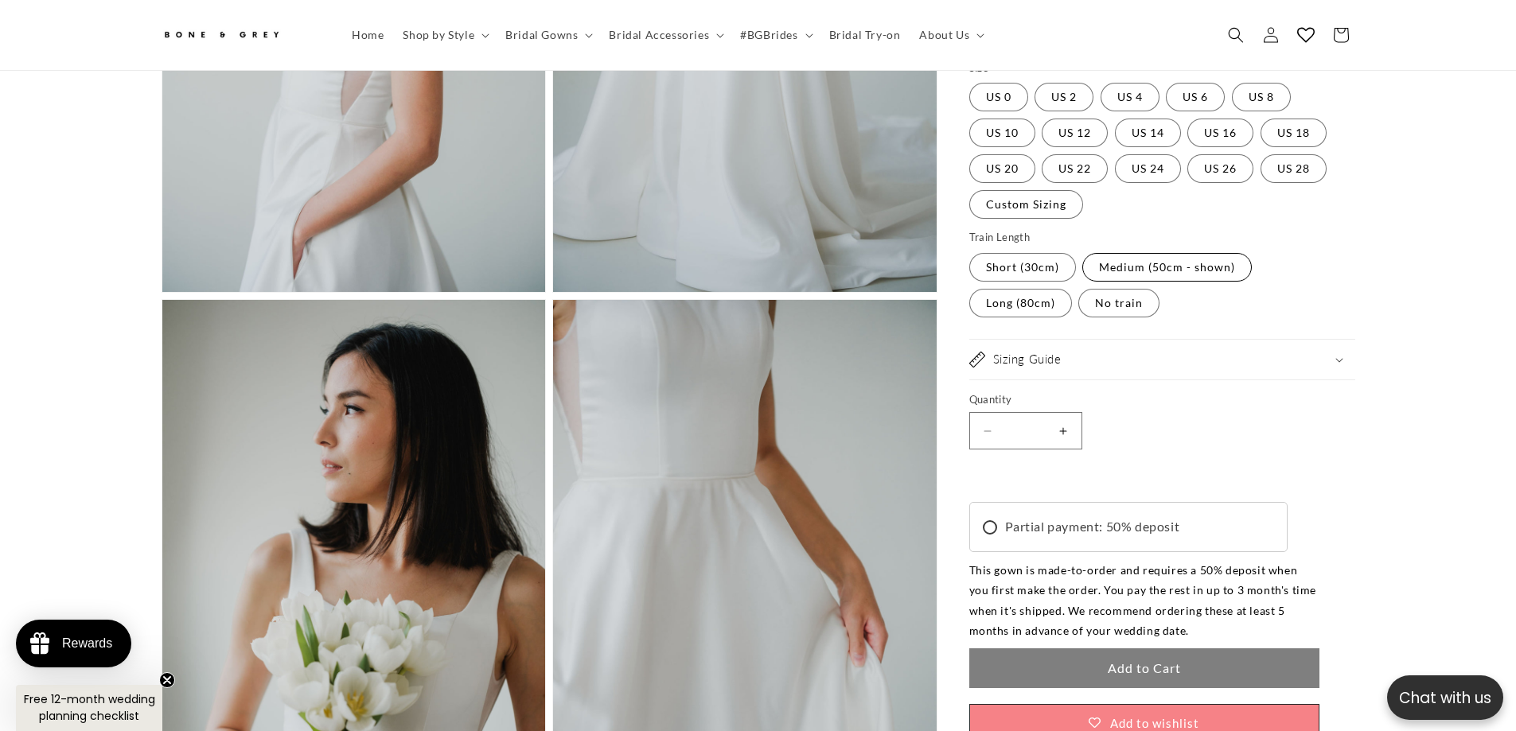
click at [1091, 282] on label "Medium (50cm - shown) Variant sold out or unavailable" at bounding box center [1166, 267] width 169 height 29
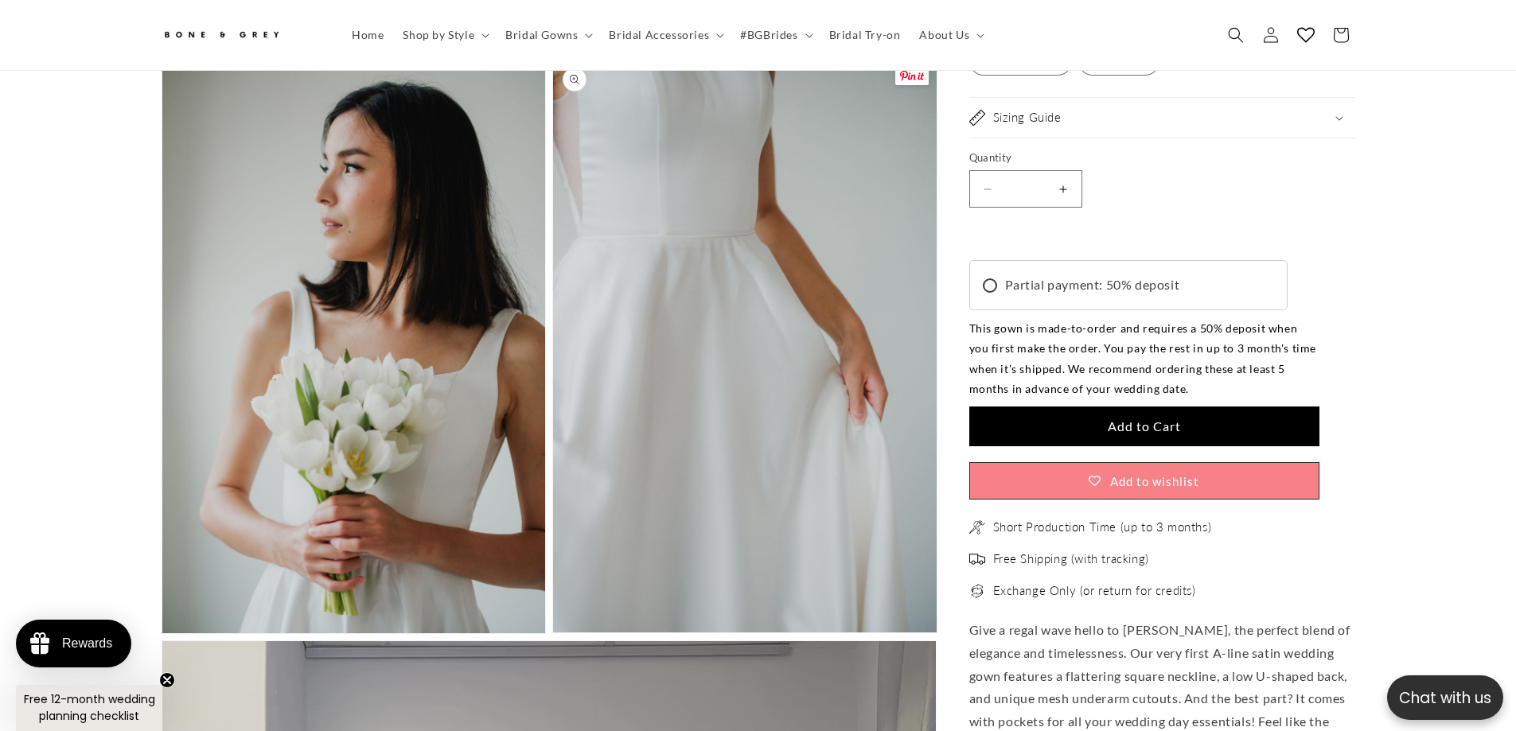
scroll to position [3095, 0]
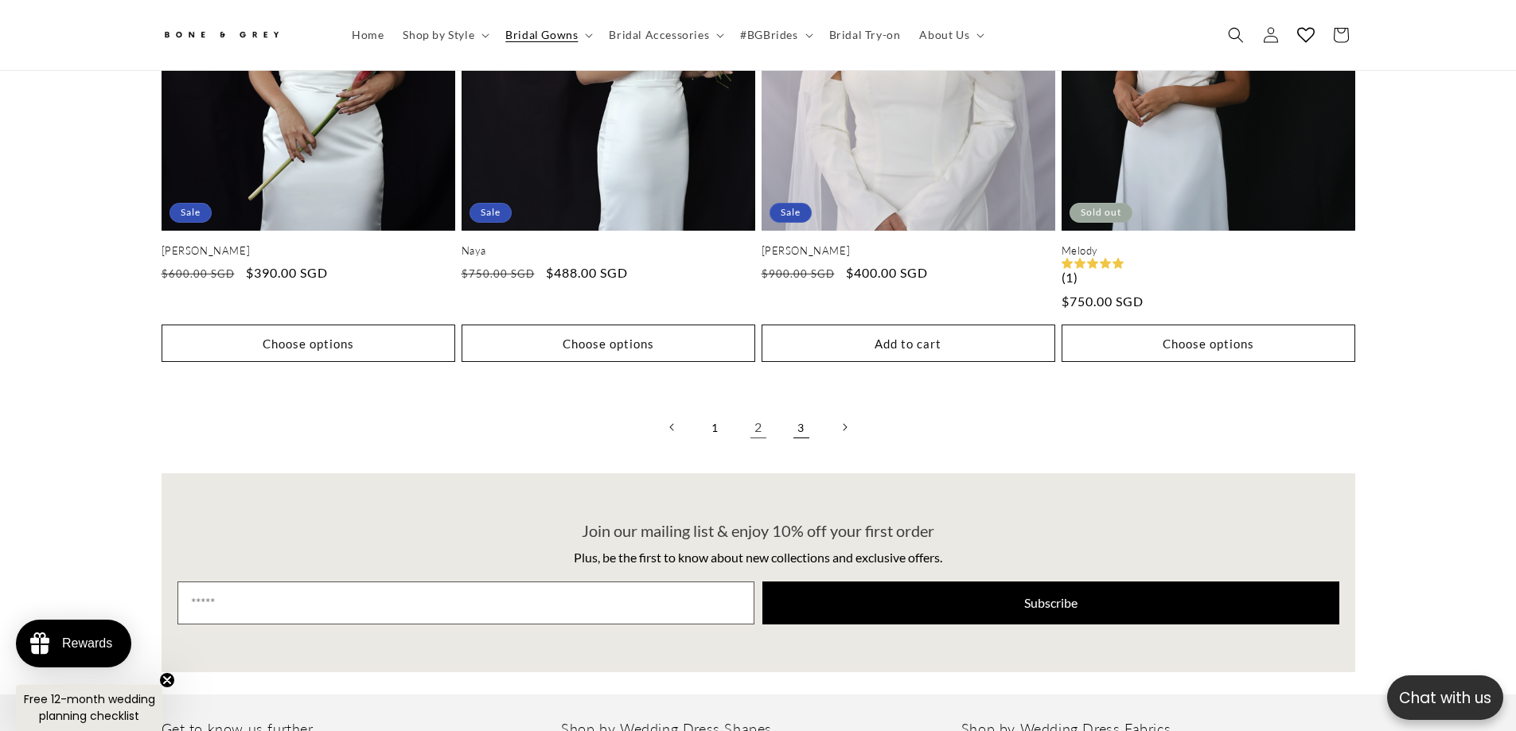
scroll to position [0, 438]
click at [805, 423] on link "3" at bounding box center [801, 427] width 35 height 35
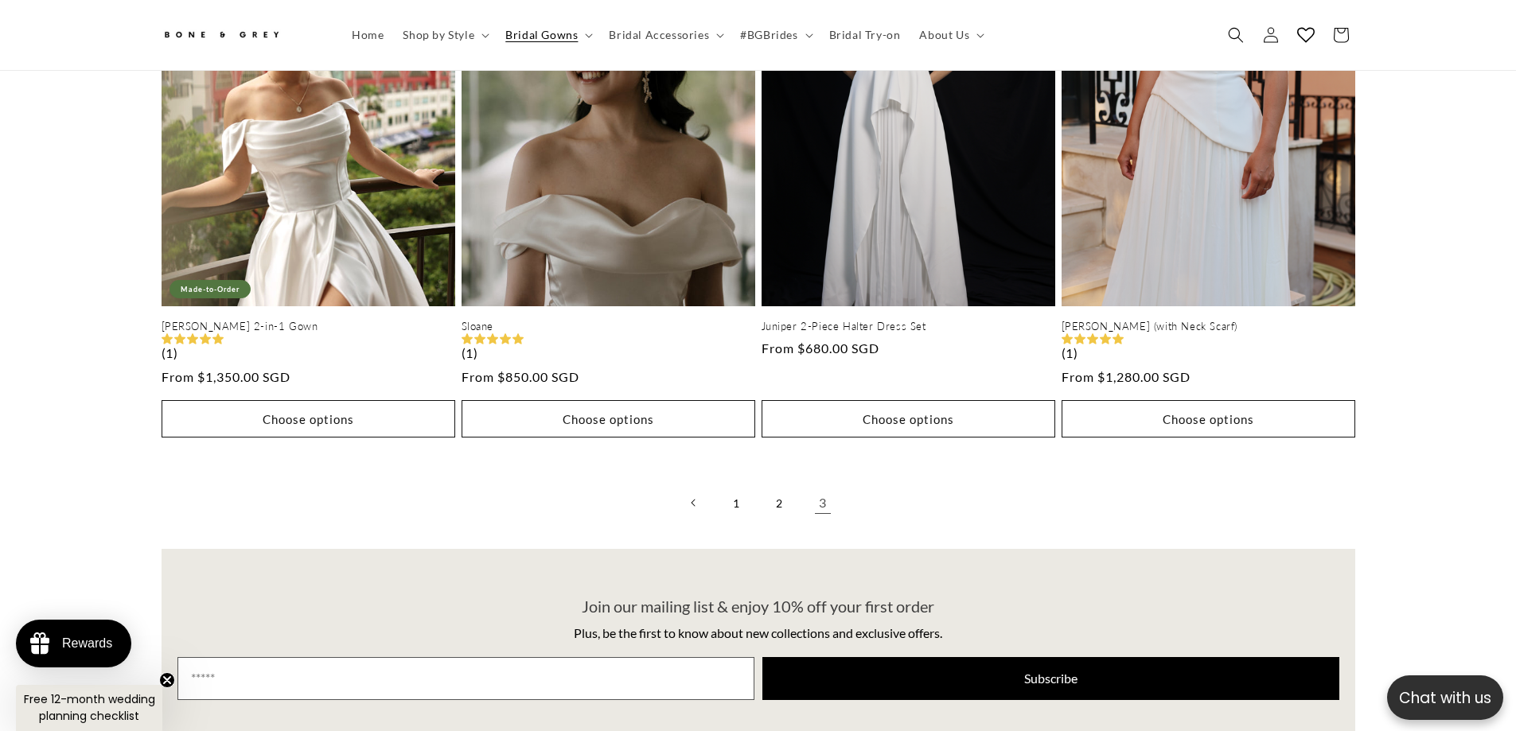
scroll to position [3731, 0]
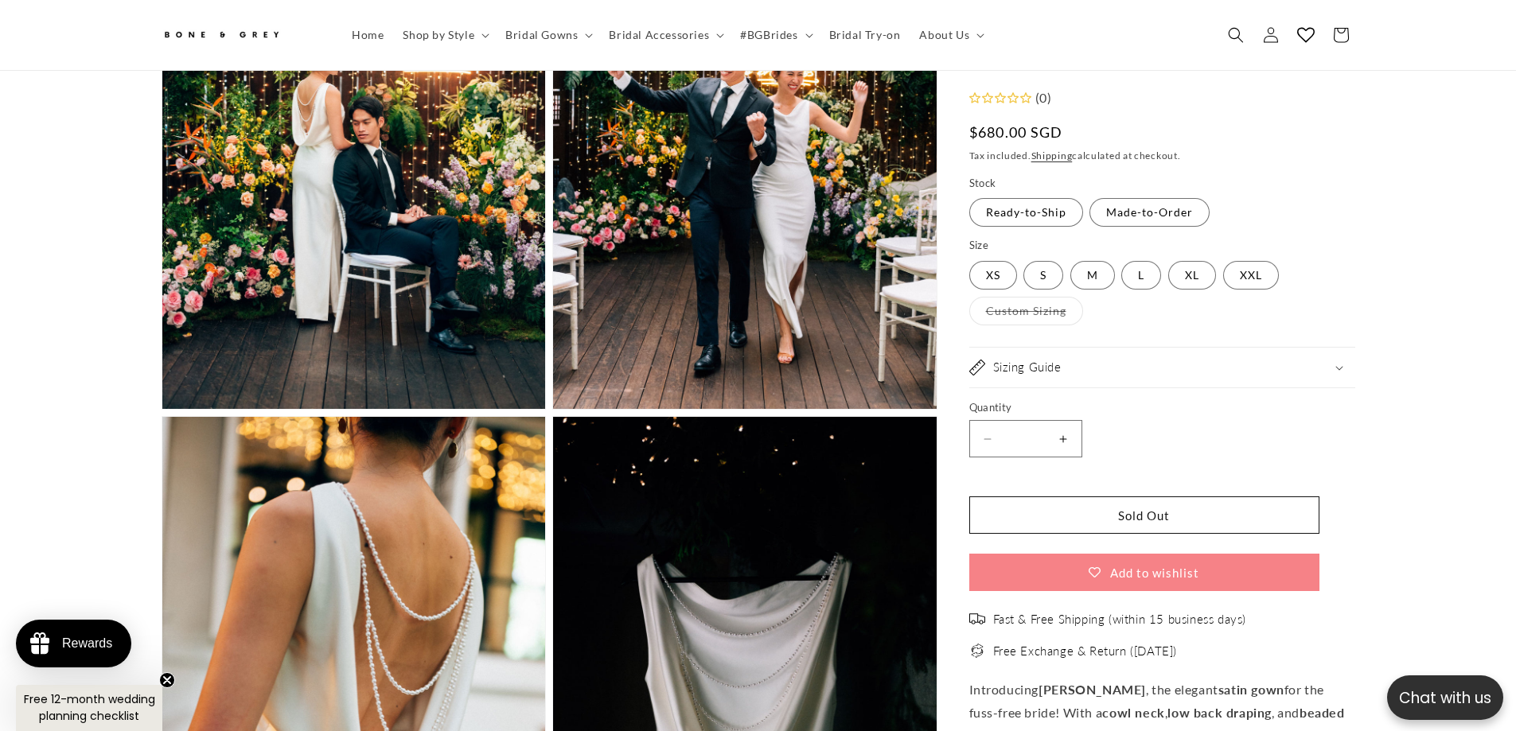
scroll to position [2697, 0]
